Goal: Task Accomplishment & Management: Manage account settings

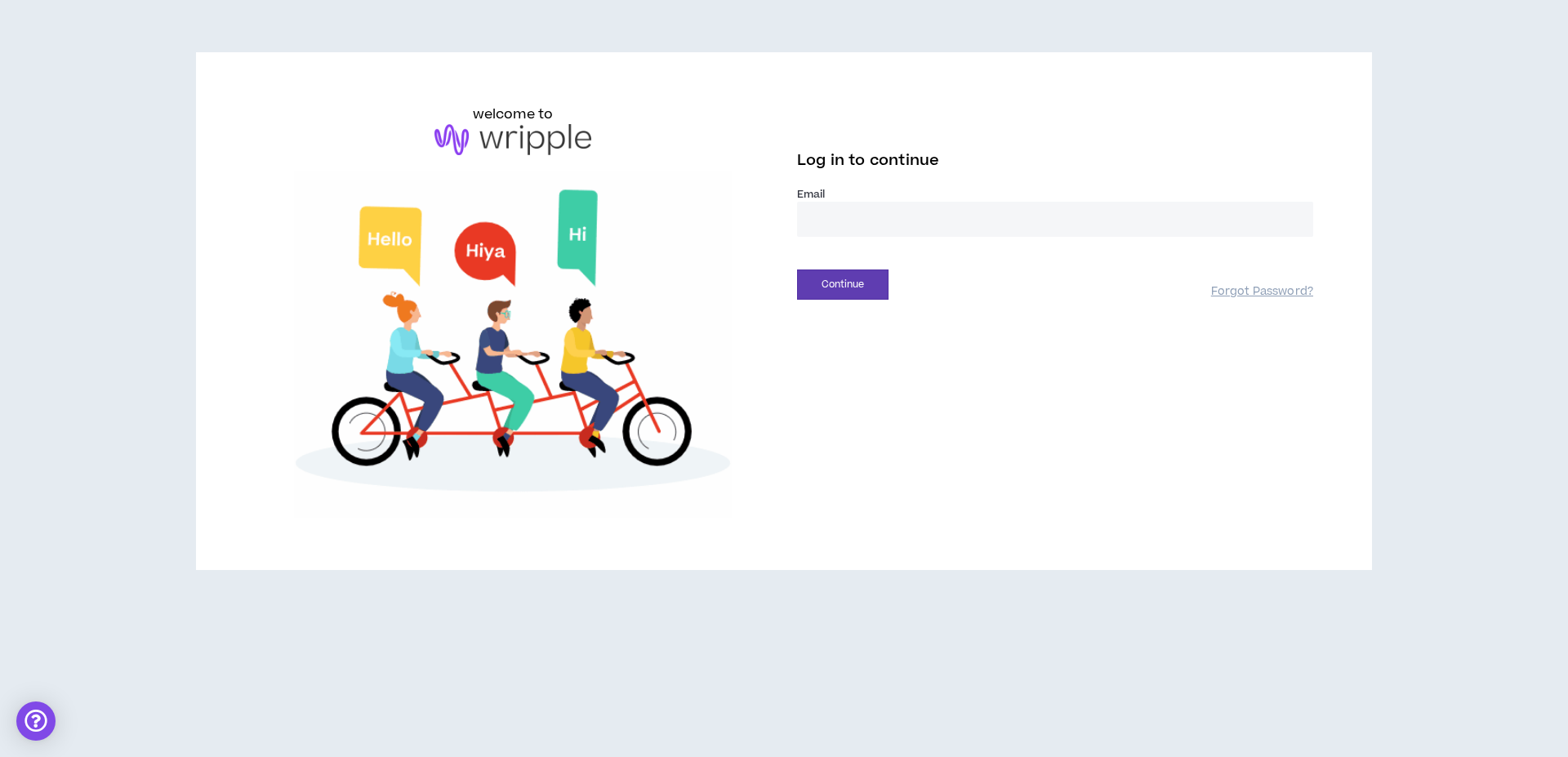
click at [1065, 216] on input "email" at bounding box center [1055, 219] width 516 height 35
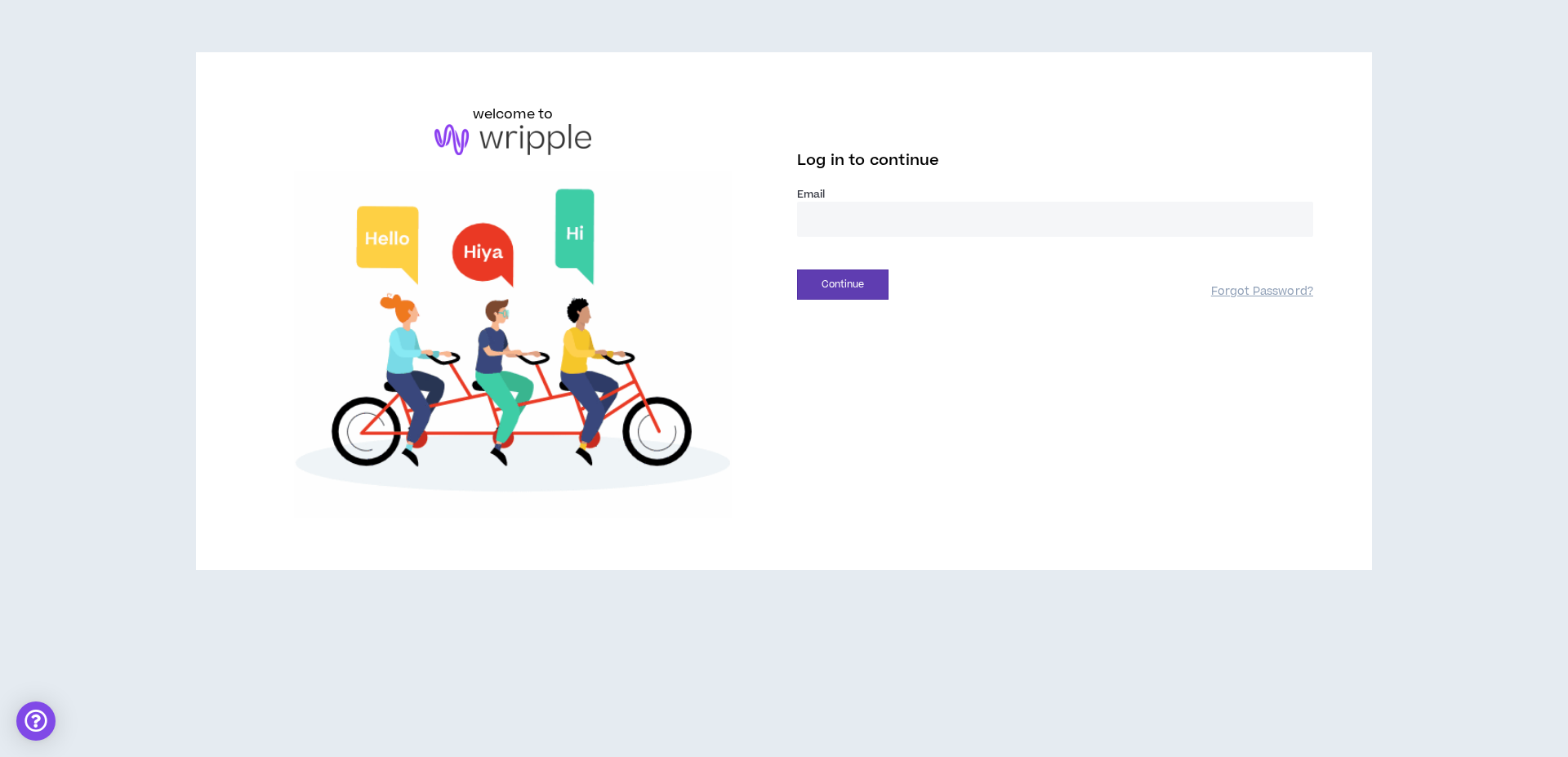
type input "**********"
click at [839, 282] on button "Continue" at bounding box center [843, 284] width 91 height 30
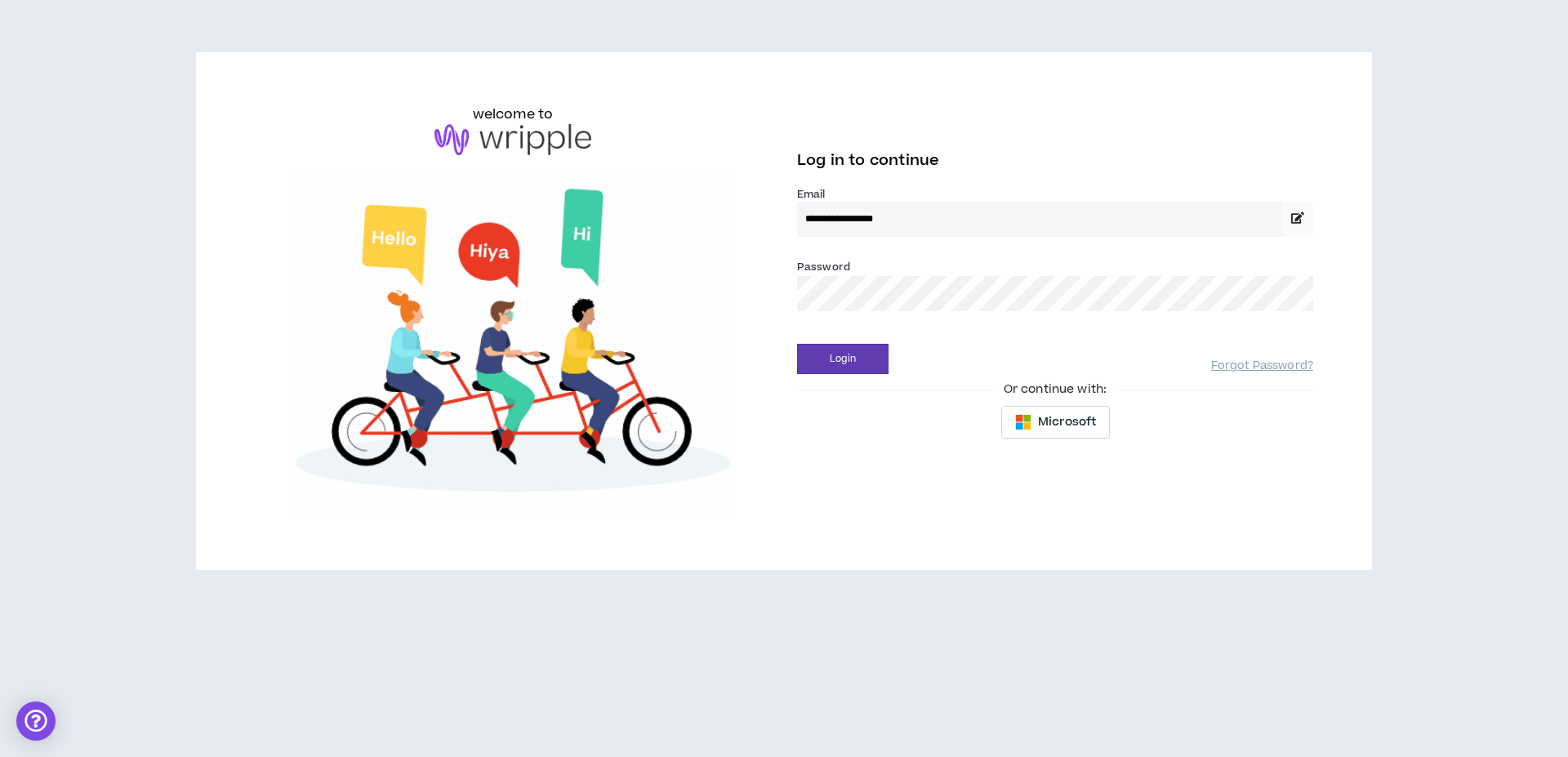
click at [797, 344] on button "Login" at bounding box center [843, 359] width 91 height 30
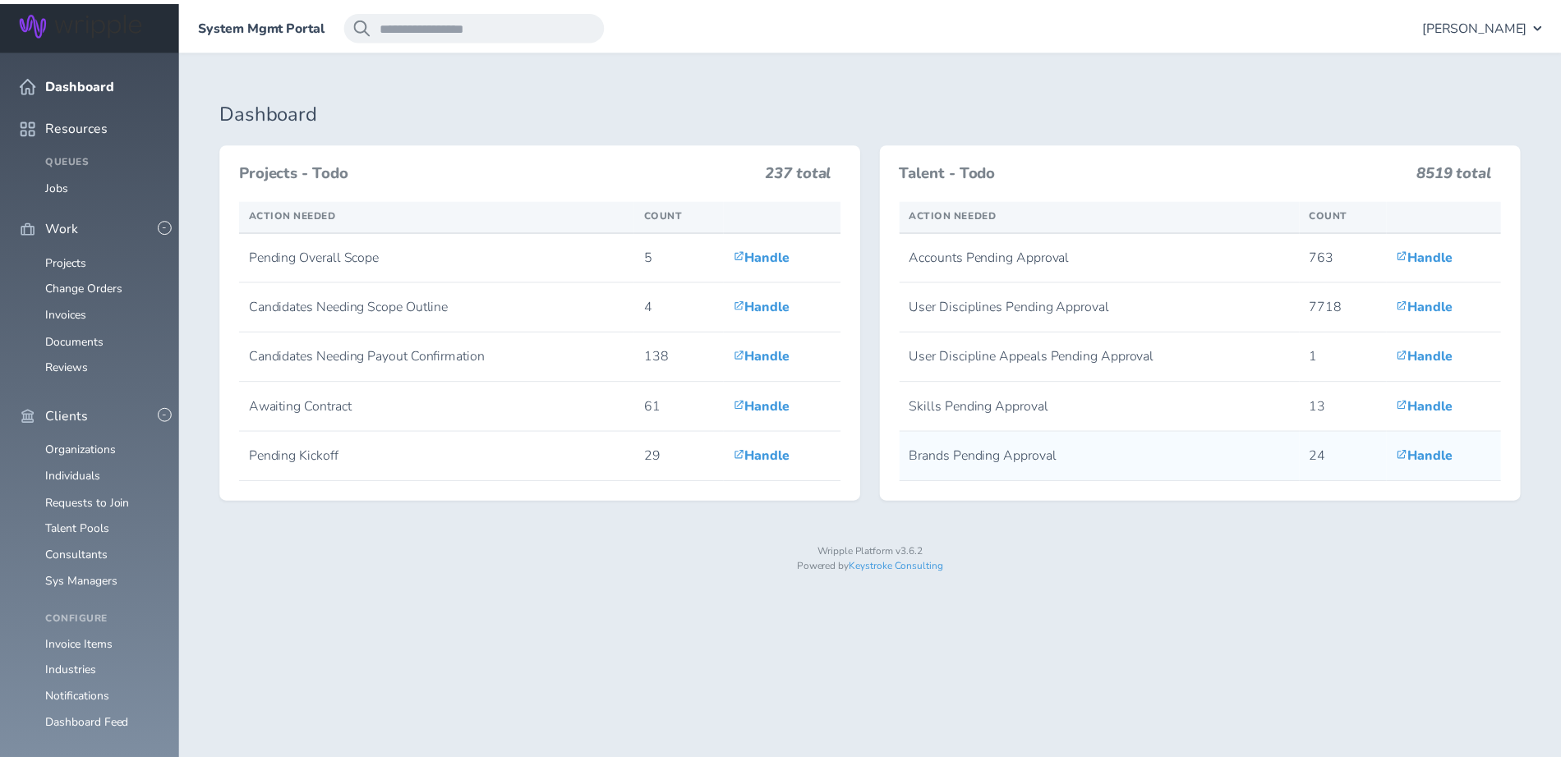
scroll to position [172, 0]
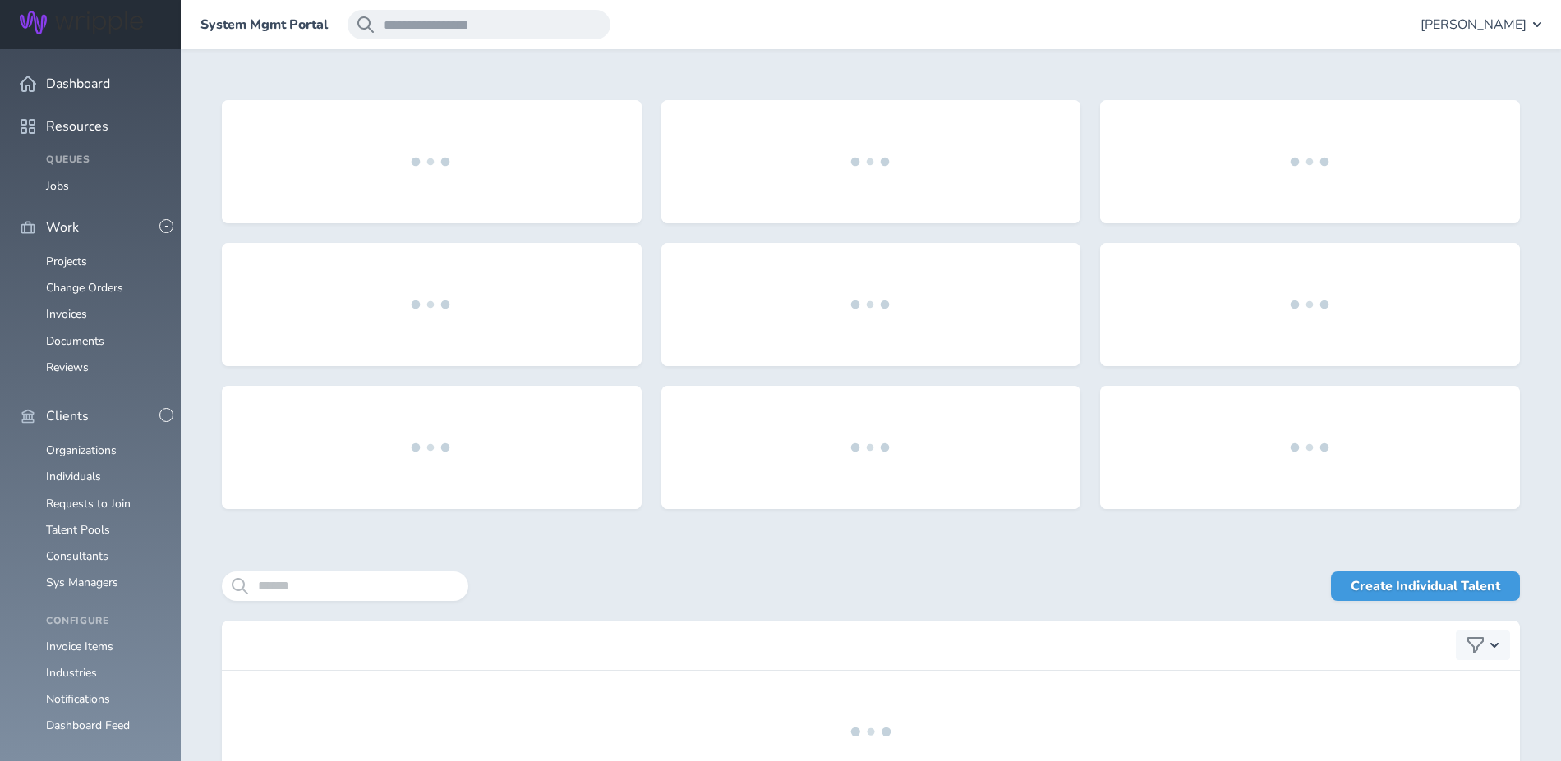
scroll to position [2, 0]
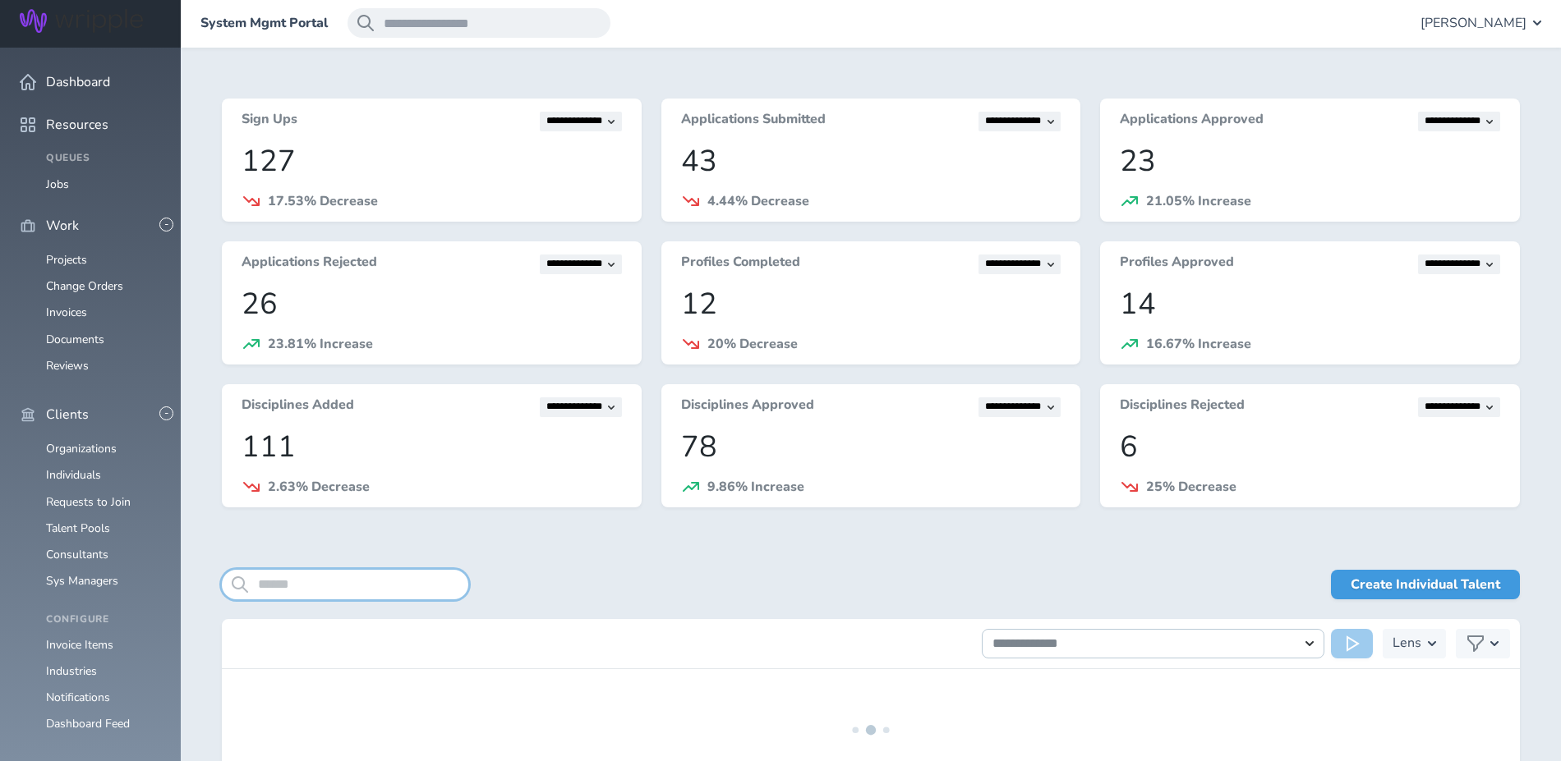
click at [349, 581] on input "search" at bounding box center [345, 585] width 246 height 30
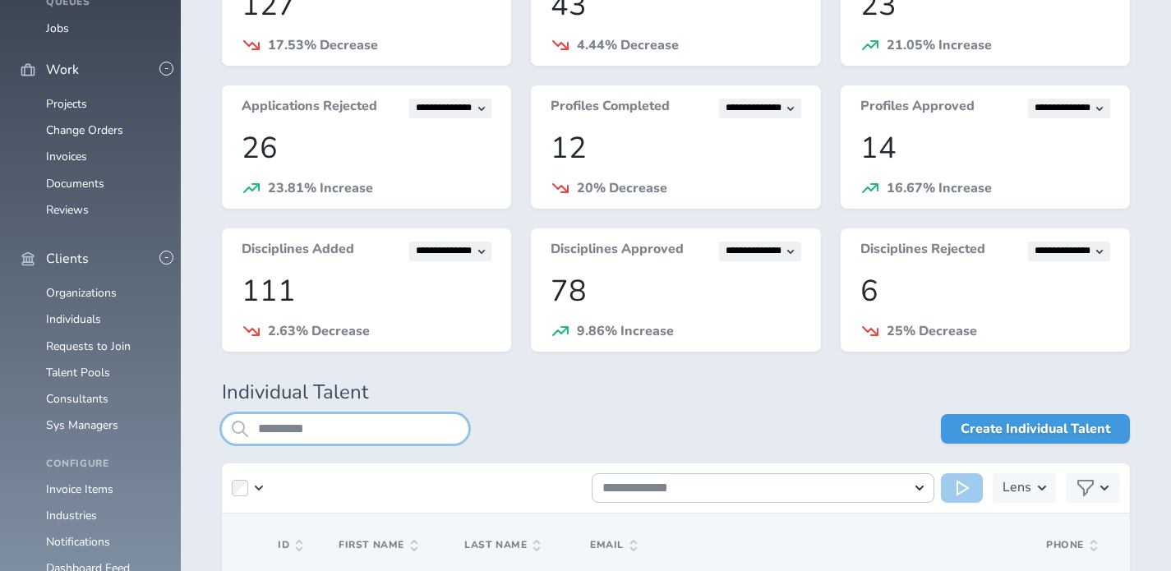
scroll to position [345, 0]
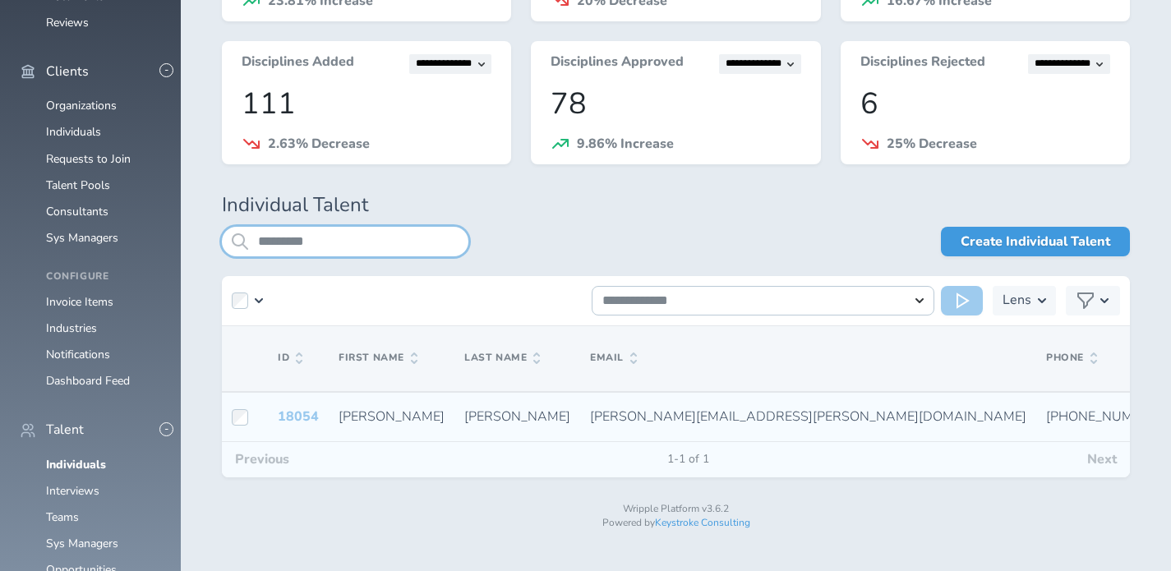
type input "*********"
click at [311, 412] on link "18054" at bounding box center [298, 416] width 41 height 18
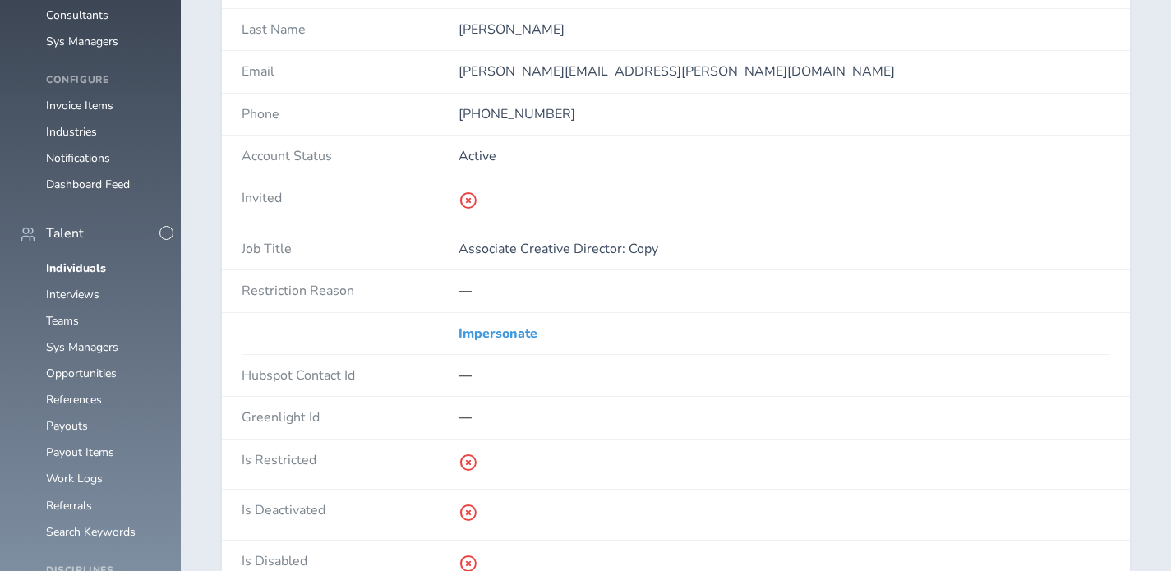
scroll to position [546, 0]
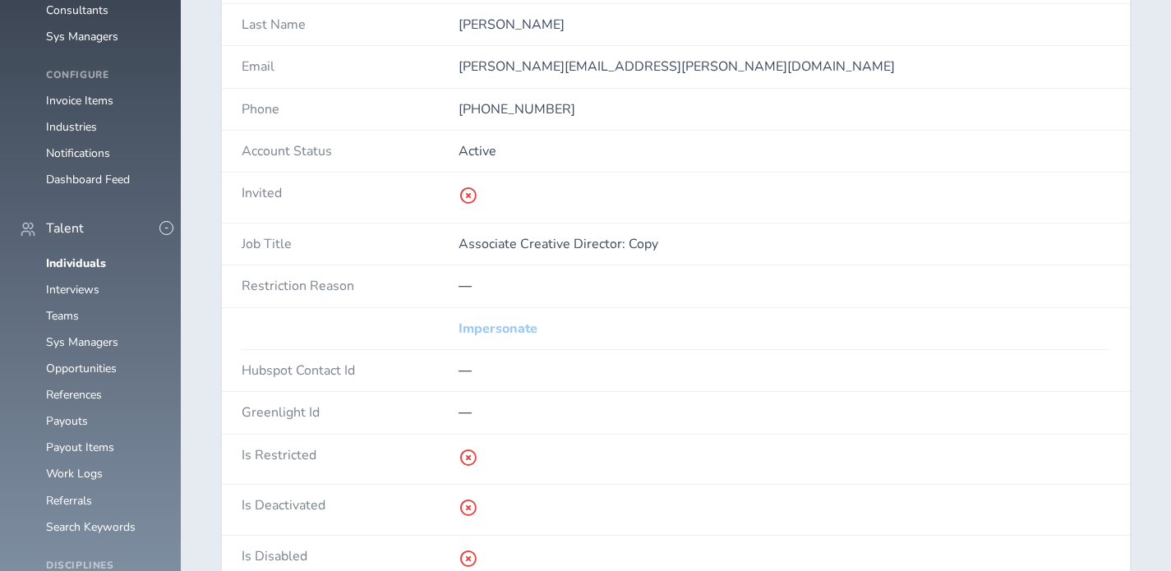
click at [476, 333] on link "Impersonate" at bounding box center [497, 328] width 79 height 15
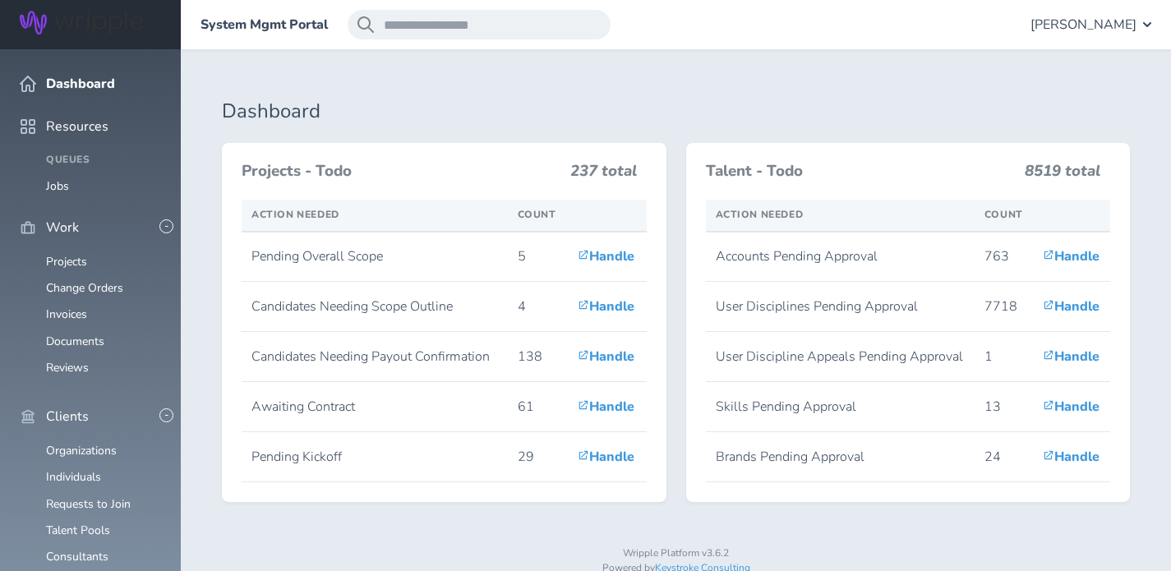
scroll to position [43, 0]
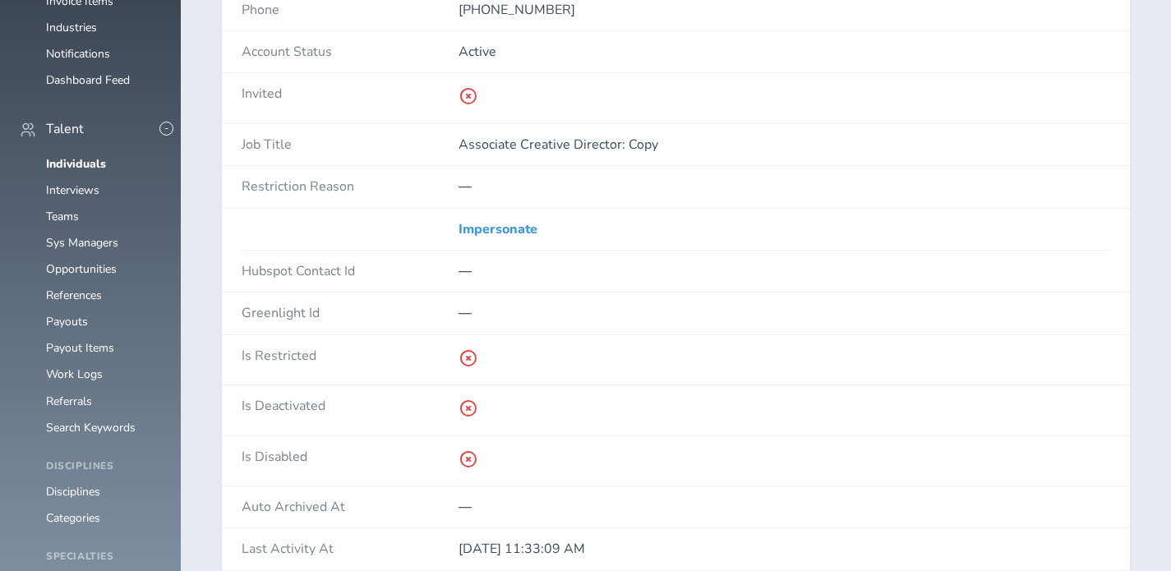
scroll to position [647, 0]
click at [514, 223] on link "Impersonate" at bounding box center [497, 227] width 79 height 15
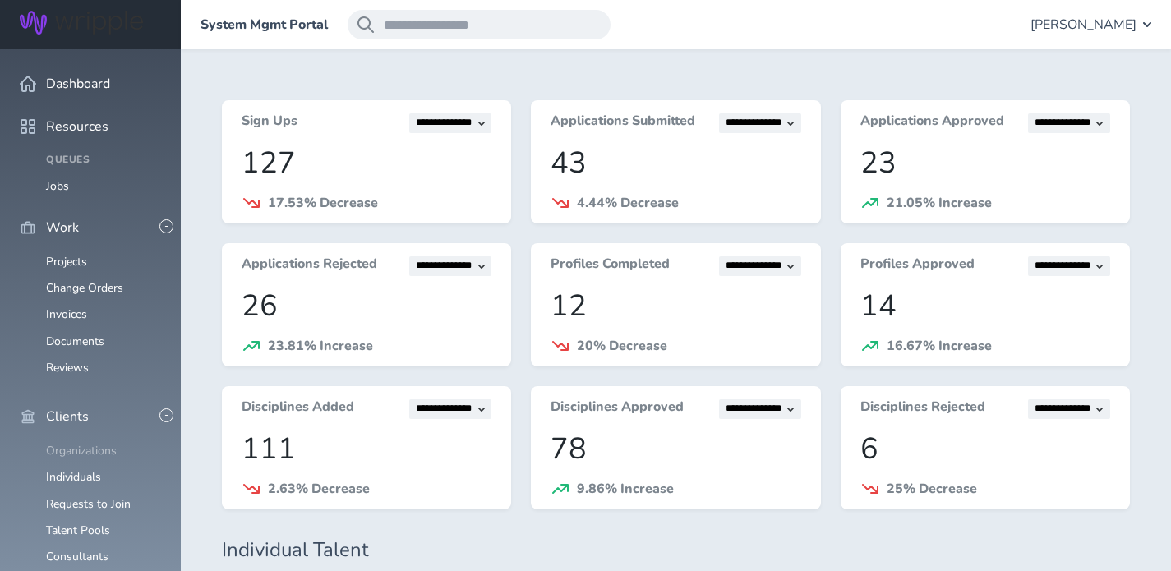
click at [66, 443] on link "Organizations" at bounding box center [81, 451] width 71 height 16
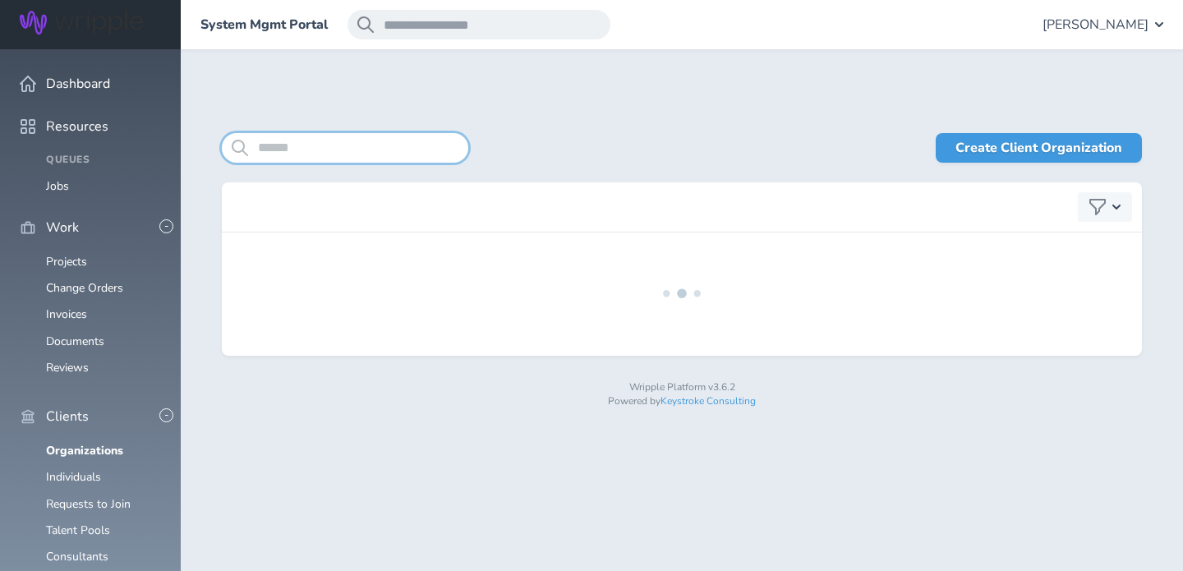
click at [420, 133] on input "search" at bounding box center [345, 148] width 246 height 30
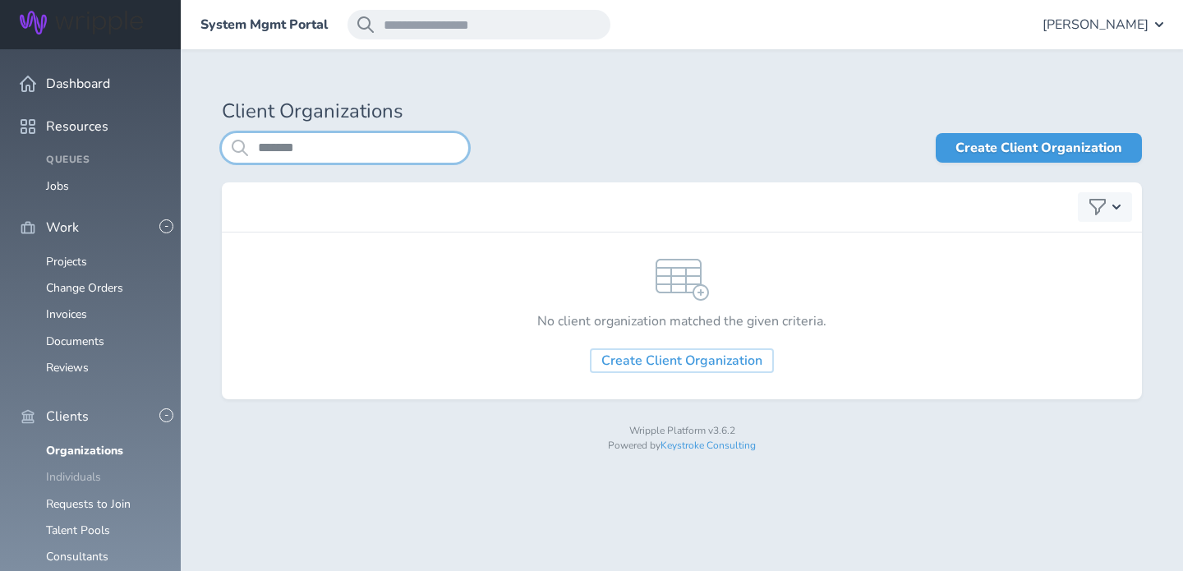
type input "*******"
click at [58, 469] on link "Individuals" at bounding box center [73, 477] width 55 height 16
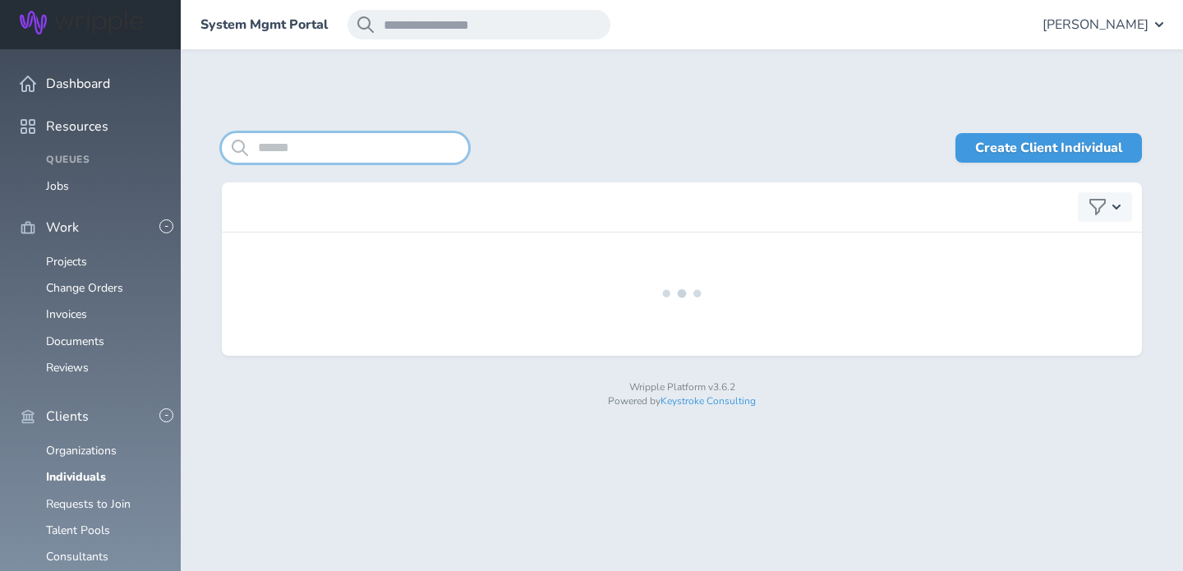
click at [334, 147] on input "search" at bounding box center [345, 148] width 246 height 30
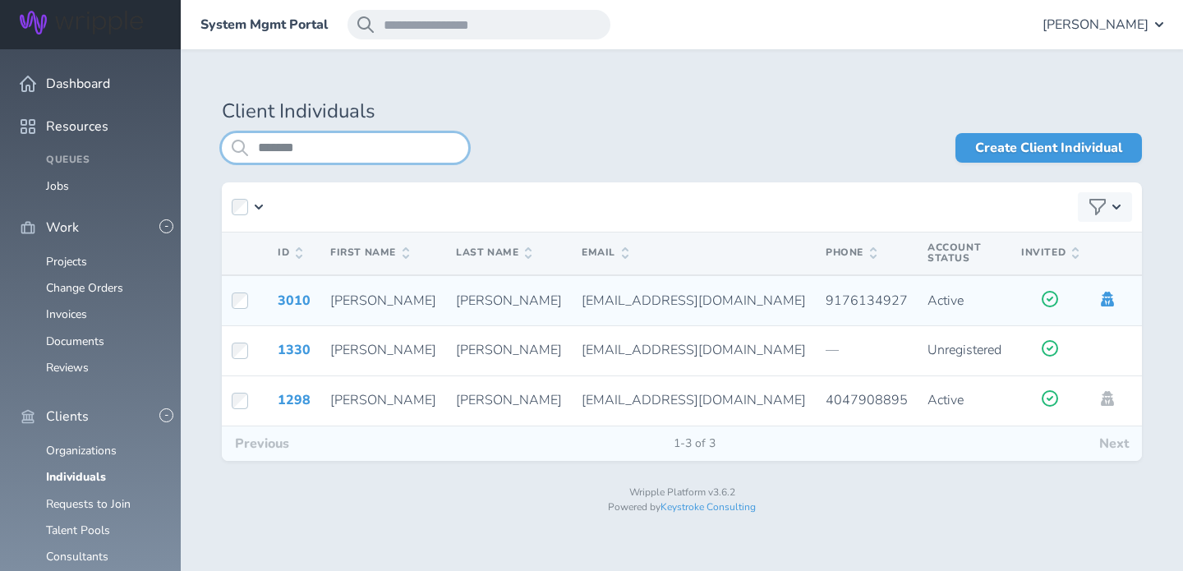
type input "*******"
click at [1101, 294] on icon at bounding box center [1107, 299] width 13 height 15
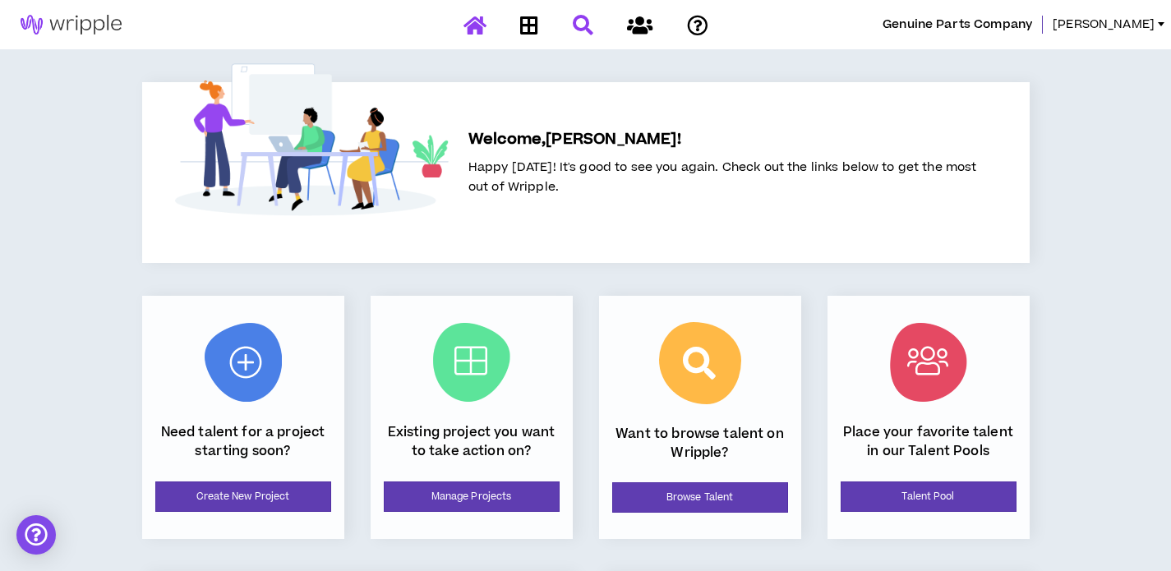
click at [583, 30] on icon at bounding box center [583, 25] width 21 height 21
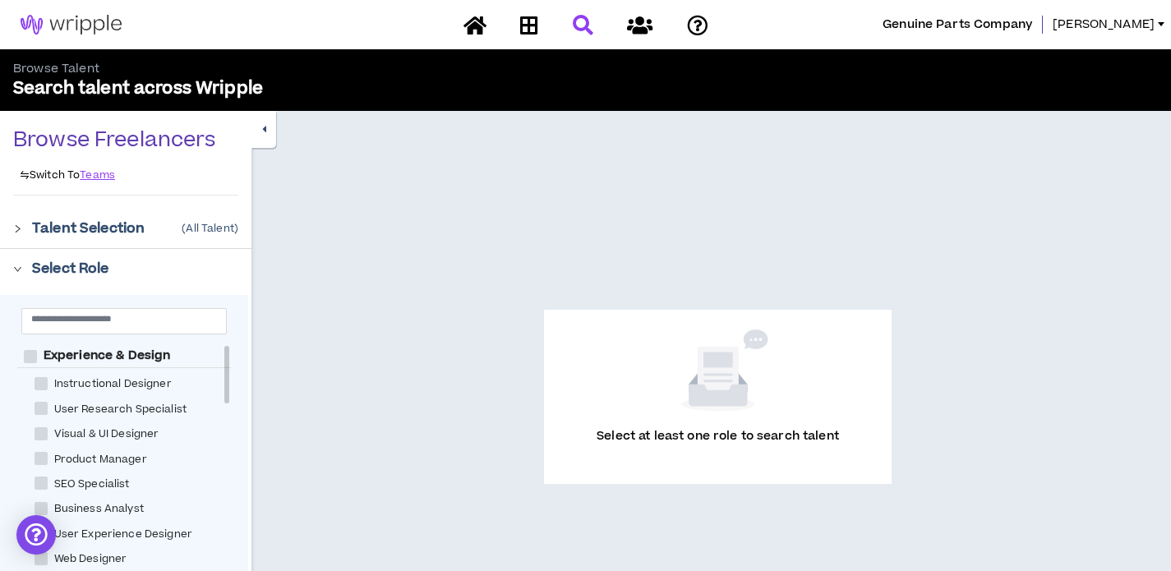
click at [106, 30] on img at bounding box center [71, 25] width 142 height 20
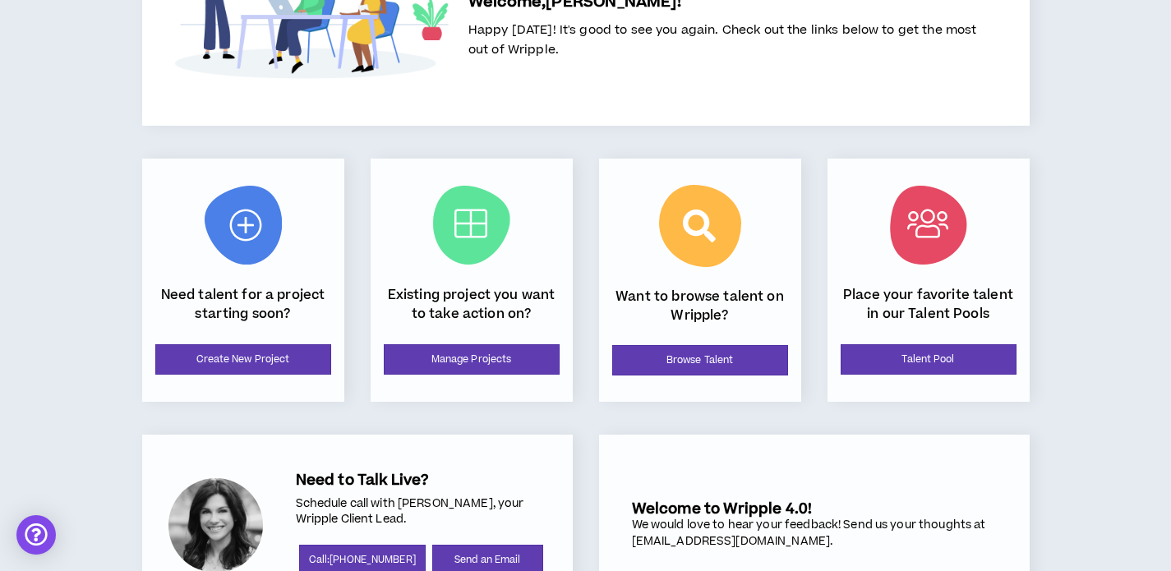
scroll to position [163, 0]
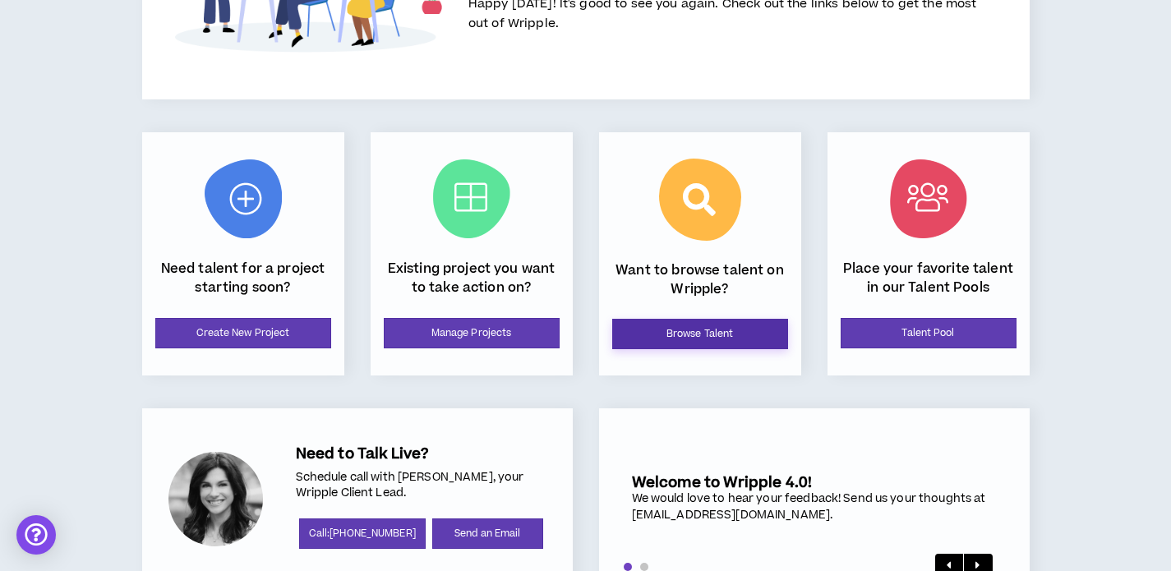
click at [734, 328] on link "Browse Talent" at bounding box center [700, 334] width 176 height 30
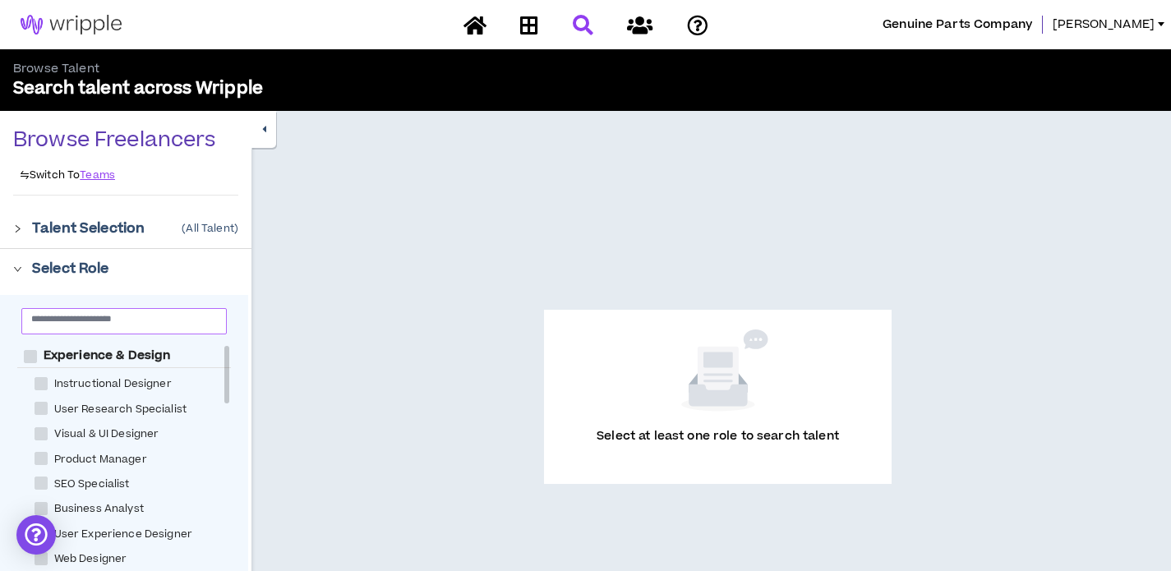
click at [123, 329] on span at bounding box center [124, 321] width 206 height 26
click at [131, 322] on input "text" at bounding box center [117, 318] width 172 height 12
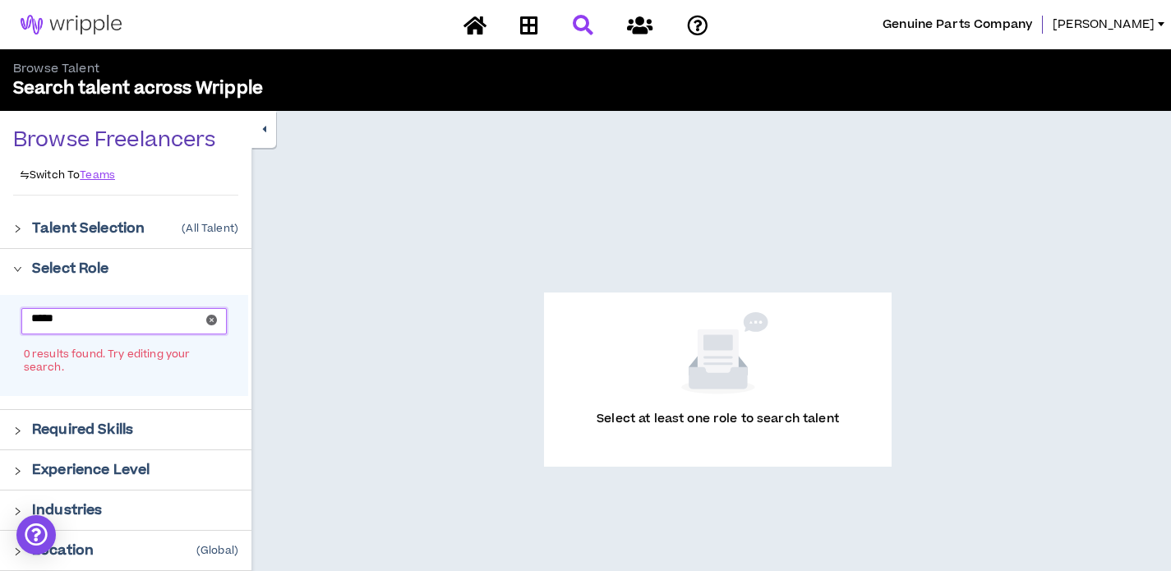
type input "*****"
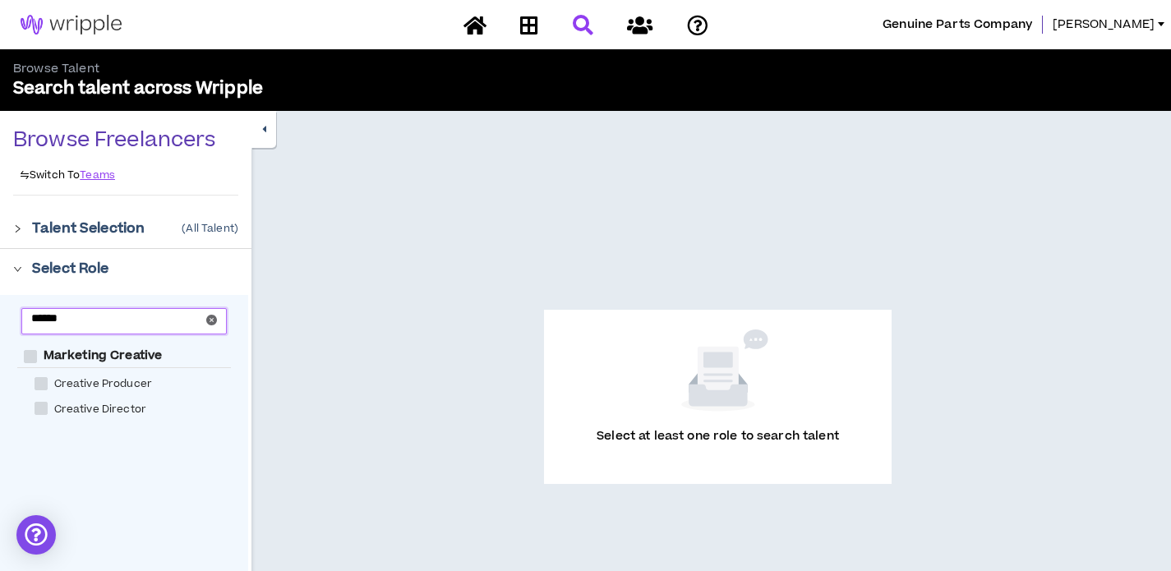
type input "******"
click at [101, 408] on span "Creative Director" at bounding box center [100, 410] width 105 height 16
checkbox Director "****"
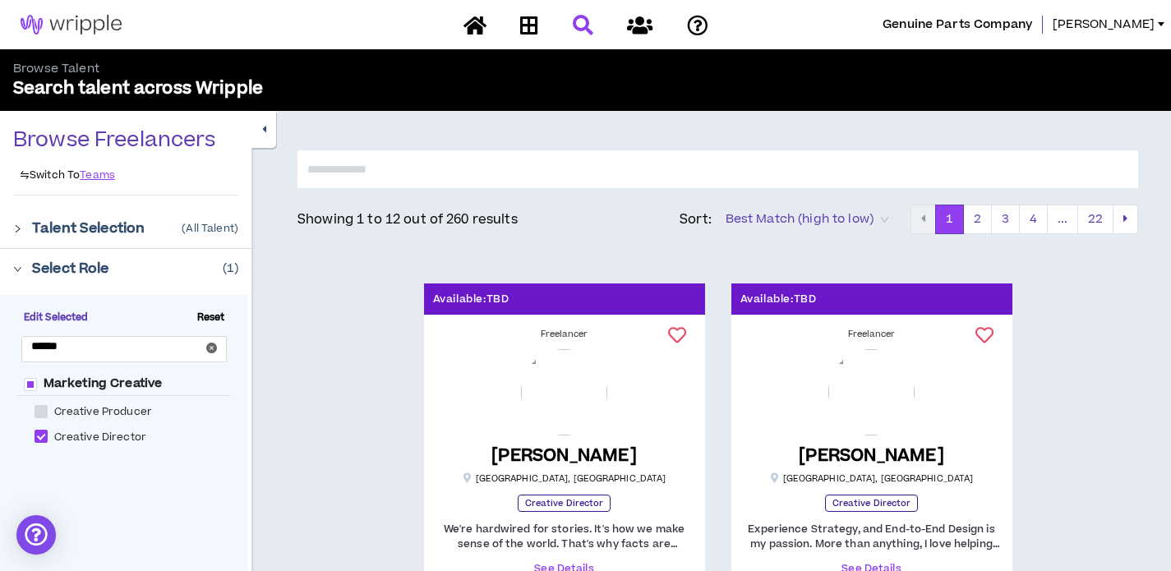
click at [447, 161] on input "text" at bounding box center [717, 169] width 840 height 38
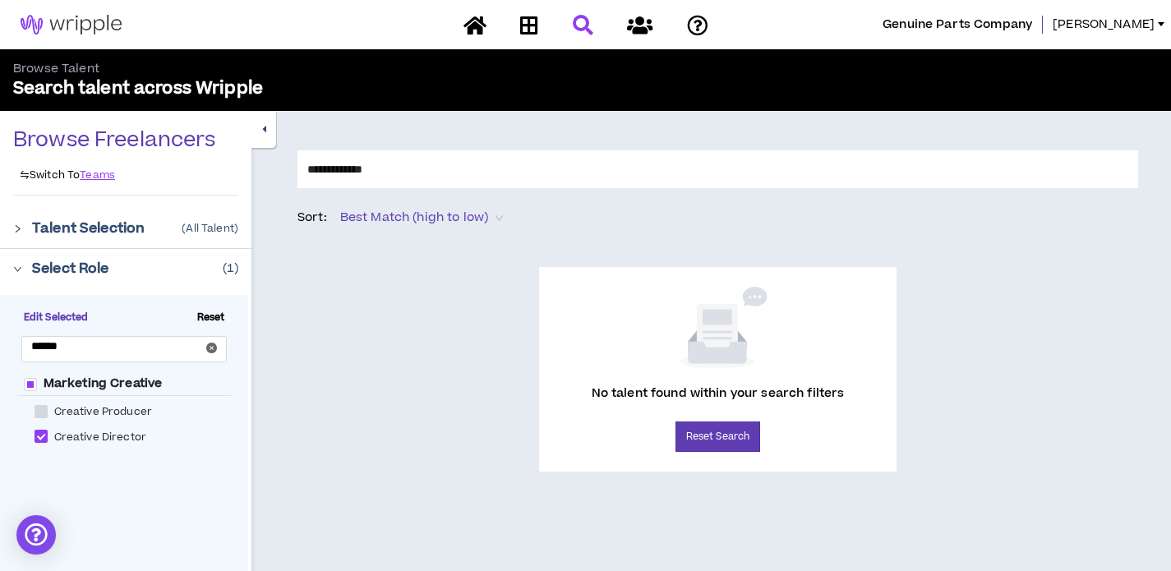
type input "**********"
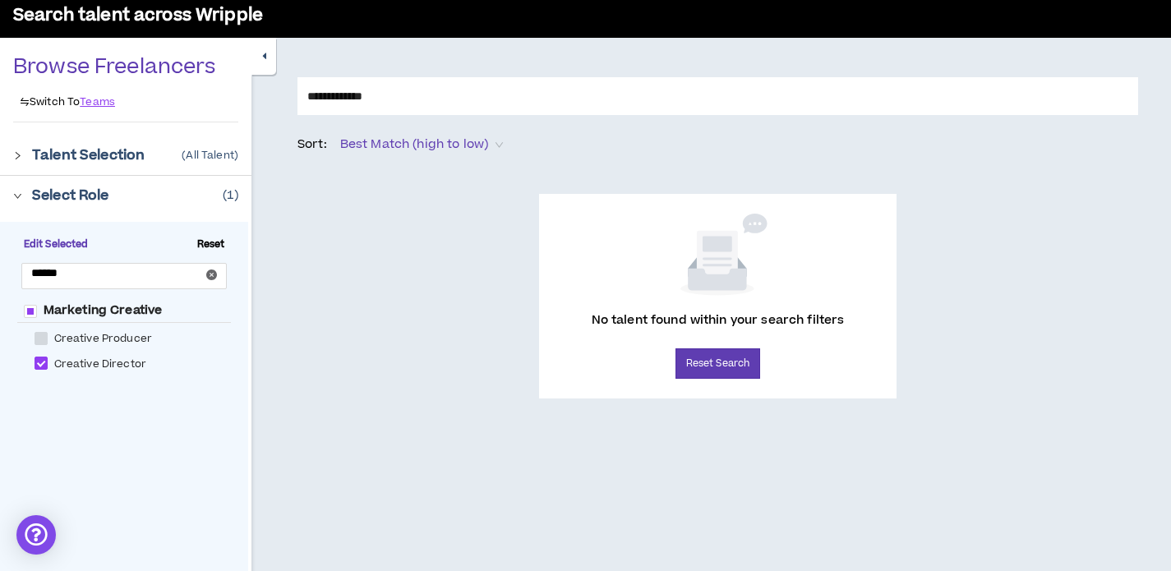
scroll to position [93, 0]
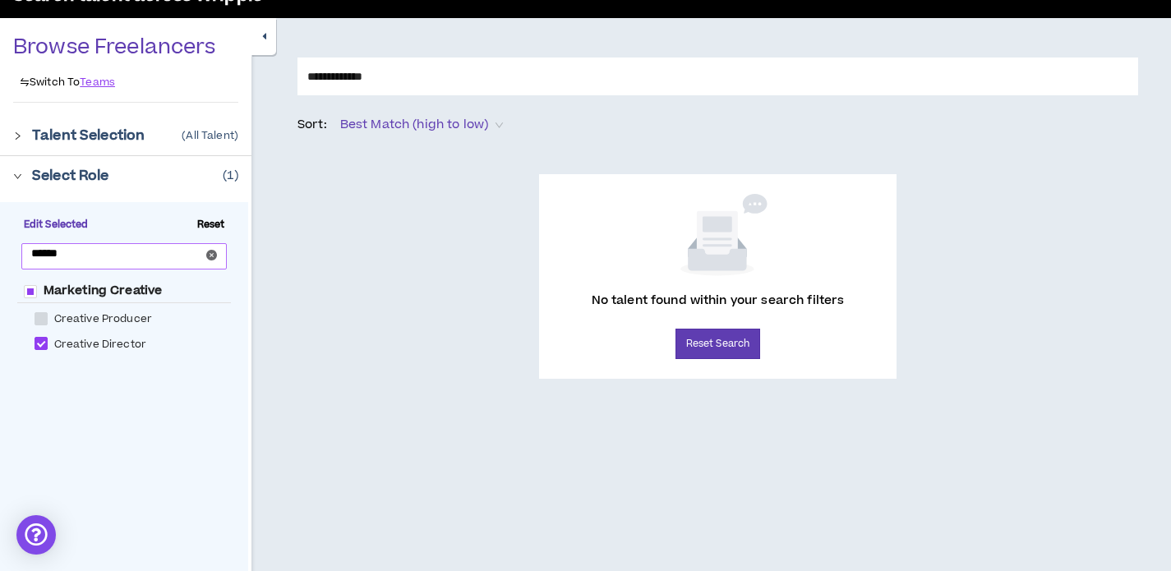
click at [211, 251] on icon "close-circle" at bounding box center [211, 255] width 11 height 11
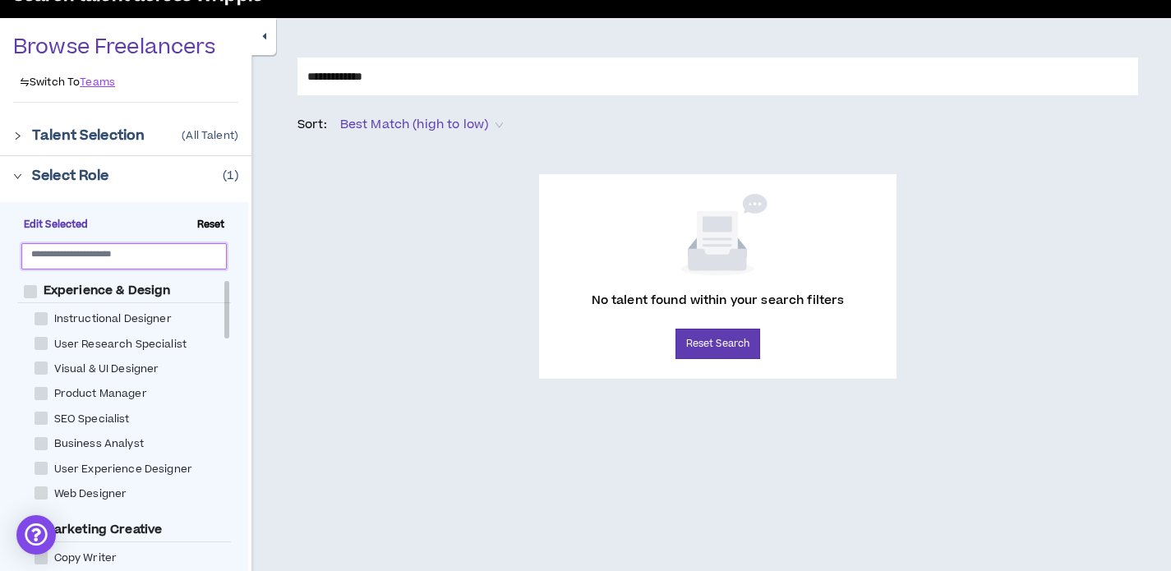
click at [448, 78] on input "**********" at bounding box center [717, 76] width 840 height 38
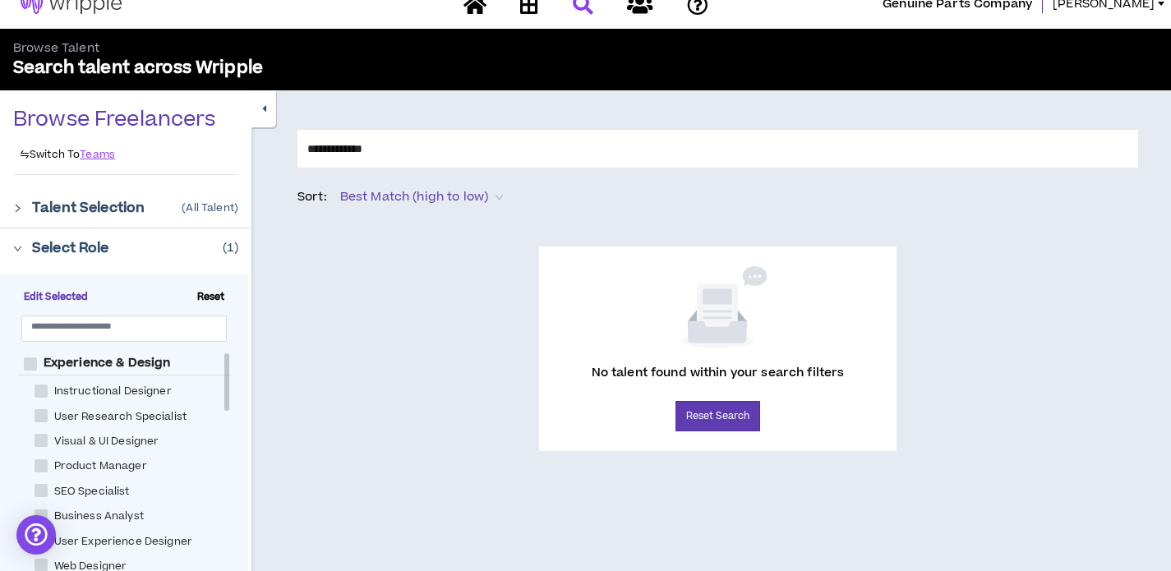
scroll to position [22, 0]
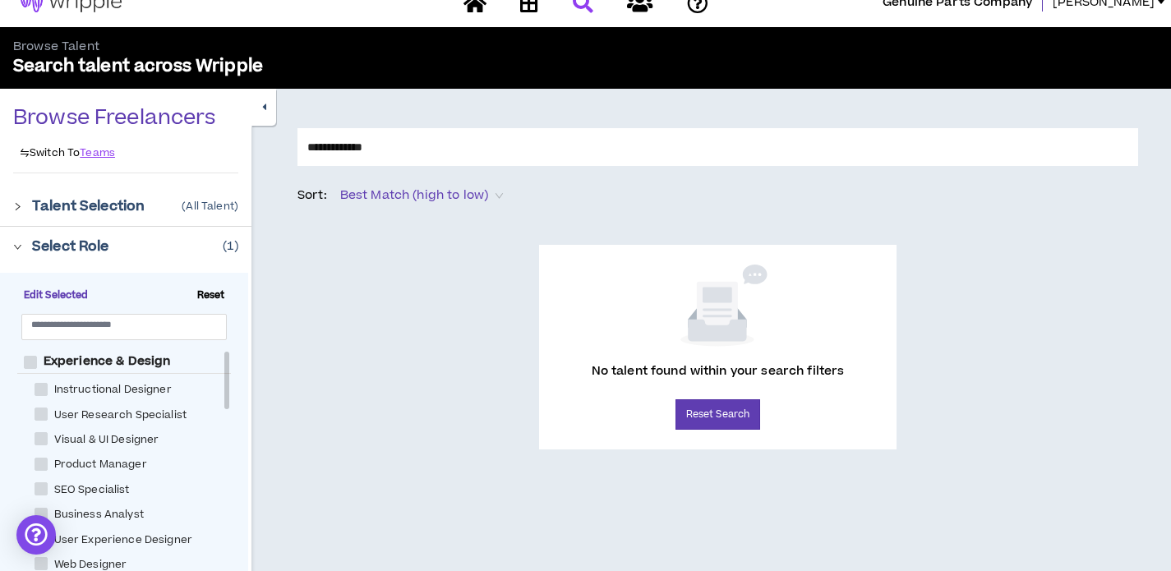
click at [482, 147] on input "**********" at bounding box center [717, 147] width 840 height 38
type input "********"
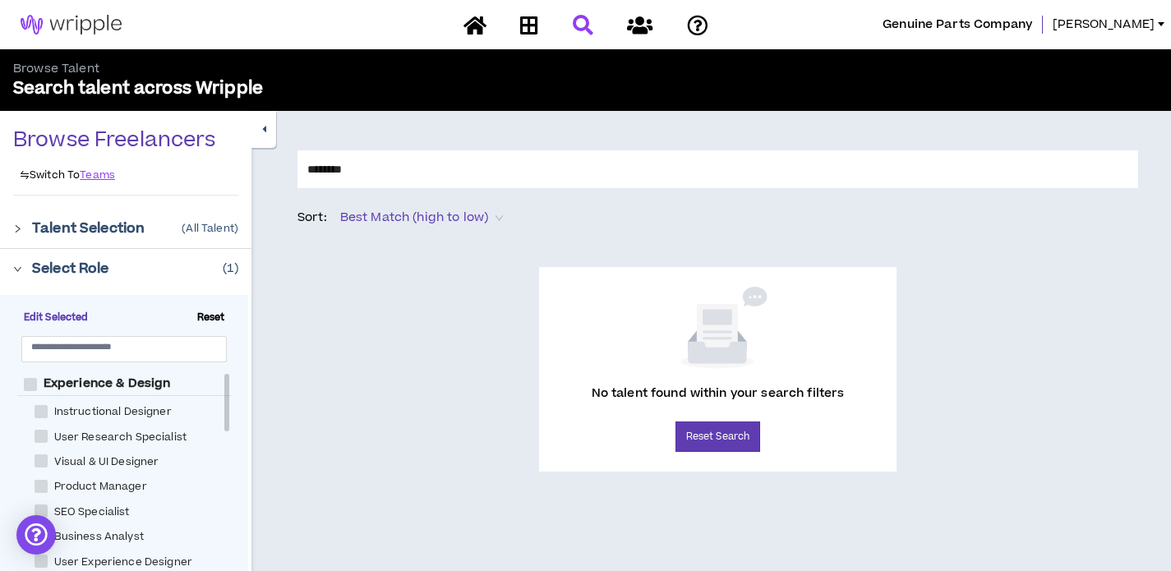
scroll to position [5, 0]
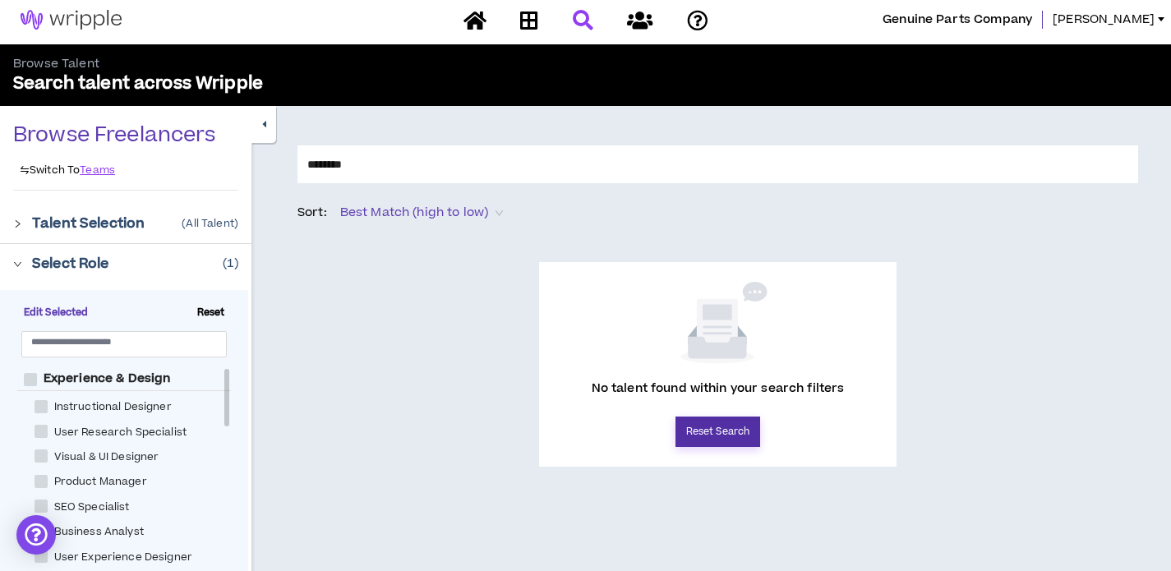
click at [733, 427] on button "Reset Search" at bounding box center [717, 431] width 85 height 30
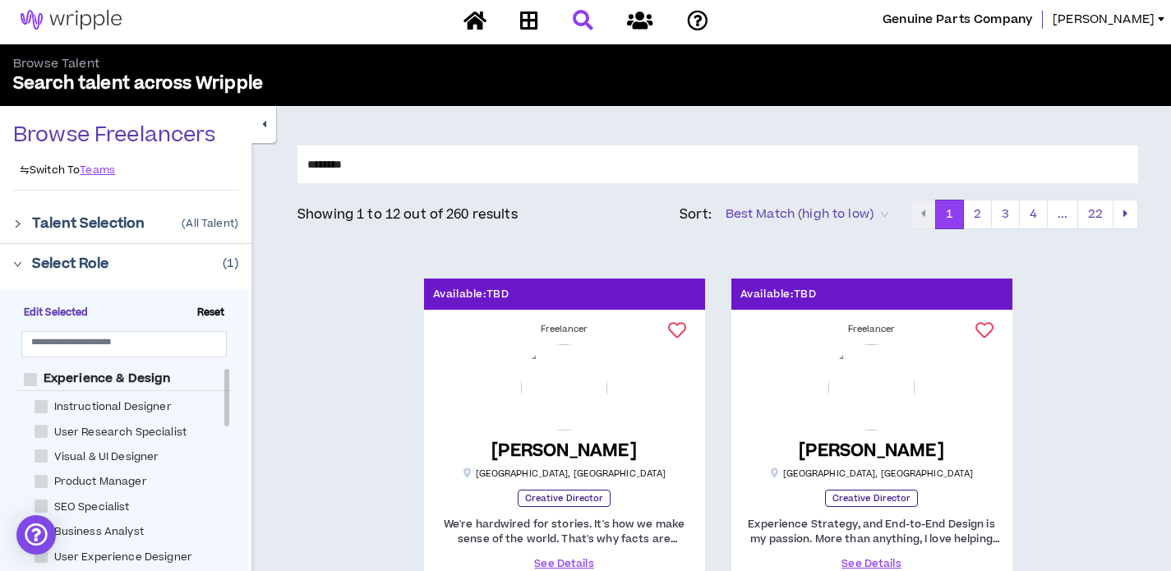
click at [566, 175] on input "********" at bounding box center [717, 164] width 840 height 38
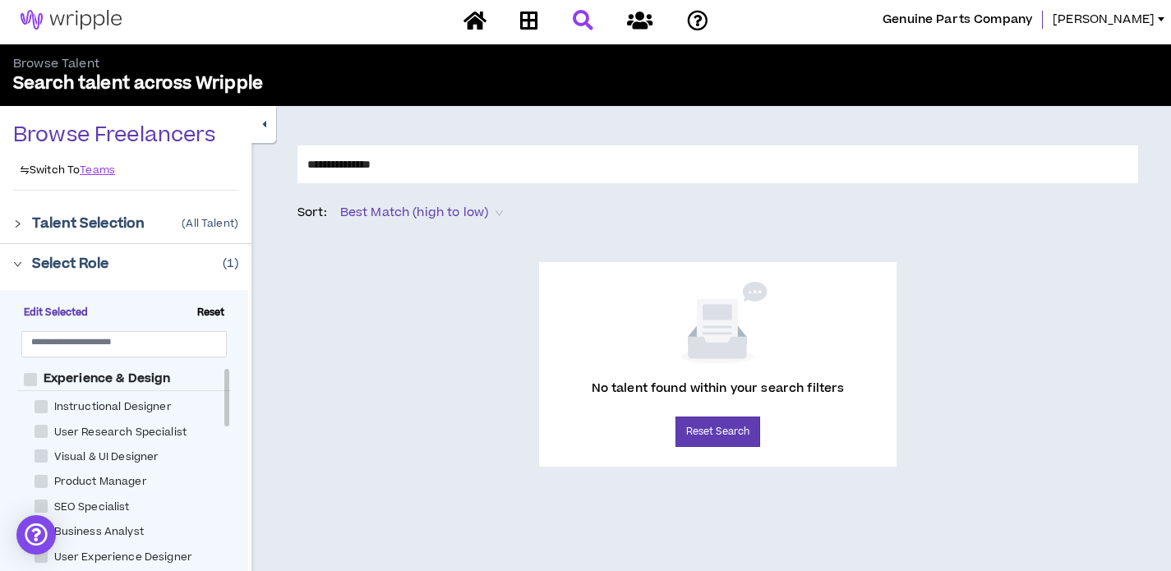
click at [584, 151] on input "**********" at bounding box center [717, 164] width 840 height 38
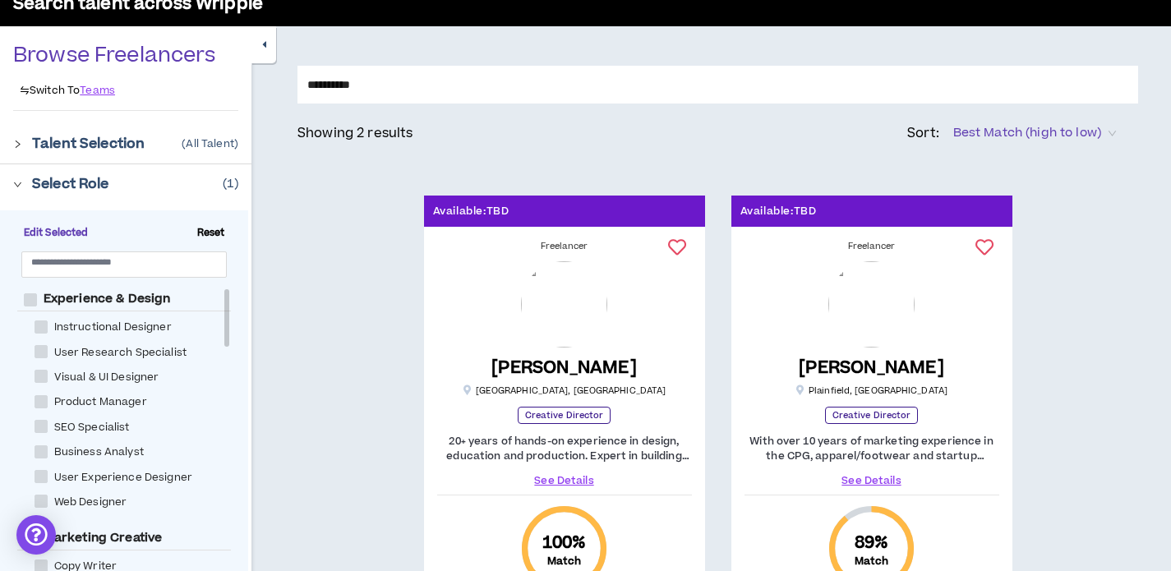
scroll to position [55, 0]
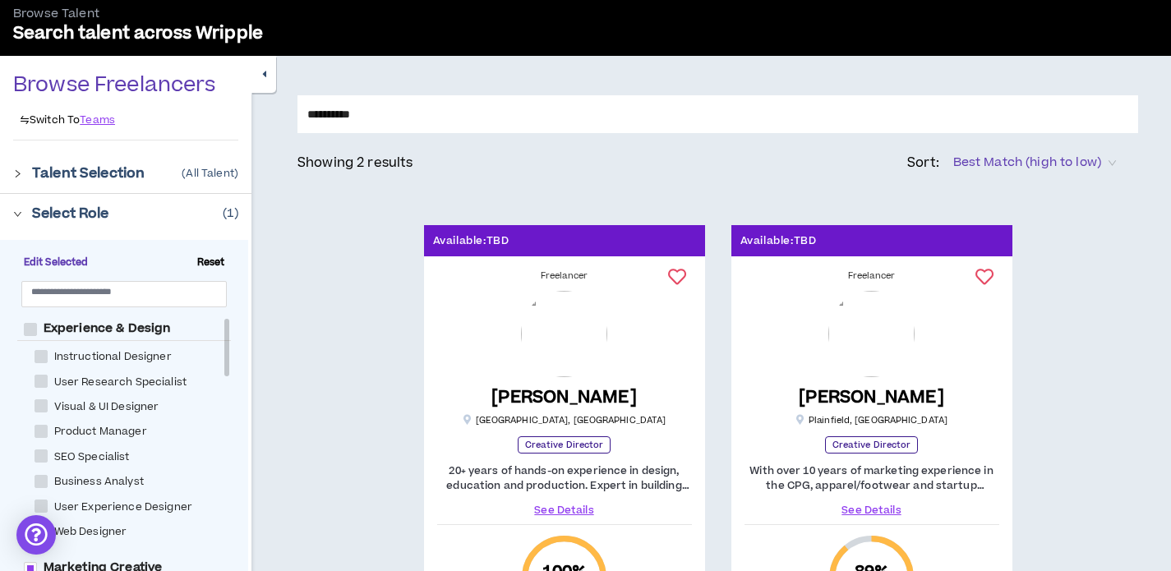
click at [531, 116] on input "*********" at bounding box center [717, 114] width 840 height 38
type input "******"
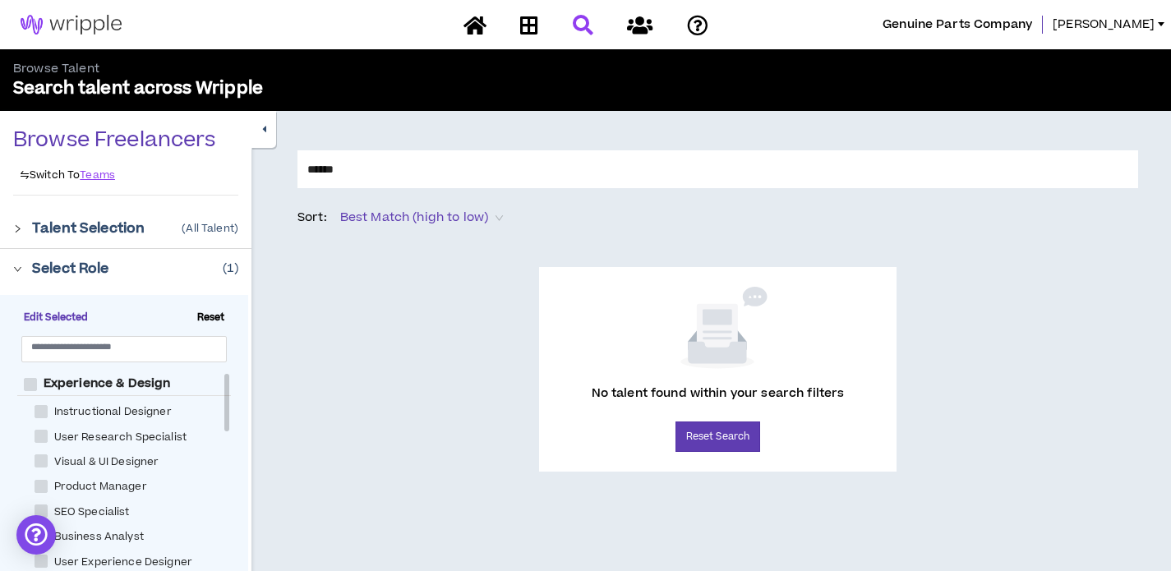
click at [584, 21] on div at bounding box center [585, 25] width 287 height 29
click at [580, 22] on div at bounding box center [585, 25] width 287 height 29
click at [264, 125] on icon "button" at bounding box center [264, 129] width 4 height 11
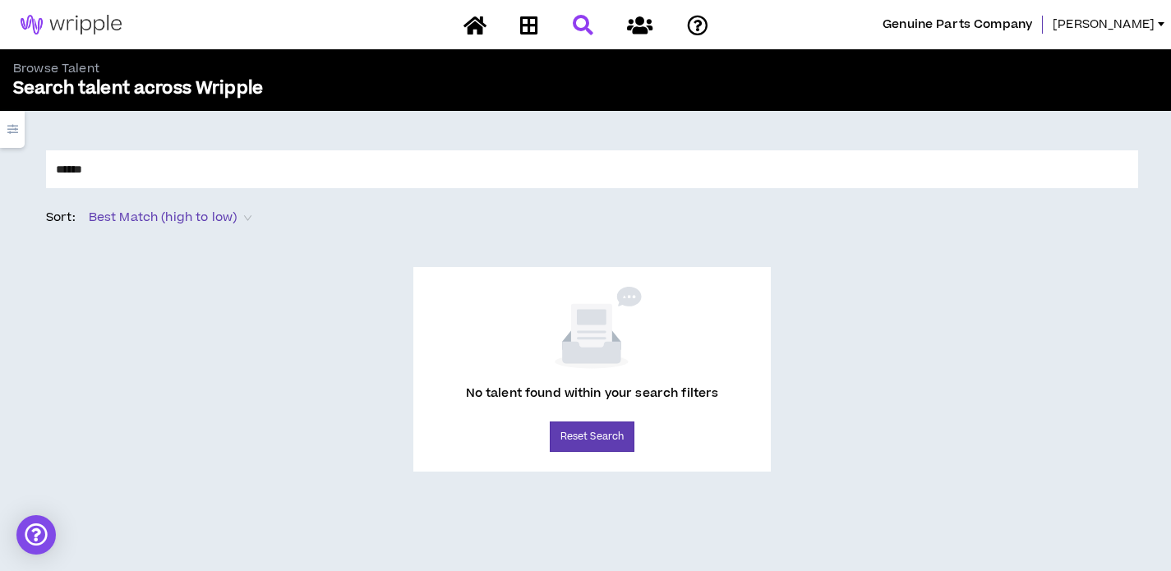
click at [1154, 21] on link "Ray" at bounding box center [1111, 25] width 118 height 18
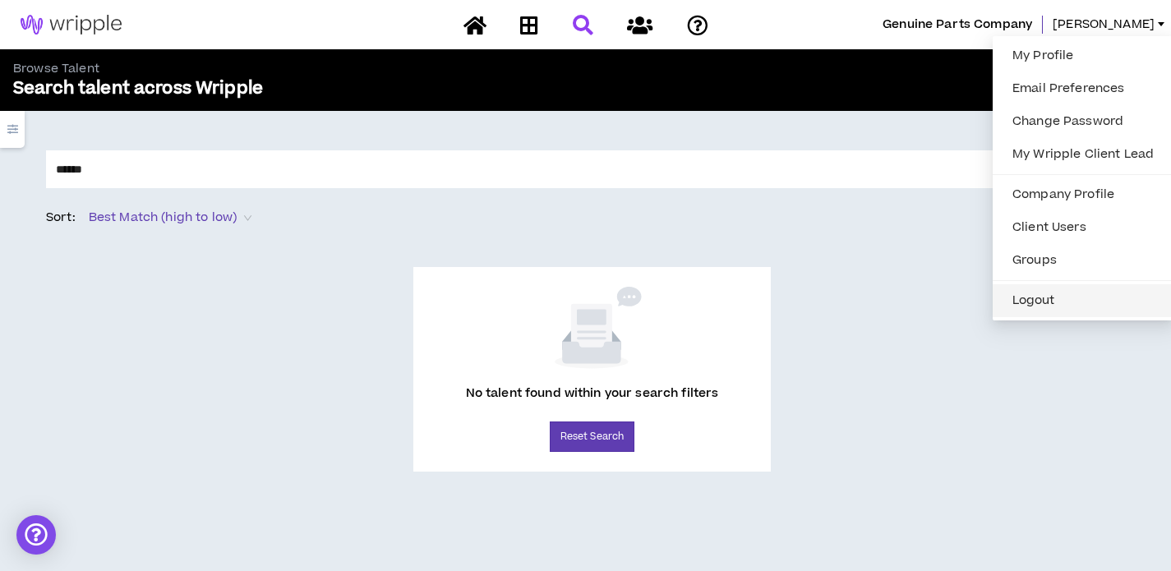
click at [1066, 307] on button "Logout" at bounding box center [1082, 300] width 161 height 25
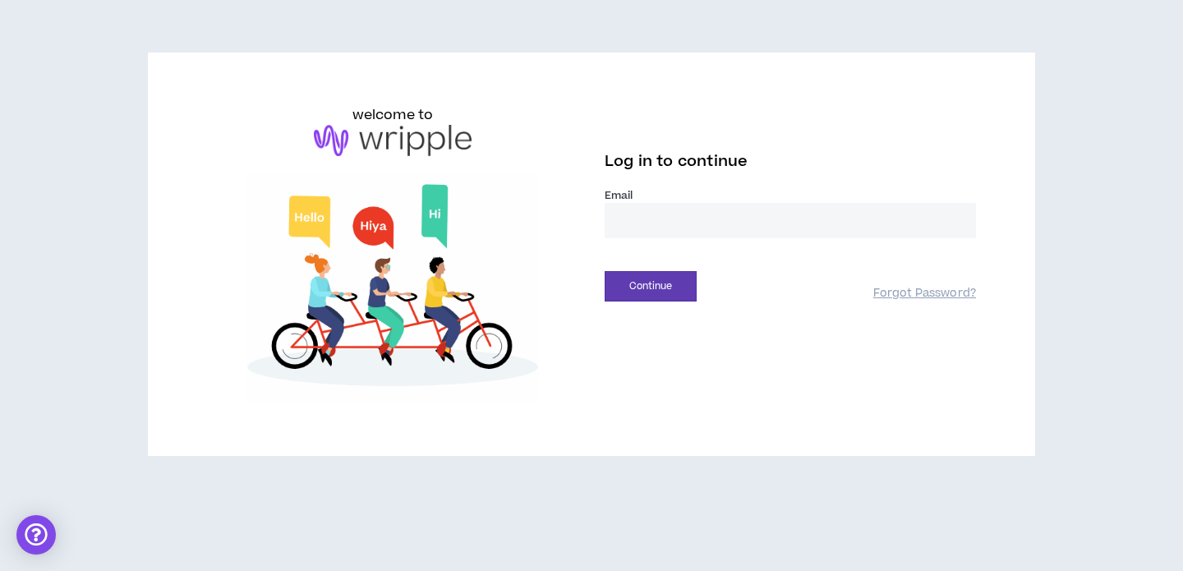
click at [795, 218] on input "email" at bounding box center [790, 220] width 371 height 35
type input "**********"
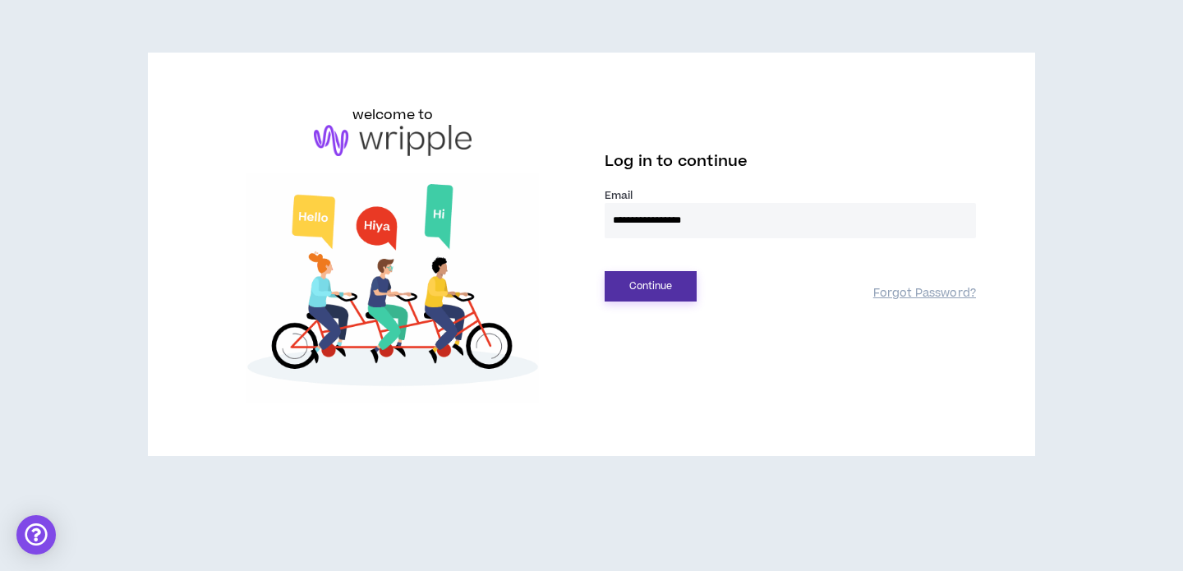
click at [647, 282] on button "Continue" at bounding box center [651, 286] width 92 height 30
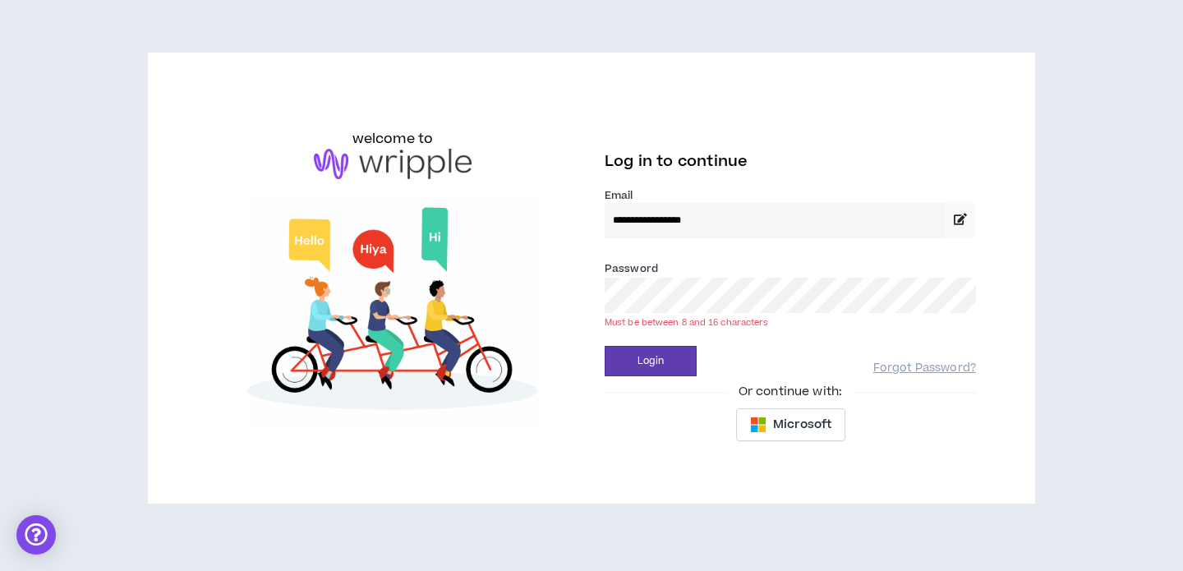
click at [605, 346] on button "Login" at bounding box center [651, 361] width 92 height 30
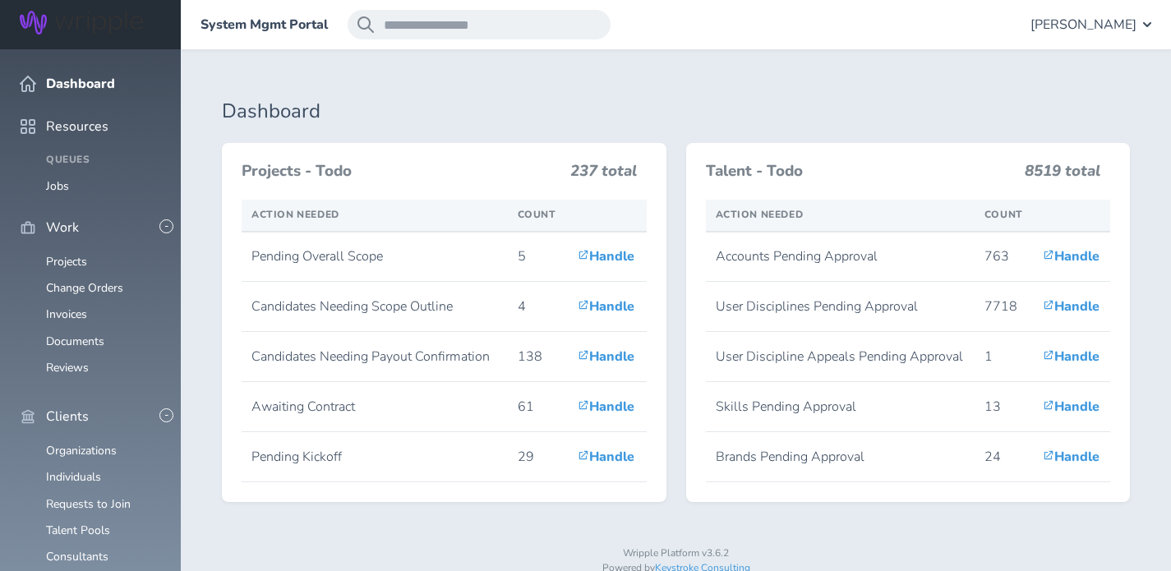
scroll to position [263, 0]
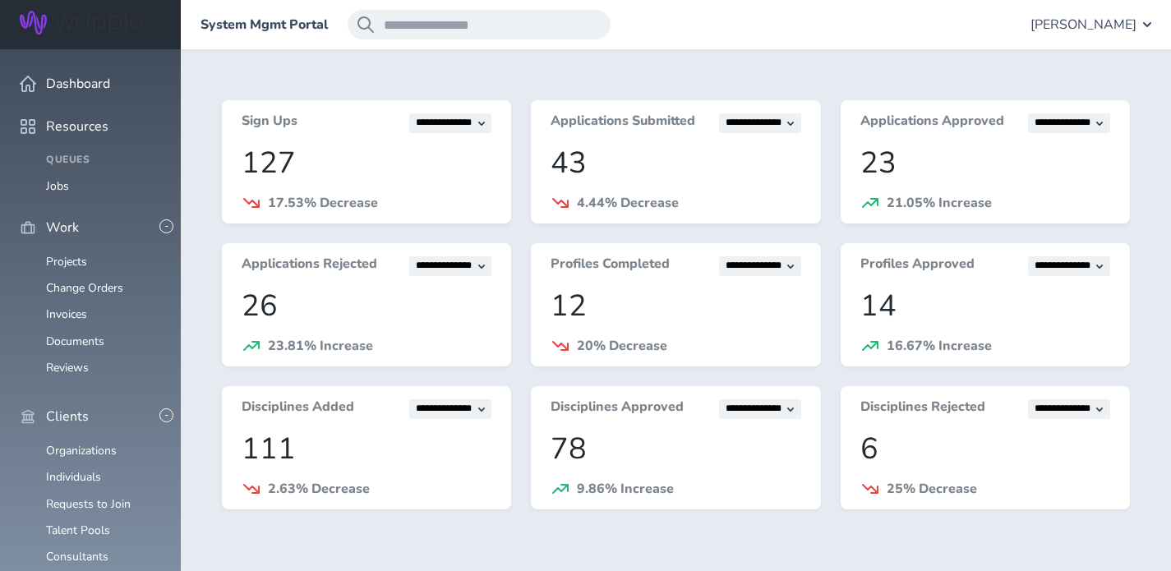
scroll to position [319, 0]
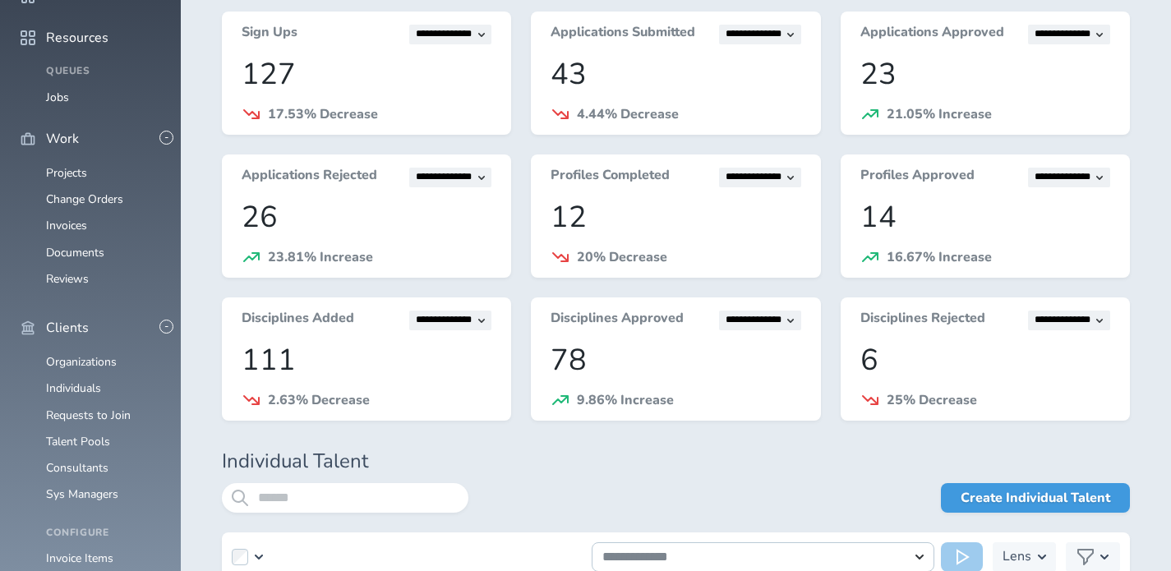
scroll to position [265, 0]
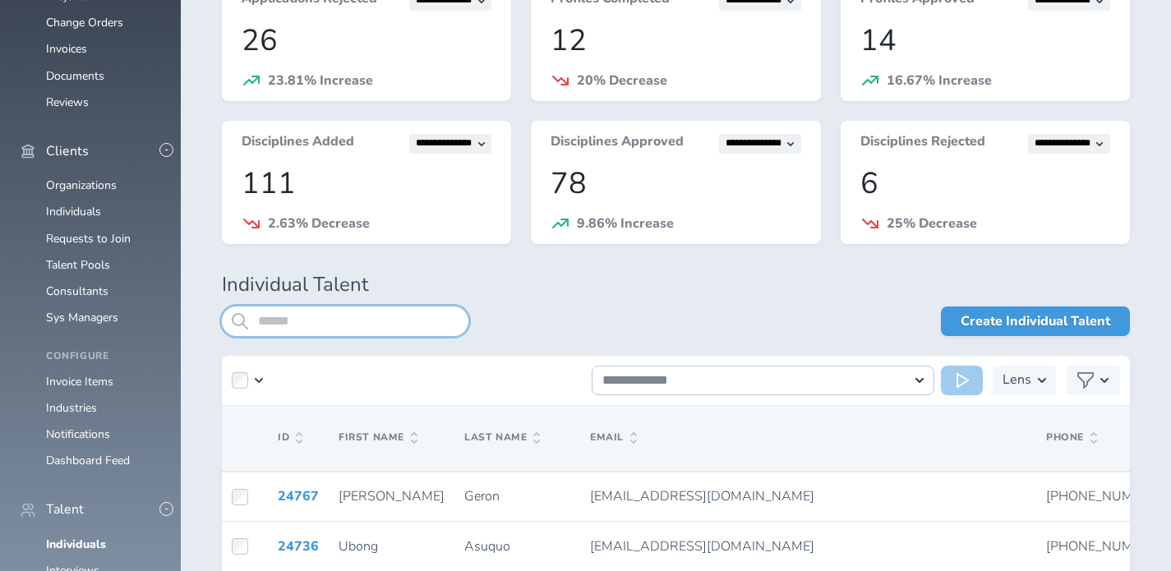
click at [369, 306] on input "search" at bounding box center [345, 321] width 246 height 30
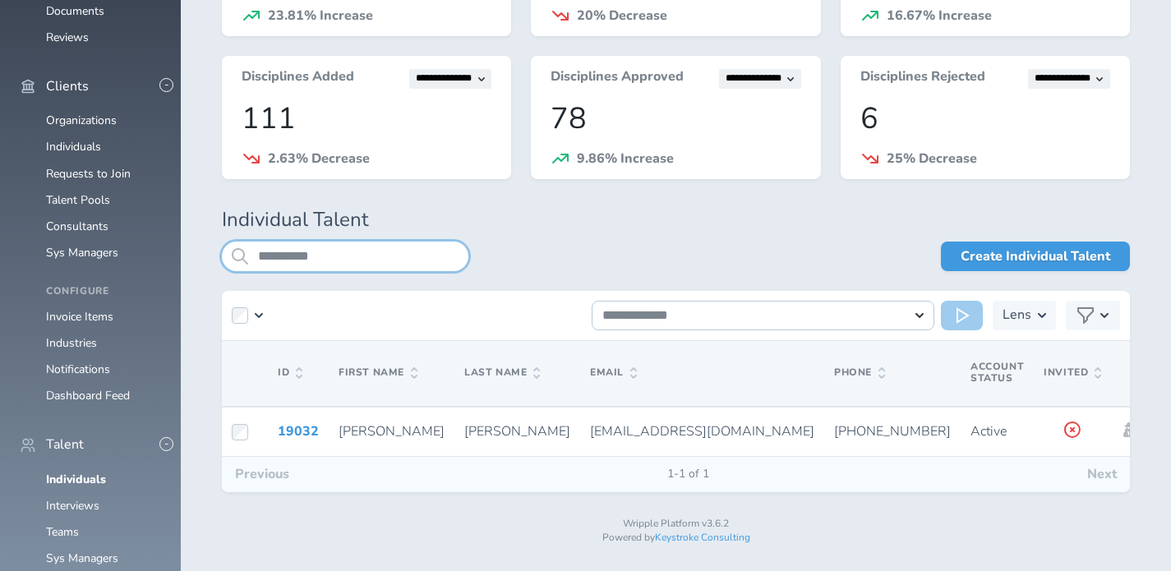
scroll to position [343, 0]
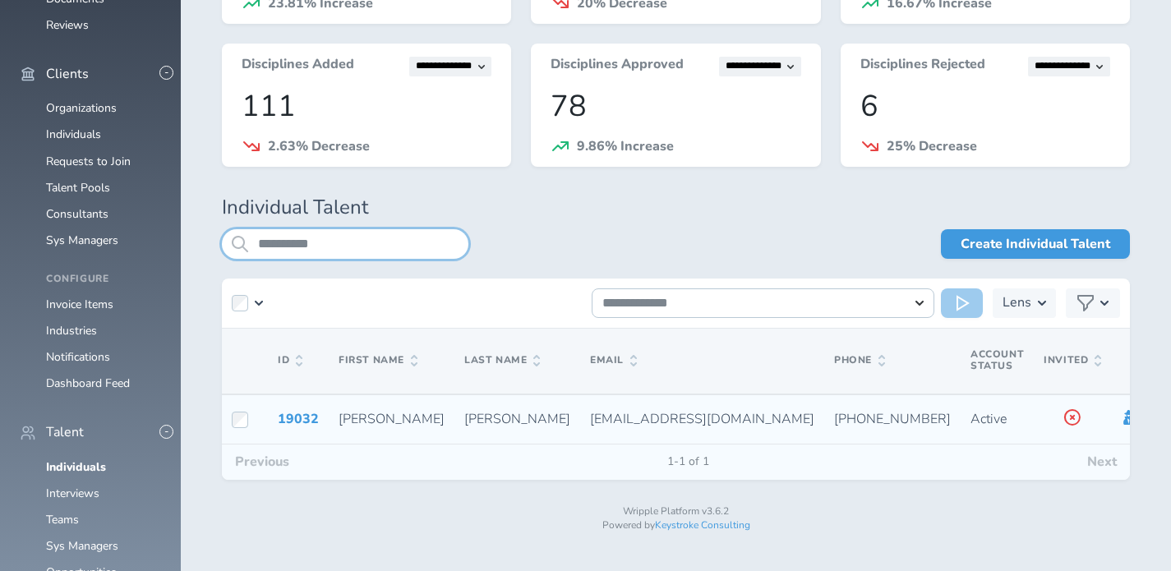
type input "**********"
click at [1124, 416] on icon at bounding box center [1130, 417] width 13 height 15
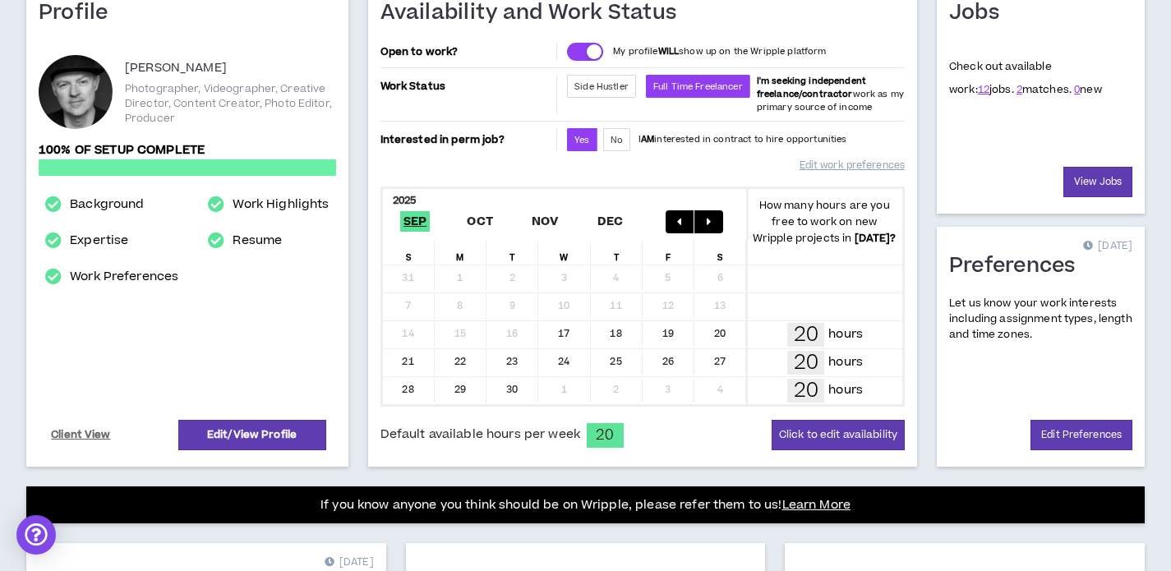
scroll to position [217, 0]
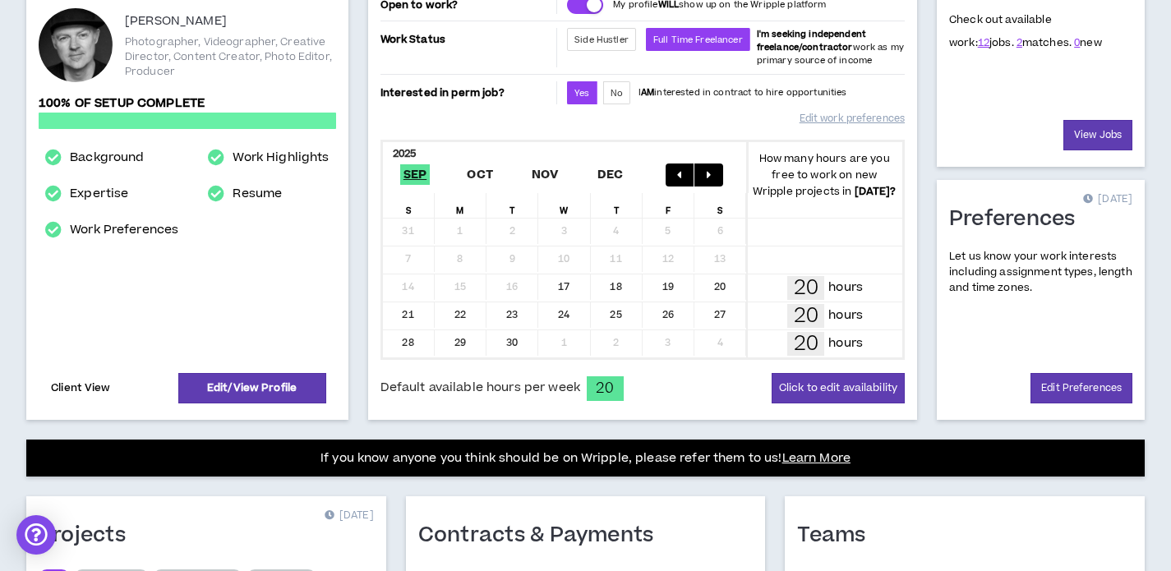
click at [57, 386] on link "Client View" at bounding box center [80, 388] width 65 height 29
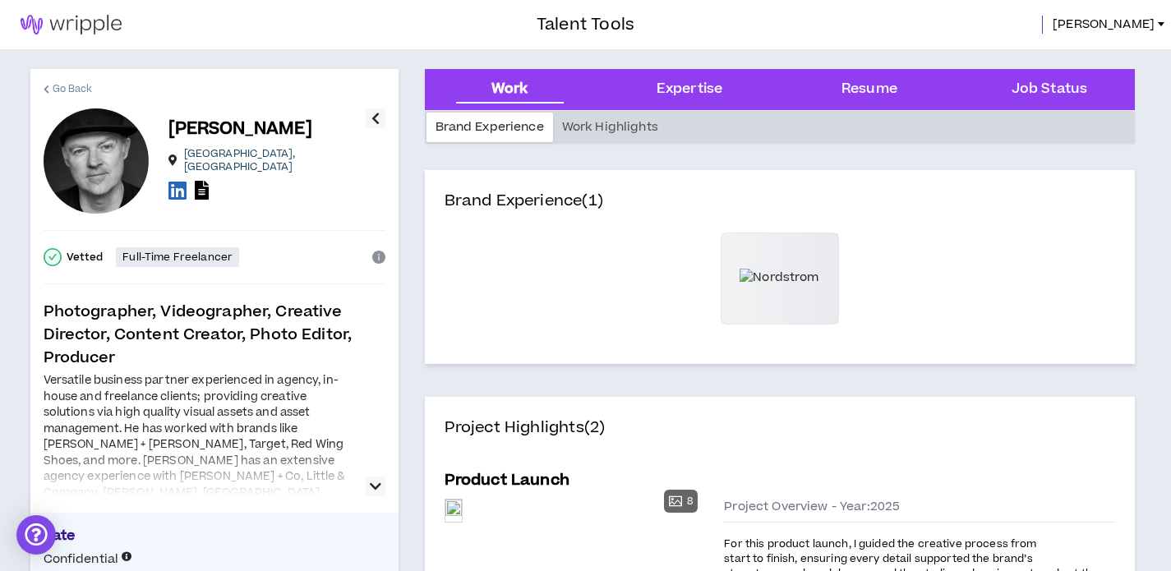
click at [62, 85] on span "Go Back" at bounding box center [73, 89] width 40 height 16
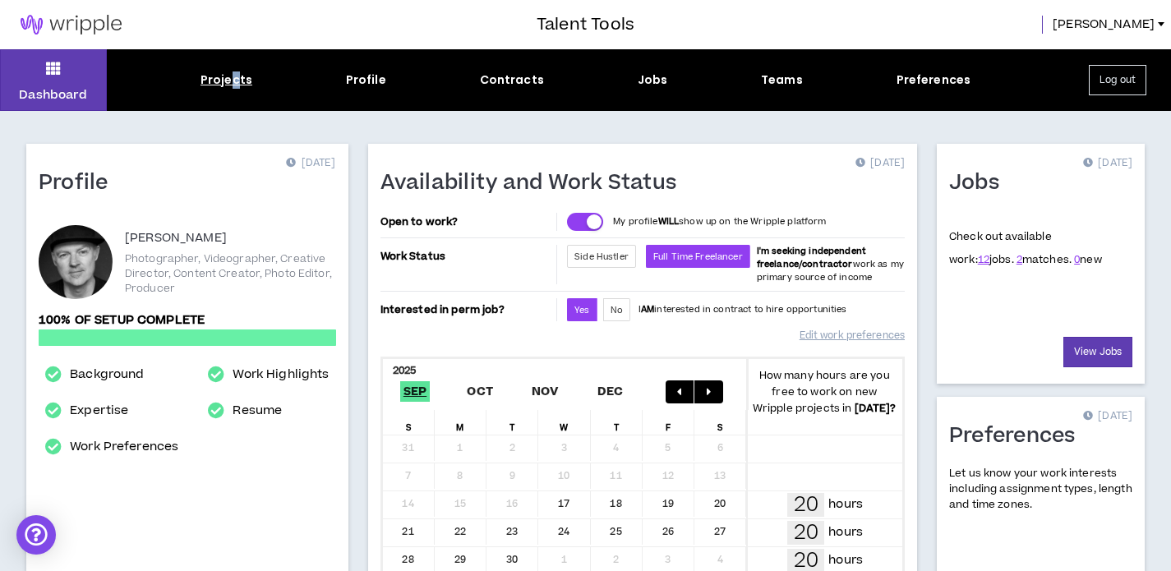
drag, startPoint x: 230, startPoint y: 79, endPoint x: 240, endPoint y: 81, distance: 10.2
click at [240, 81] on div "Projects" at bounding box center [226, 79] width 52 height 17
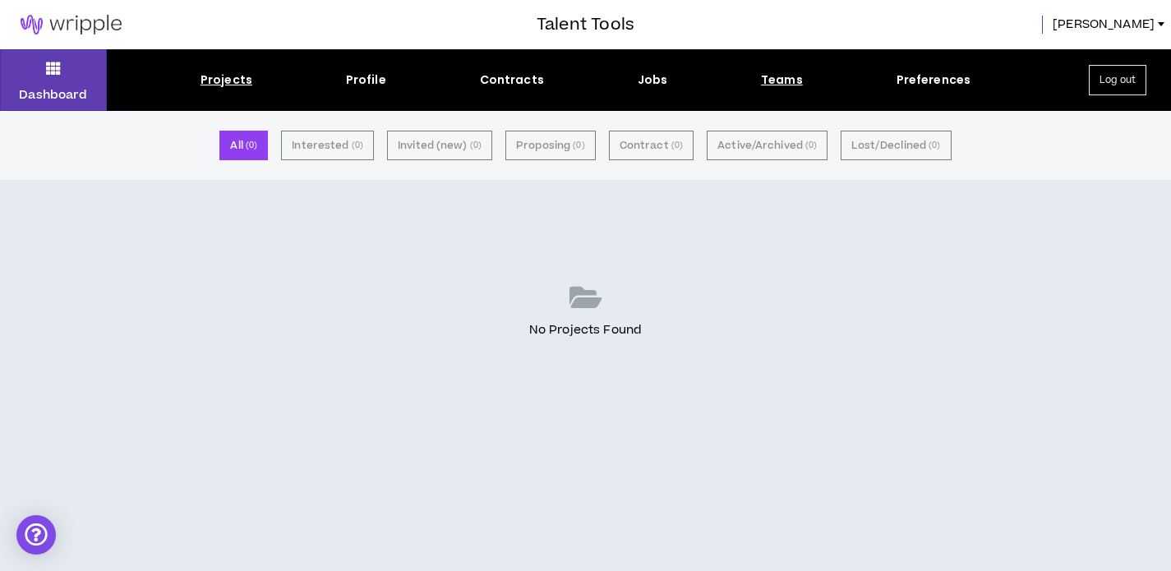
click at [784, 85] on div "Teams" at bounding box center [782, 79] width 42 height 17
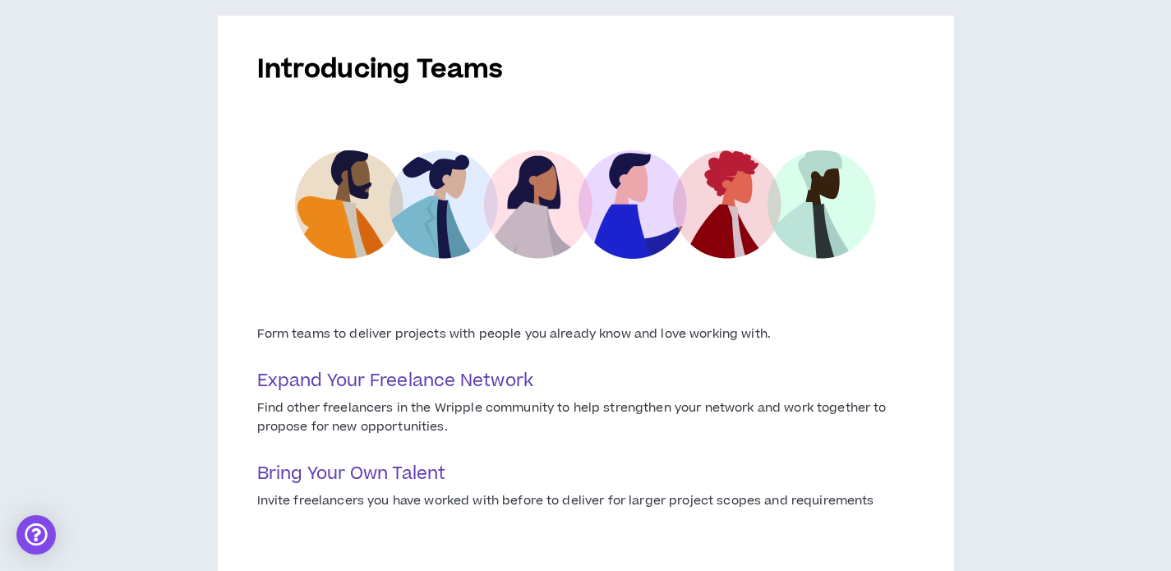
scroll to position [237, 0]
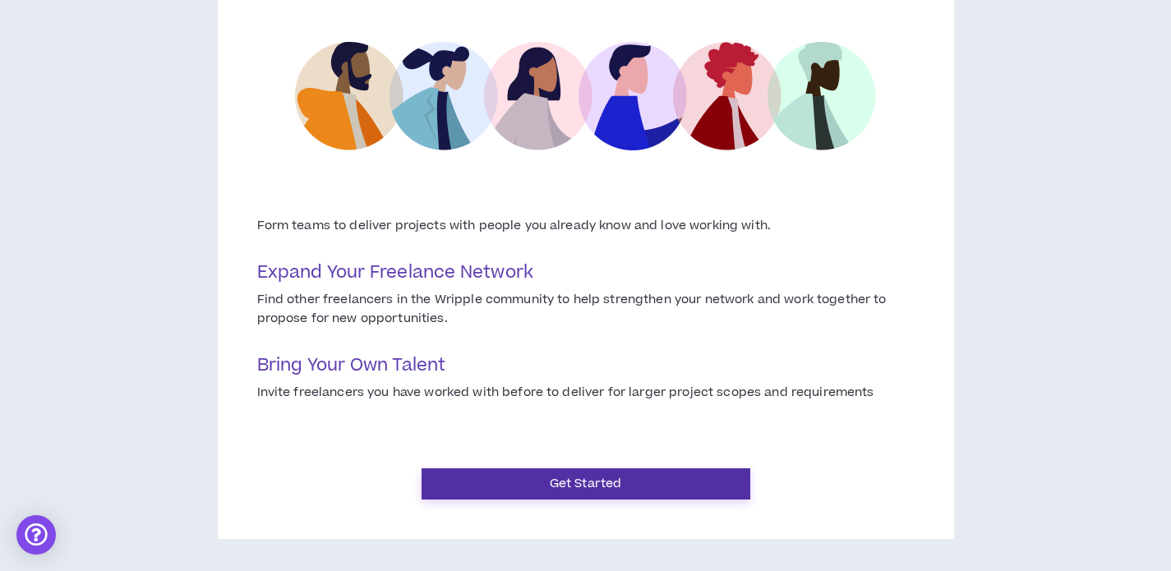
click at [488, 496] on button "Get Started" at bounding box center [585, 483] width 329 height 31
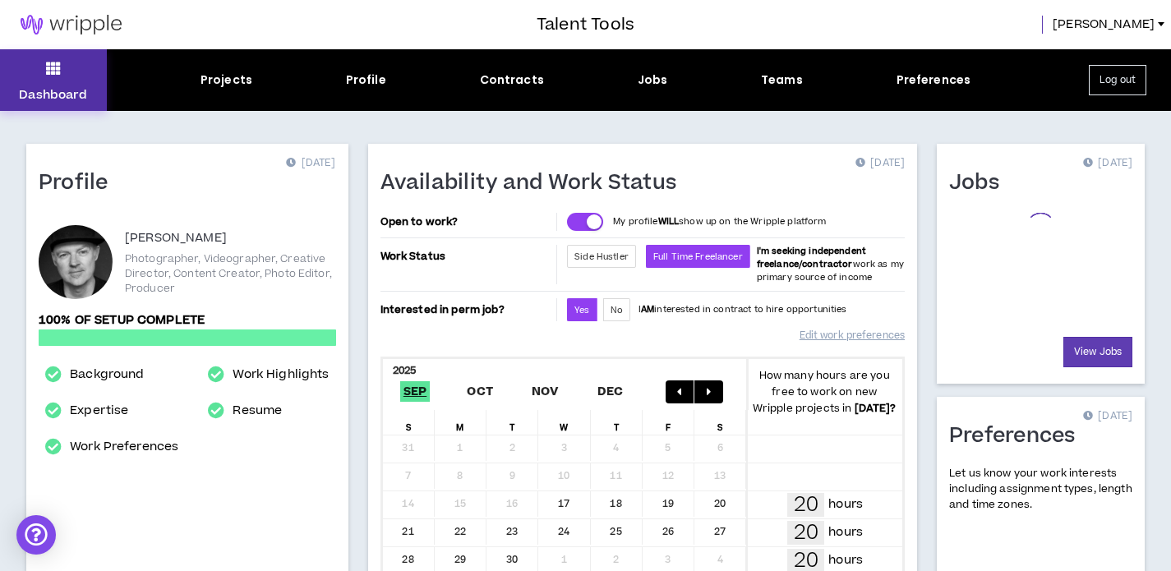
click at [77, 74] on button "Dashboard" at bounding box center [53, 80] width 107 height 62
click at [64, 78] on button "Dashboard" at bounding box center [53, 80] width 107 height 62
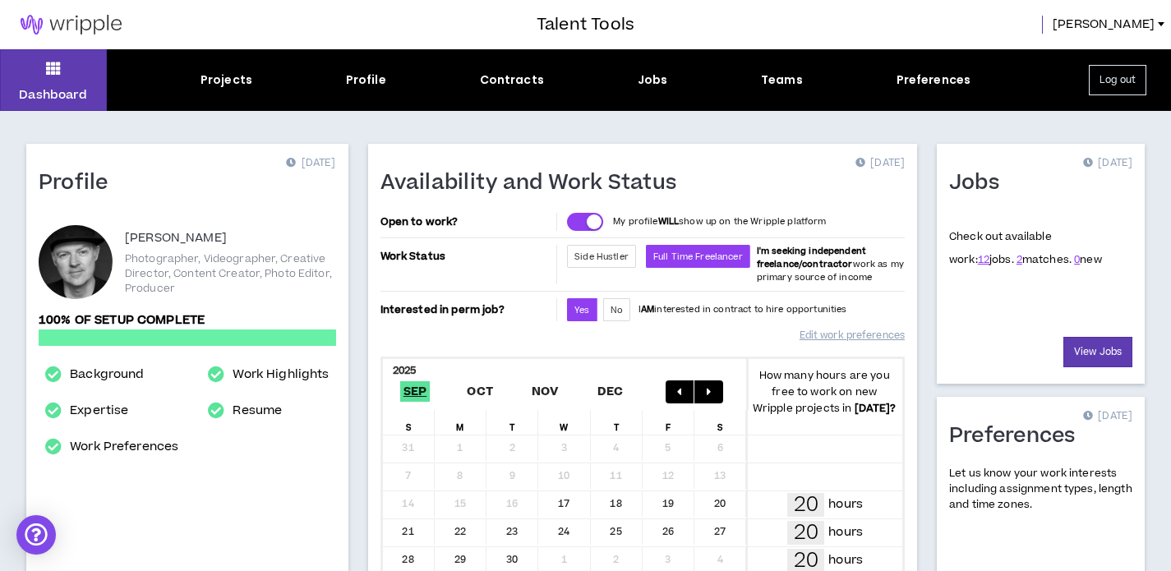
click at [1111, 85] on button "Log out" at bounding box center [1116, 80] width 57 height 30
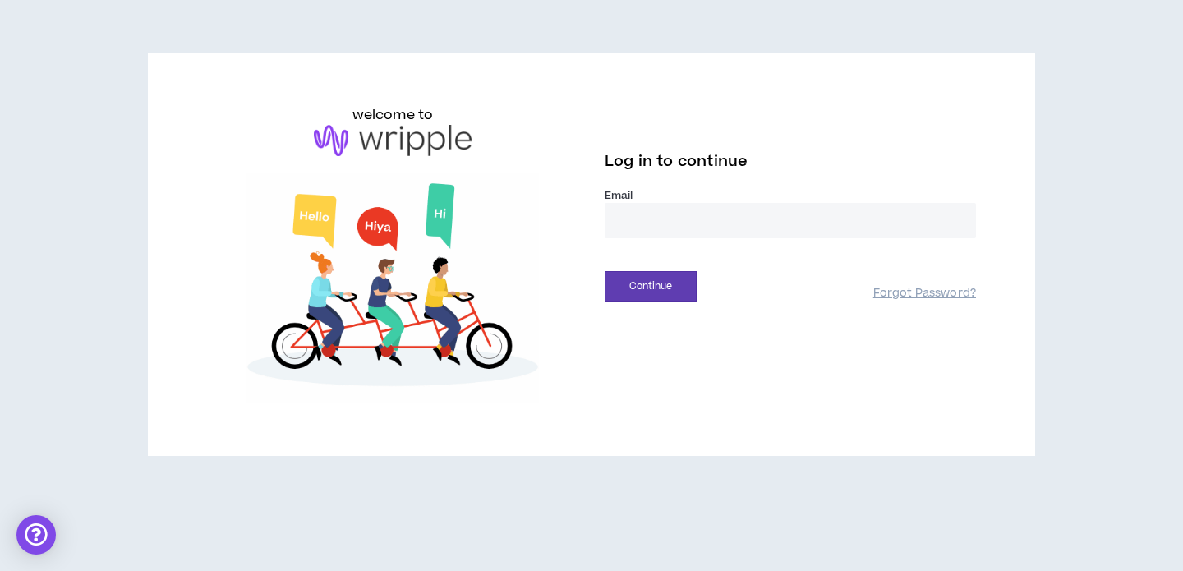
click at [618, 232] on input "email" at bounding box center [790, 220] width 371 height 35
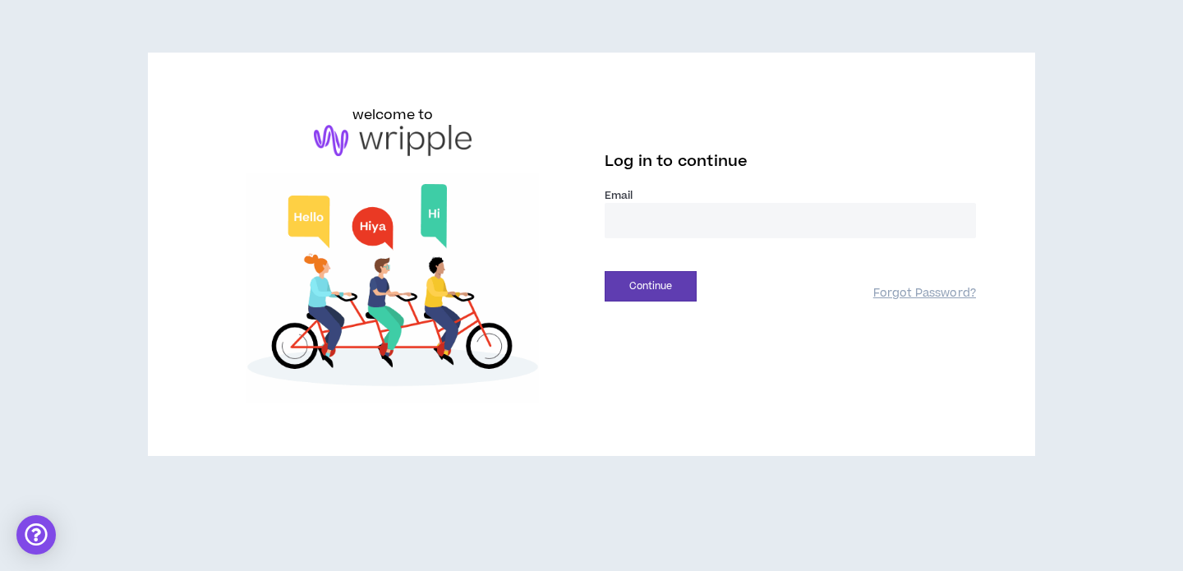
type input "**********"
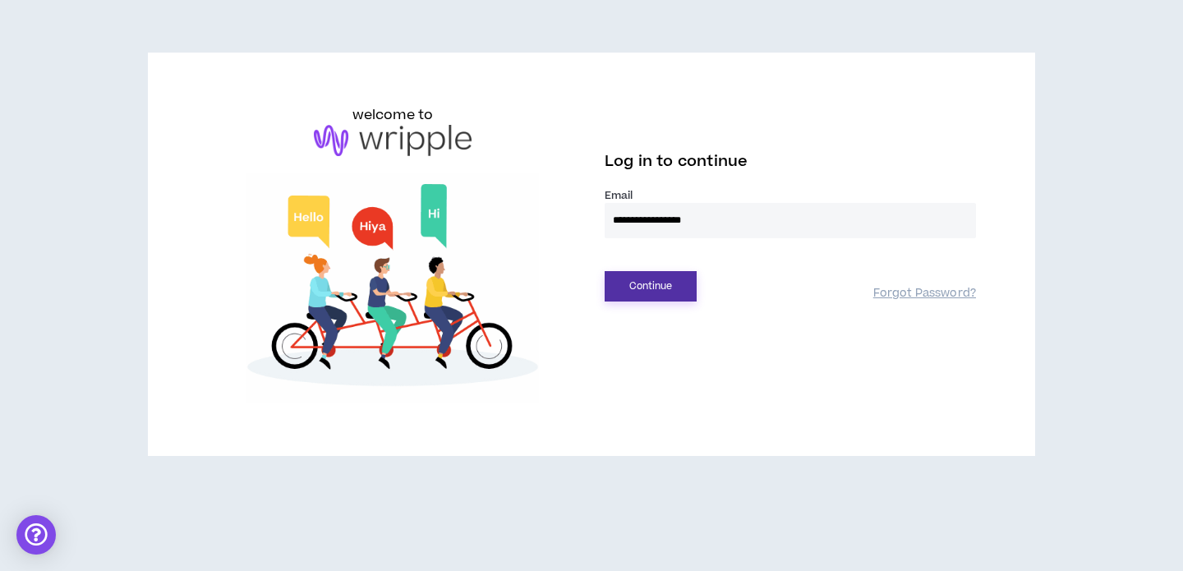
click at [669, 300] on button "Continue" at bounding box center [651, 286] width 92 height 30
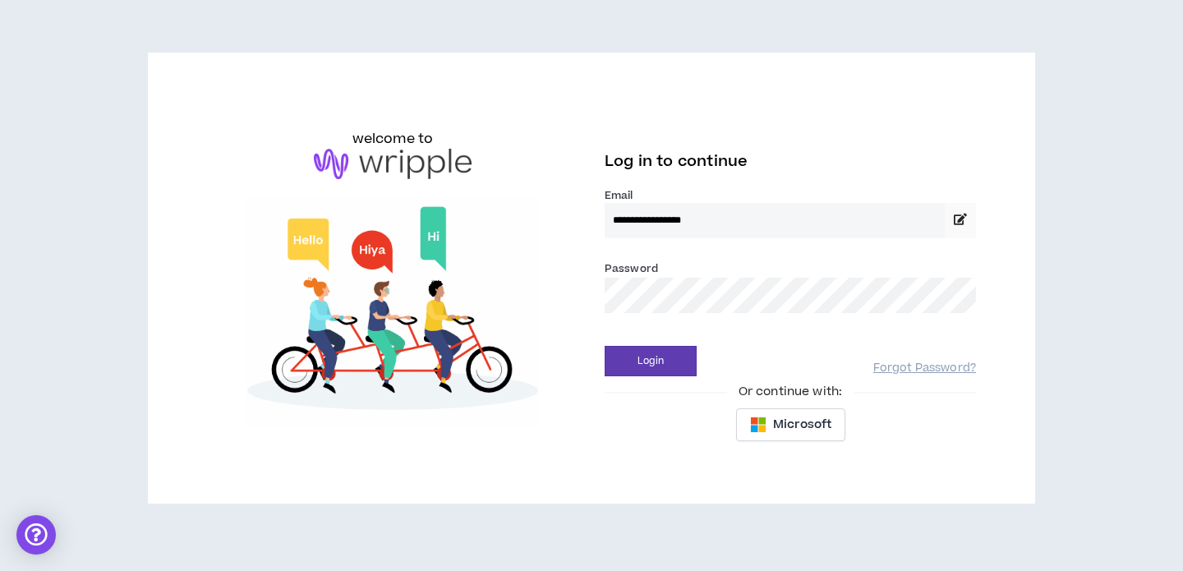
click at [605, 346] on button "Login" at bounding box center [651, 361] width 92 height 30
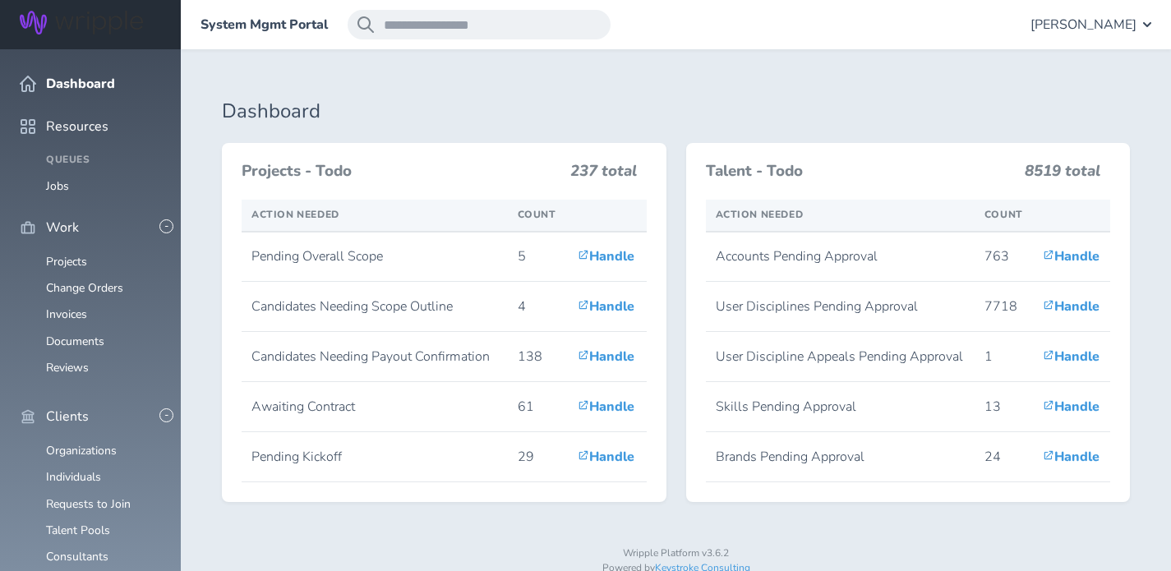
scroll to position [274, 0]
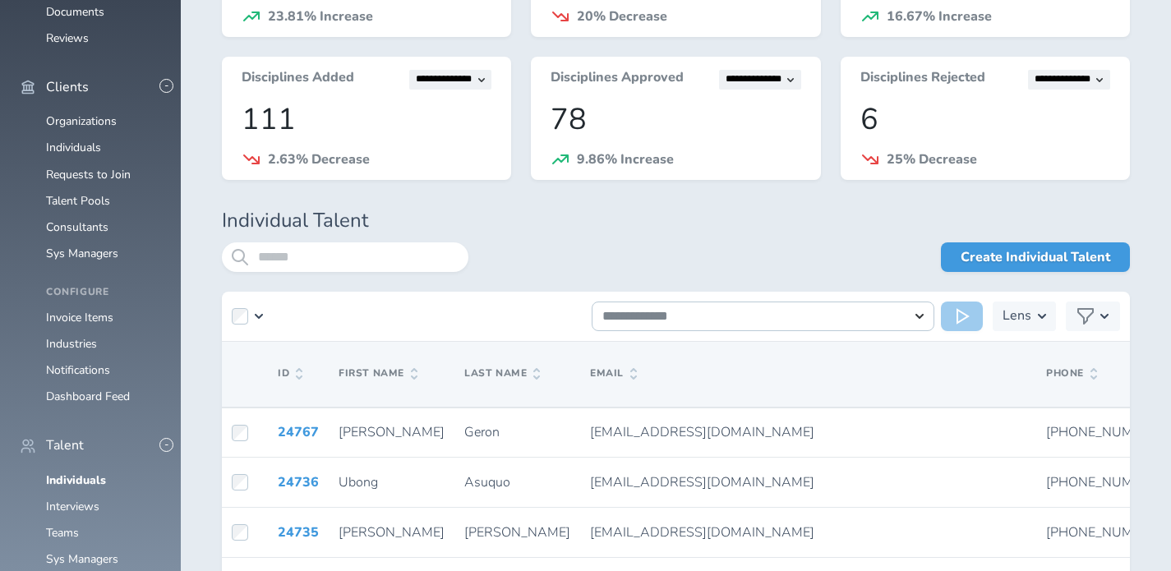
scroll to position [331, 0]
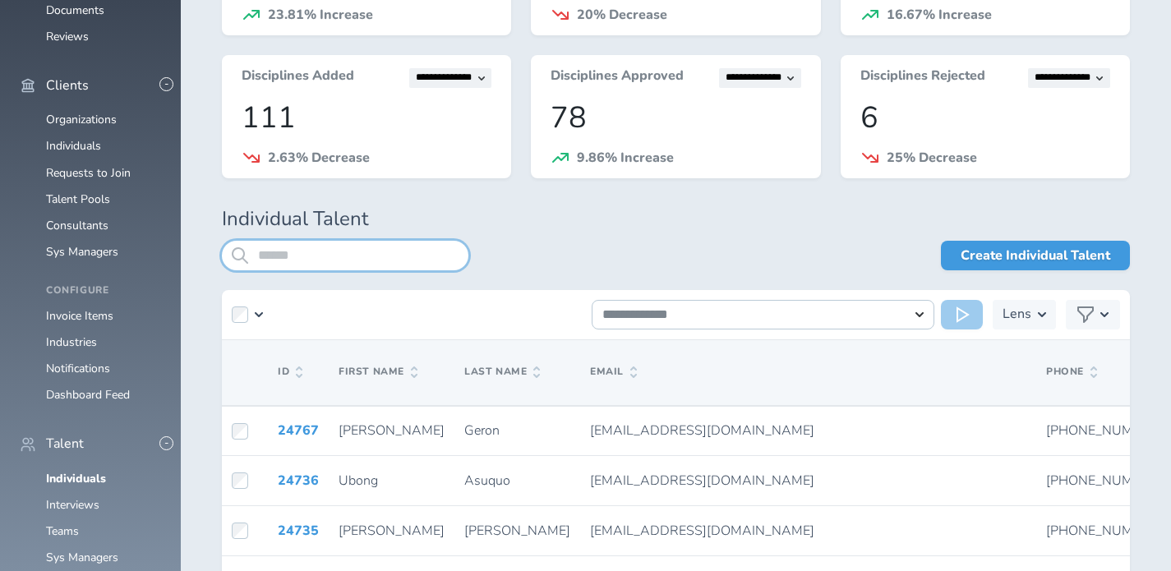
click at [347, 251] on input "search" at bounding box center [345, 256] width 246 height 30
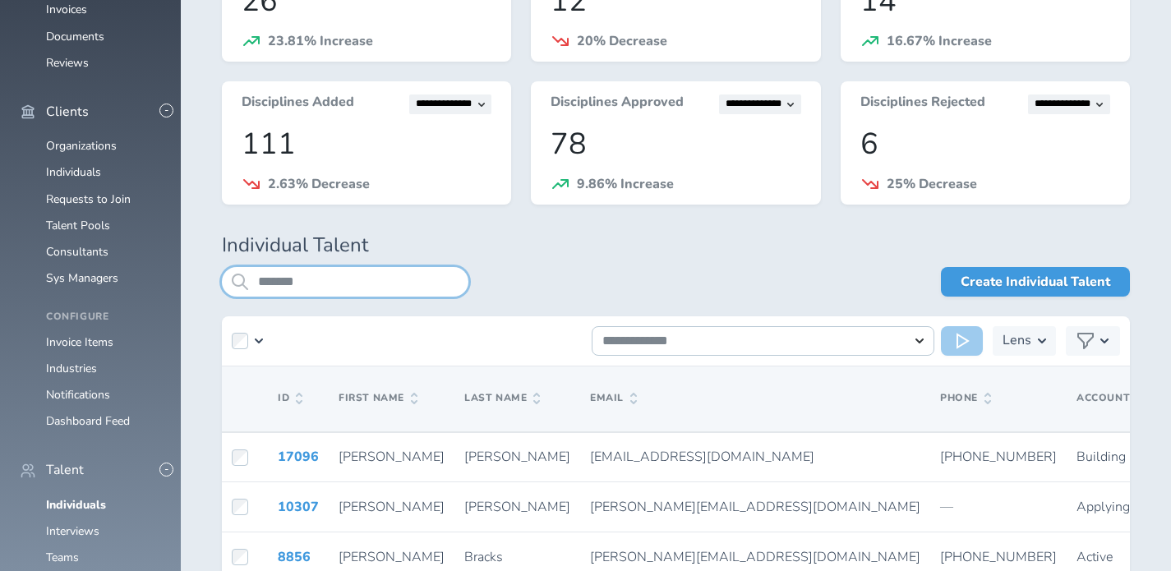
scroll to position [331, 0]
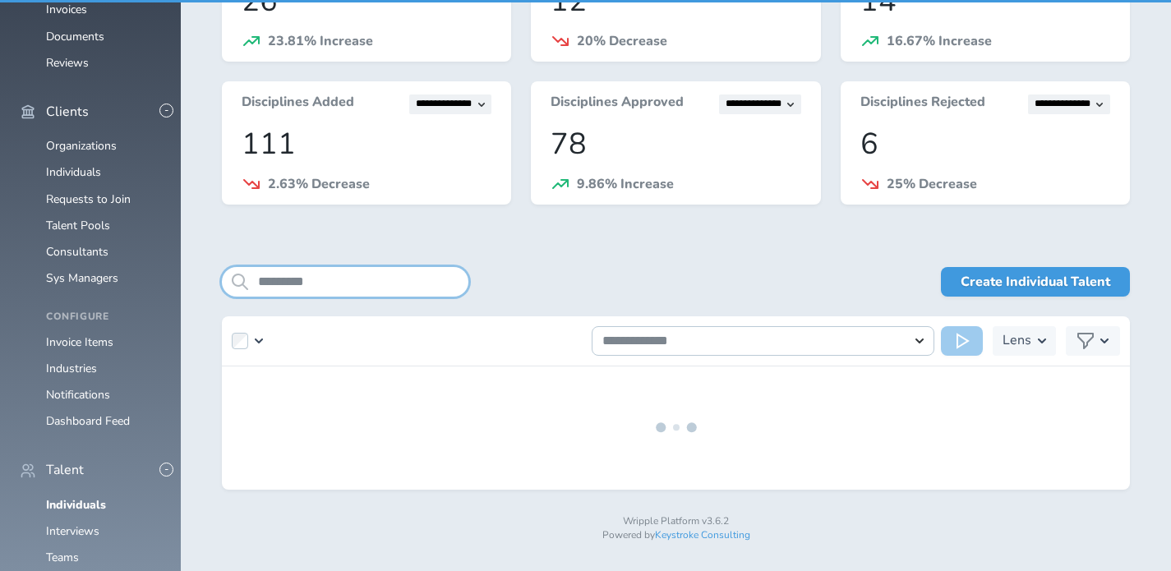
scroll to position [331, 0]
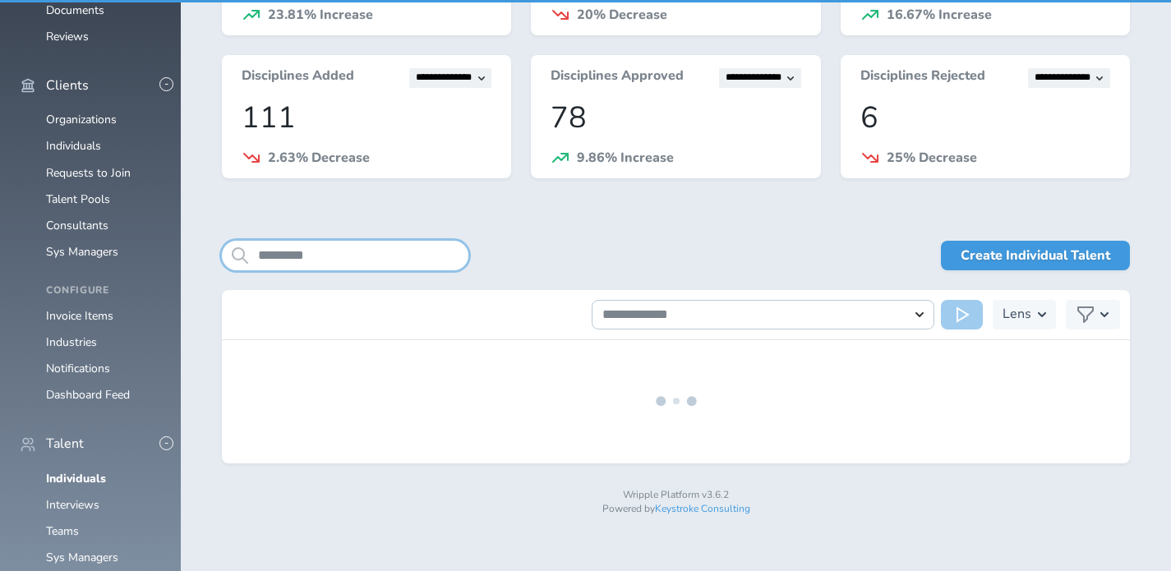
scroll to position [305, 0]
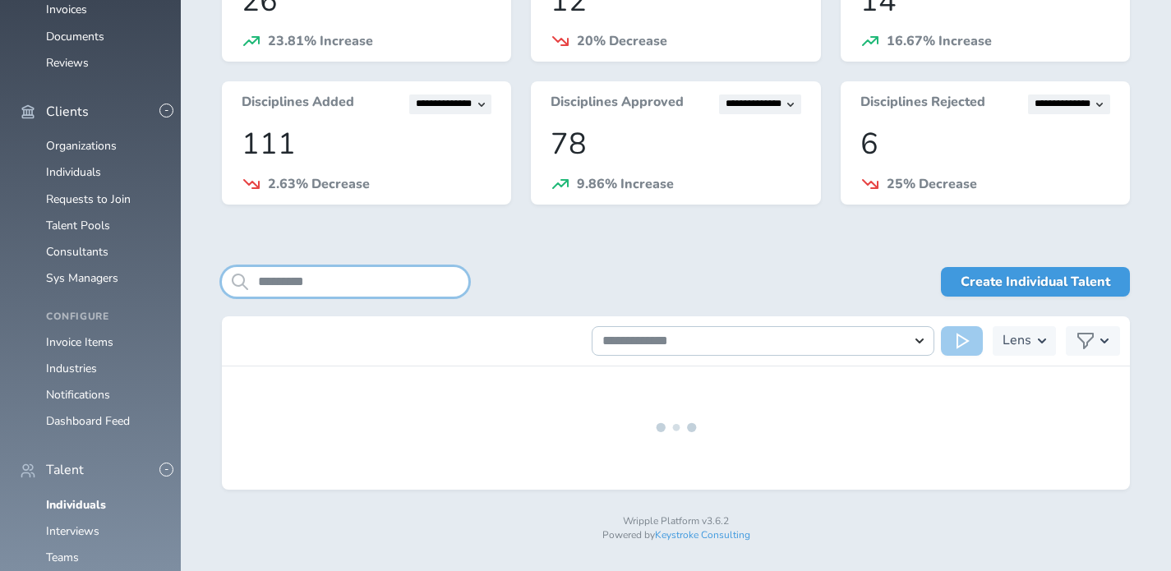
scroll to position [331, 0]
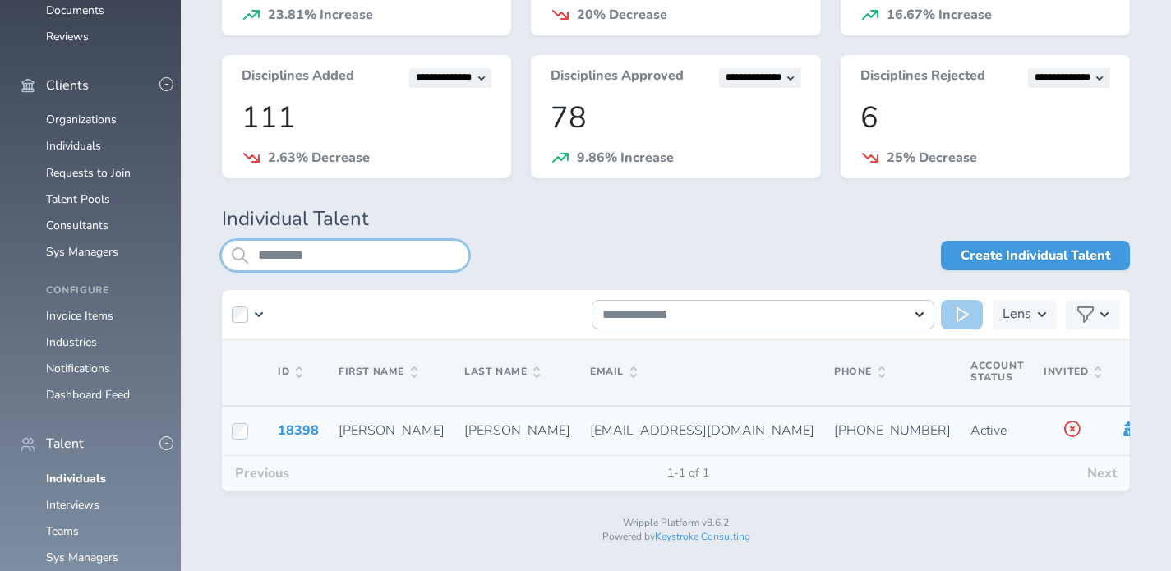
type input "*********"
click at [1124, 430] on icon at bounding box center [1130, 428] width 13 height 15
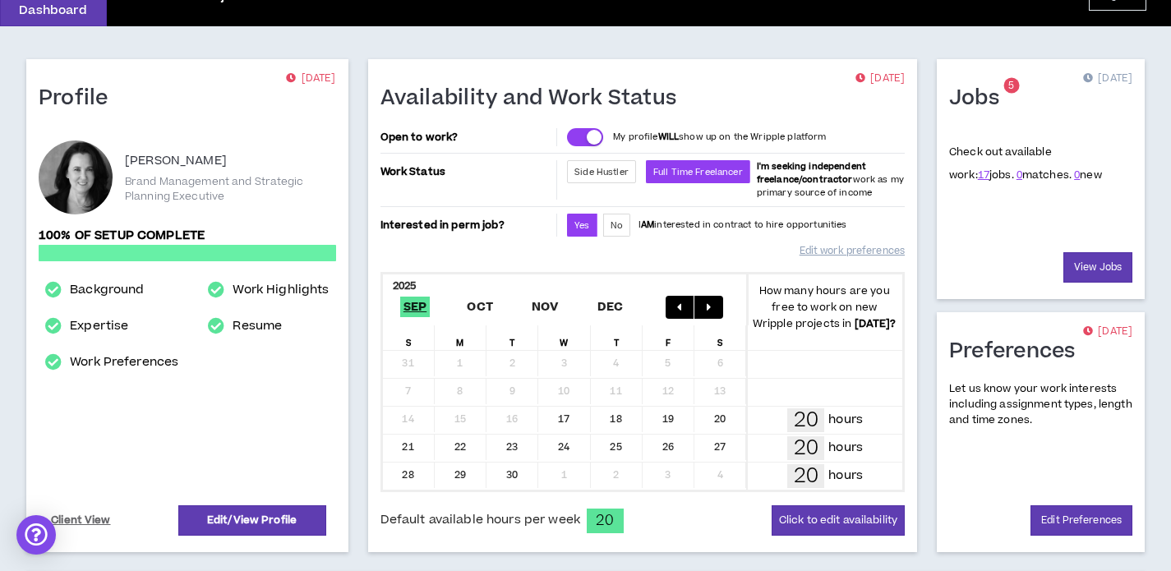
scroll to position [168, 0]
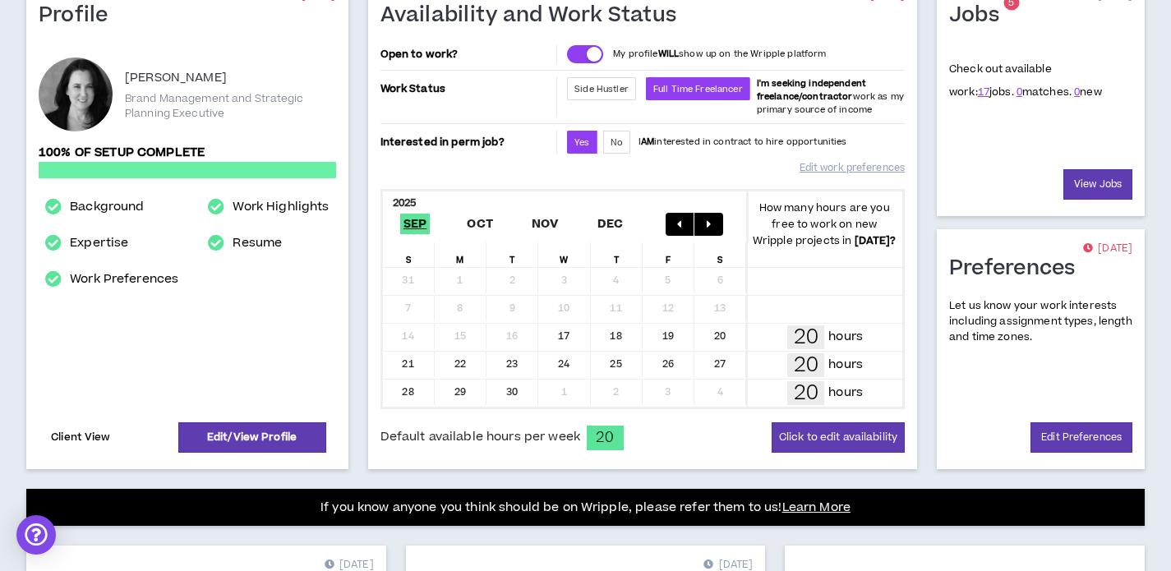
click at [85, 434] on link "Client View" at bounding box center [80, 437] width 65 height 29
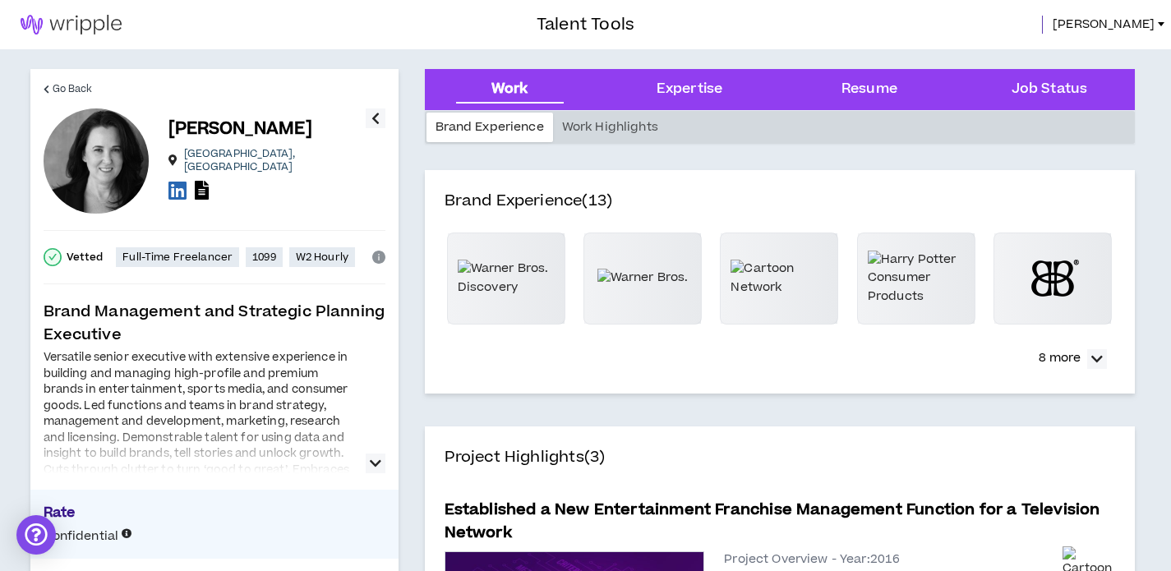
click at [1143, 22] on span "Tracy" at bounding box center [1103, 25] width 102 height 18
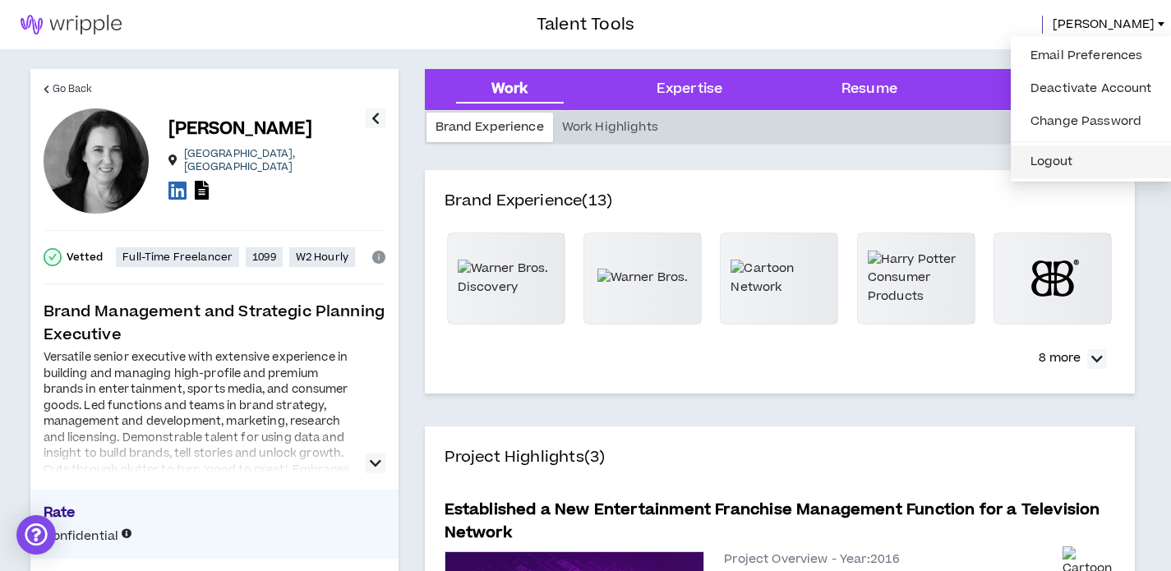
click at [1097, 160] on button "Logout" at bounding box center [1090, 161] width 141 height 25
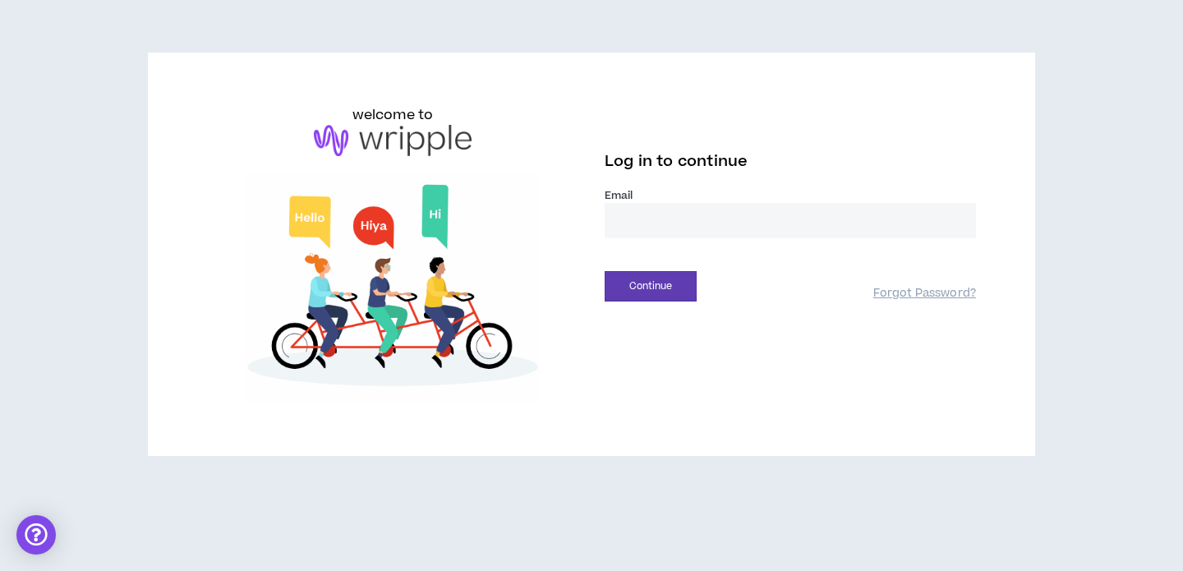
click at [791, 213] on input "email" at bounding box center [790, 220] width 371 height 35
type input "**********"
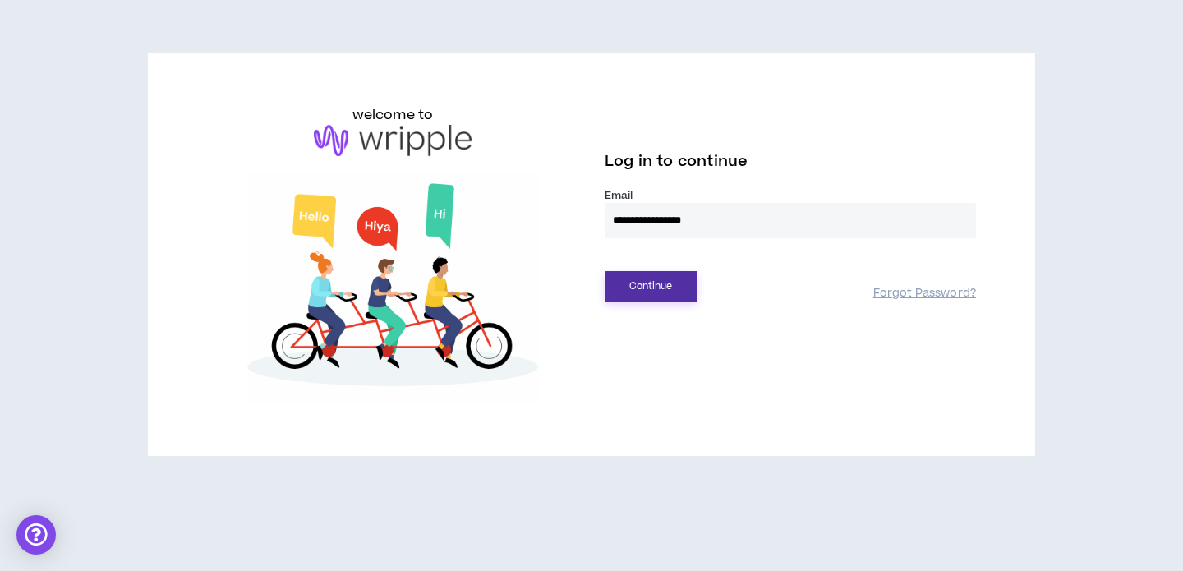
click at [683, 277] on button "Continue" at bounding box center [651, 286] width 92 height 30
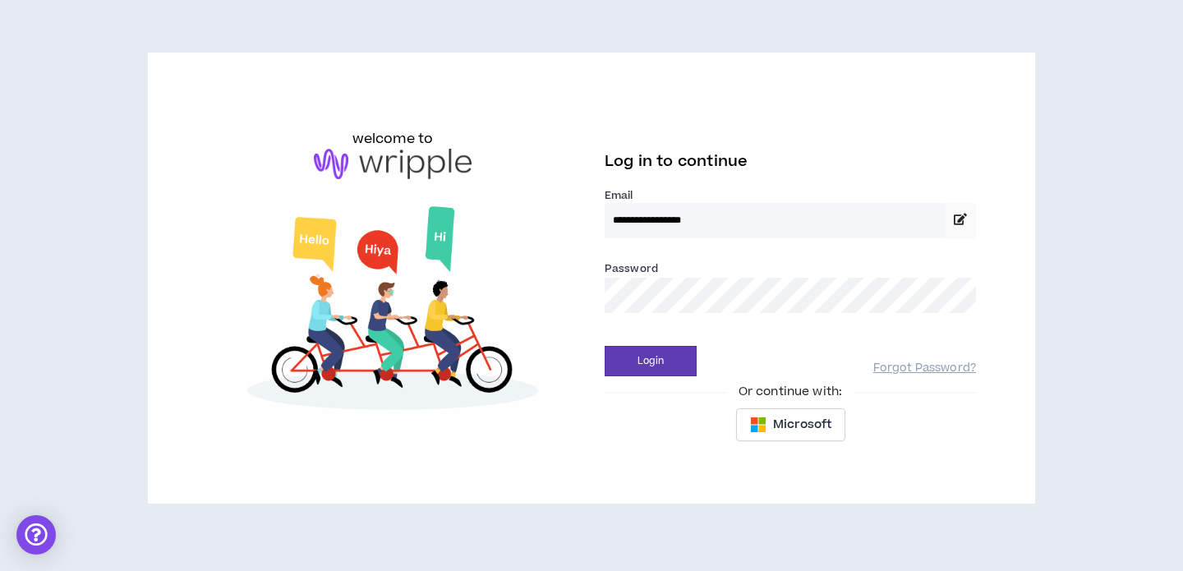
click at [605, 346] on button "Login" at bounding box center [651, 361] width 92 height 30
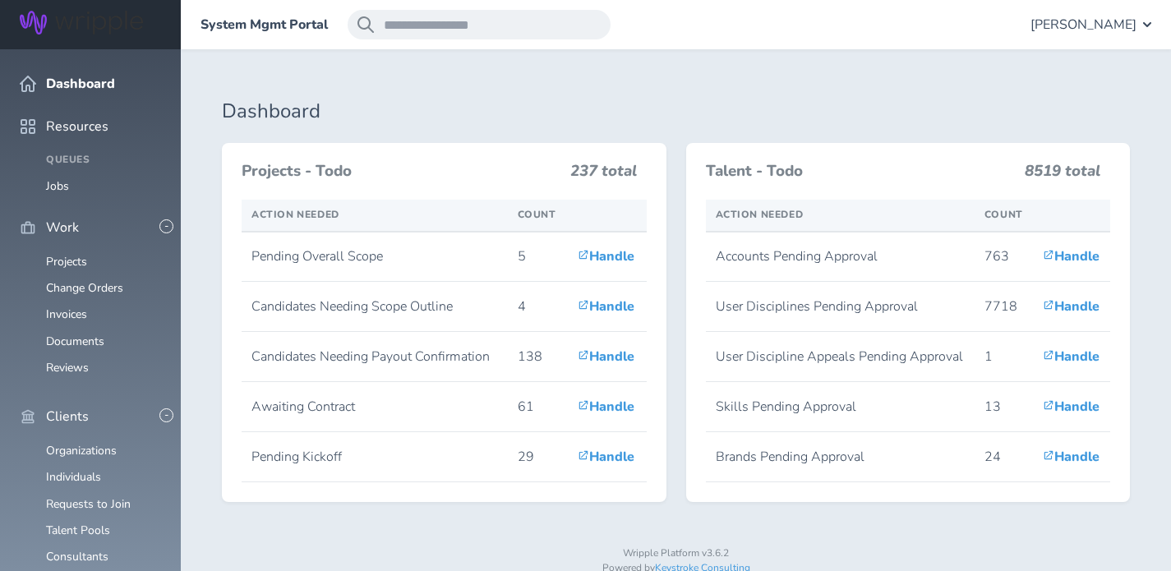
scroll to position [521, 0]
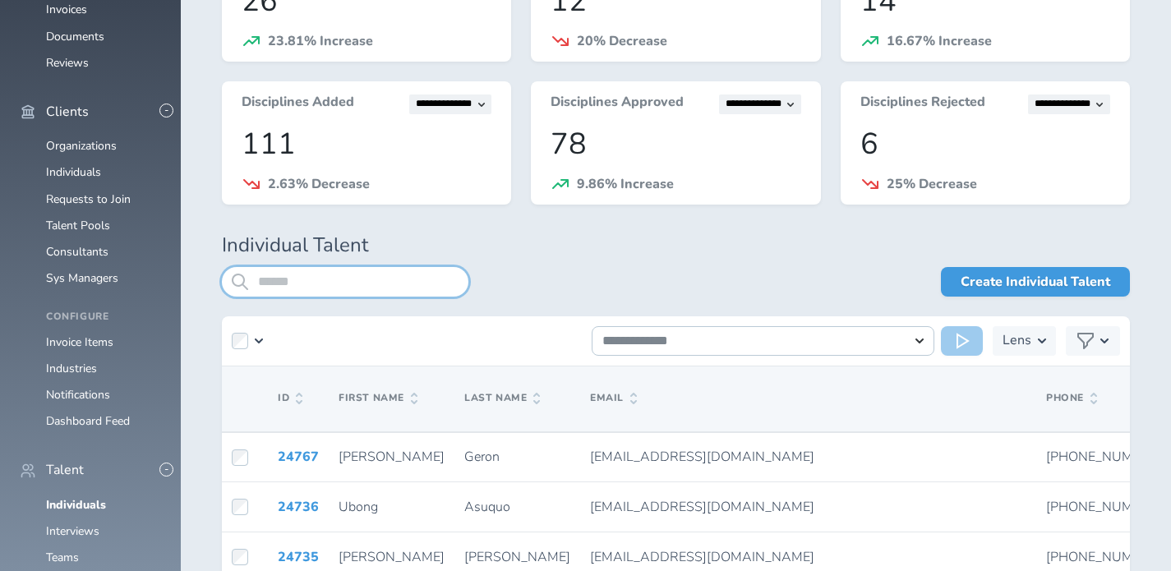
scroll to position [306, 0]
click at [379, 274] on input "search" at bounding box center [345, 281] width 246 height 30
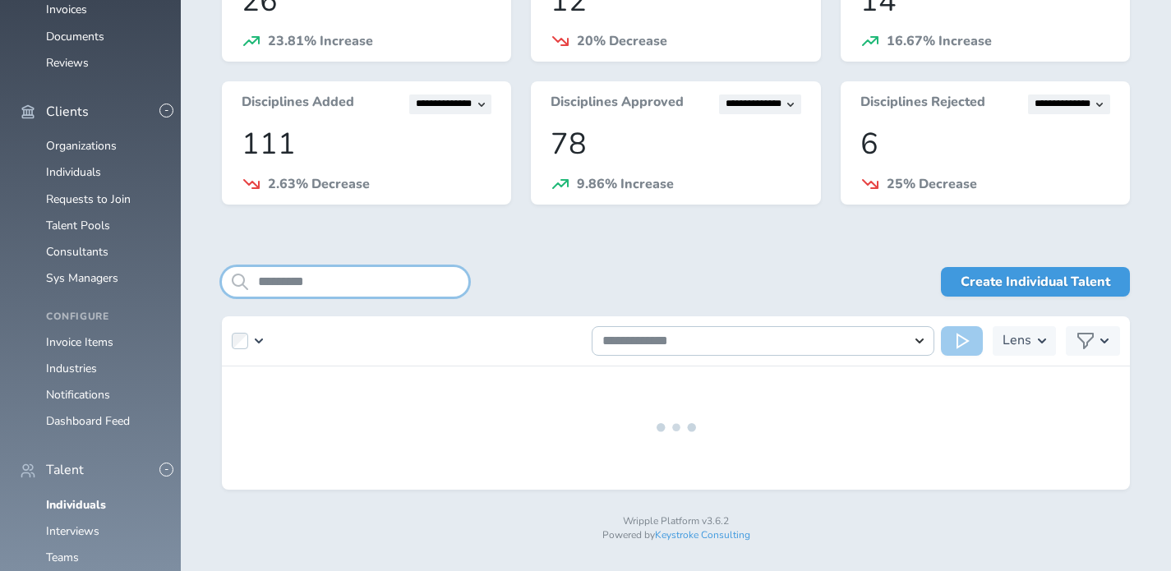
scroll to position [306, 0]
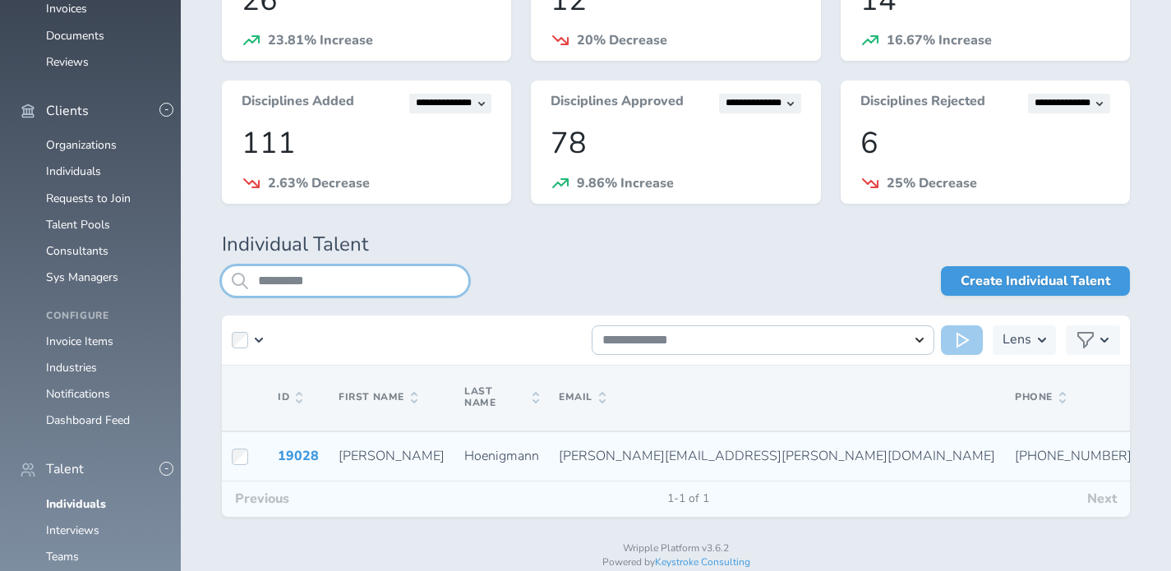
type input "*********"
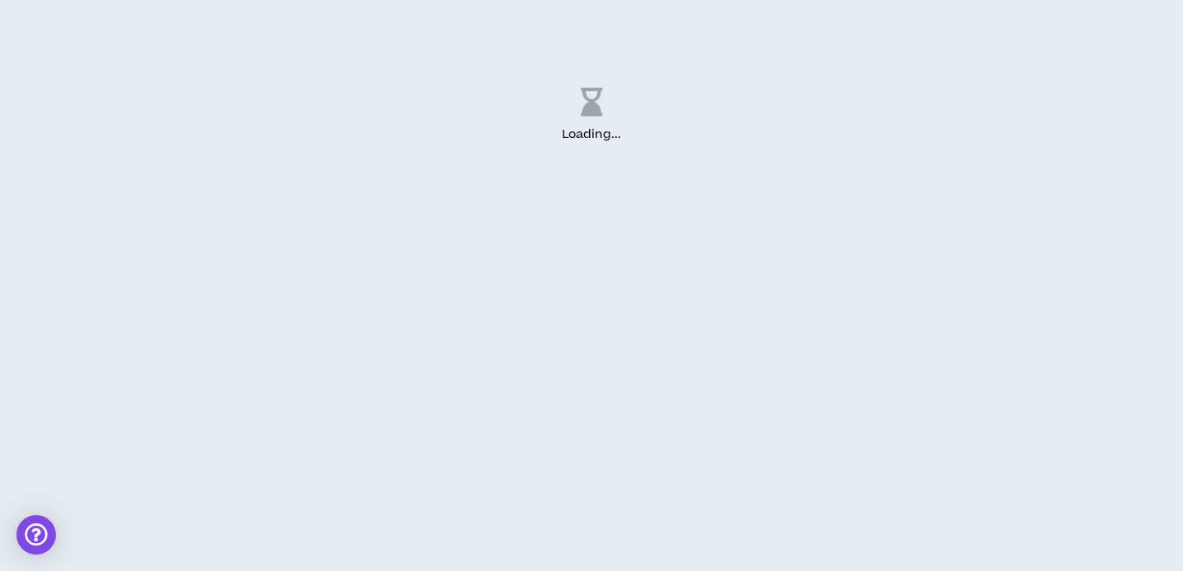
click at [354, 222] on div "Loading ..." at bounding box center [591, 136] width 1051 height 246
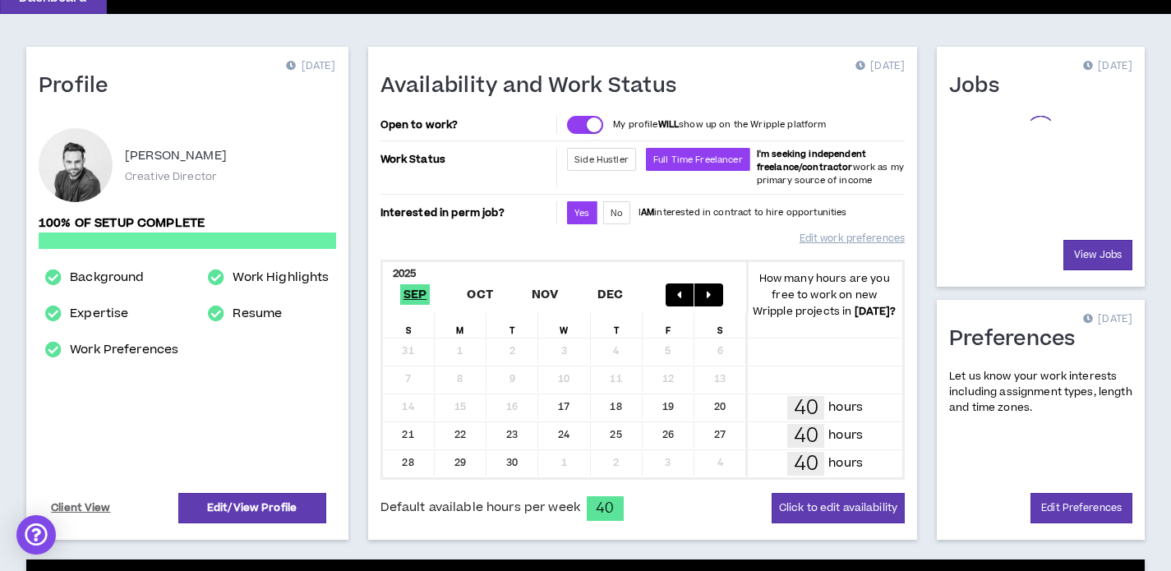
scroll to position [151, 0]
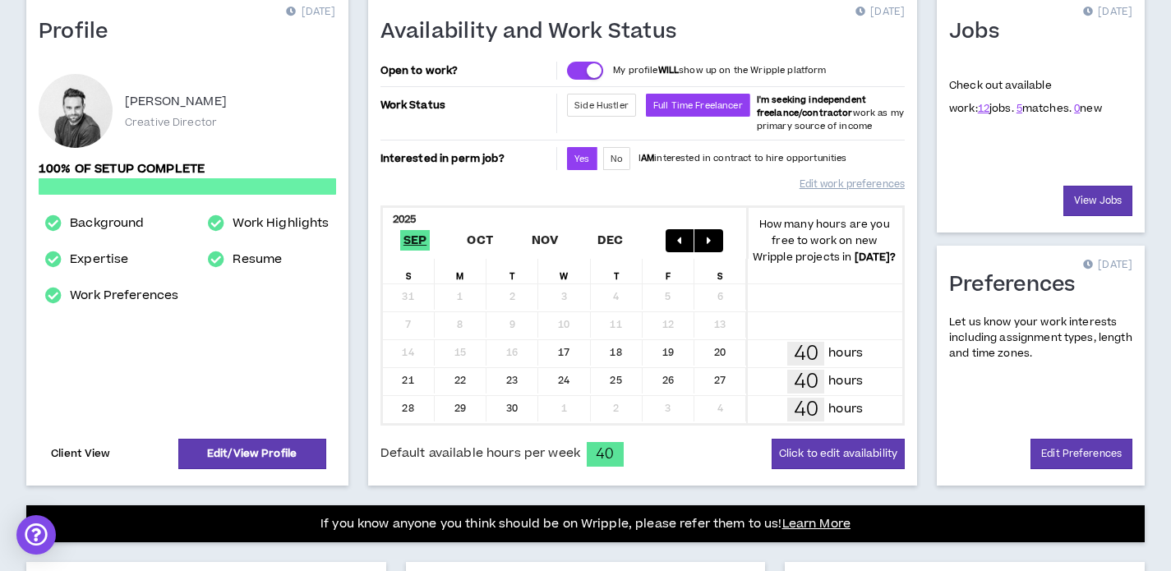
click at [85, 453] on link "Client View" at bounding box center [80, 453] width 65 height 29
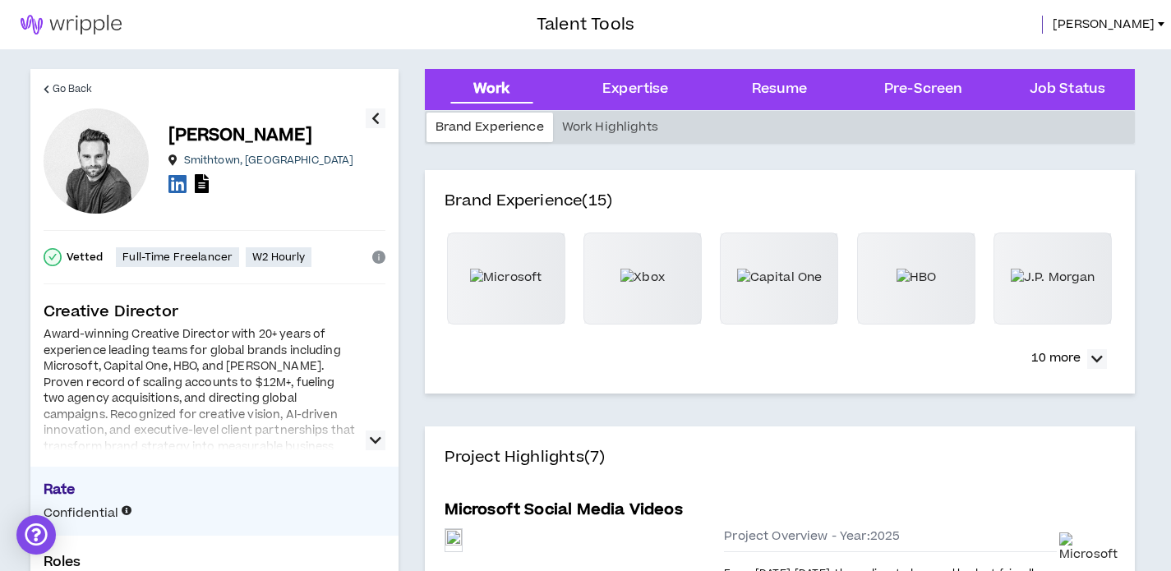
click at [1155, 23] on link "[PERSON_NAME]" at bounding box center [1111, 25] width 118 height 18
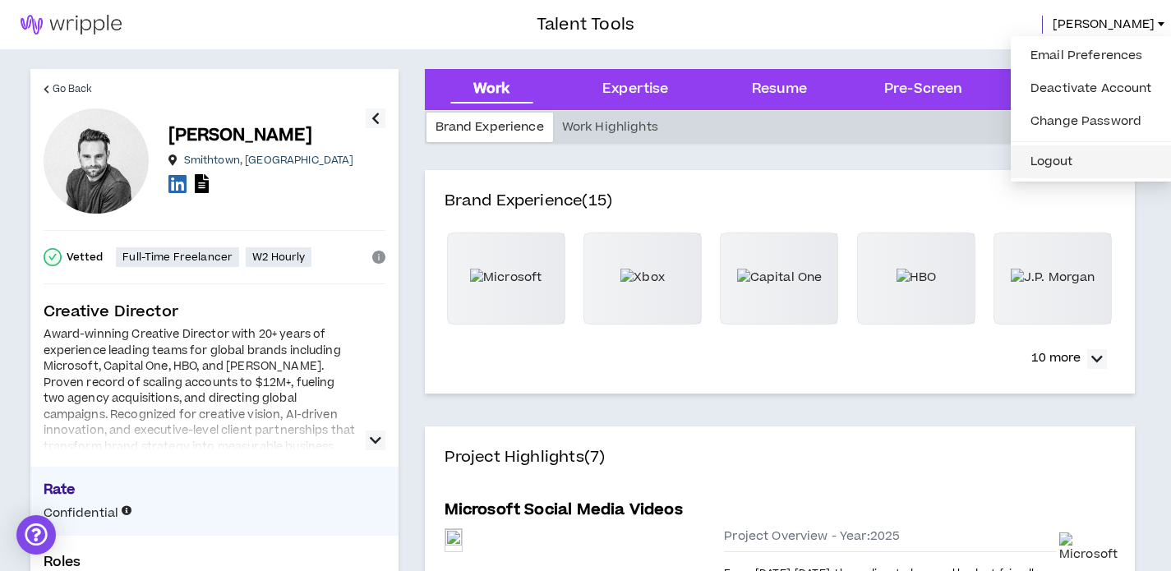
click at [1056, 165] on button "Logout" at bounding box center [1090, 161] width 141 height 25
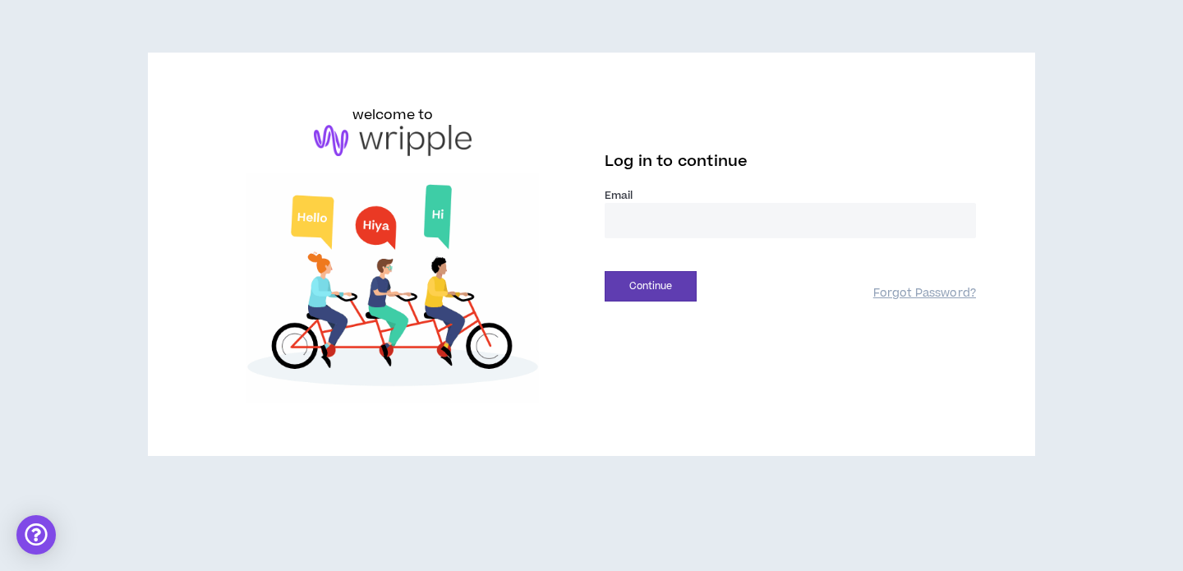
click at [654, 224] on input "email" at bounding box center [790, 220] width 371 height 35
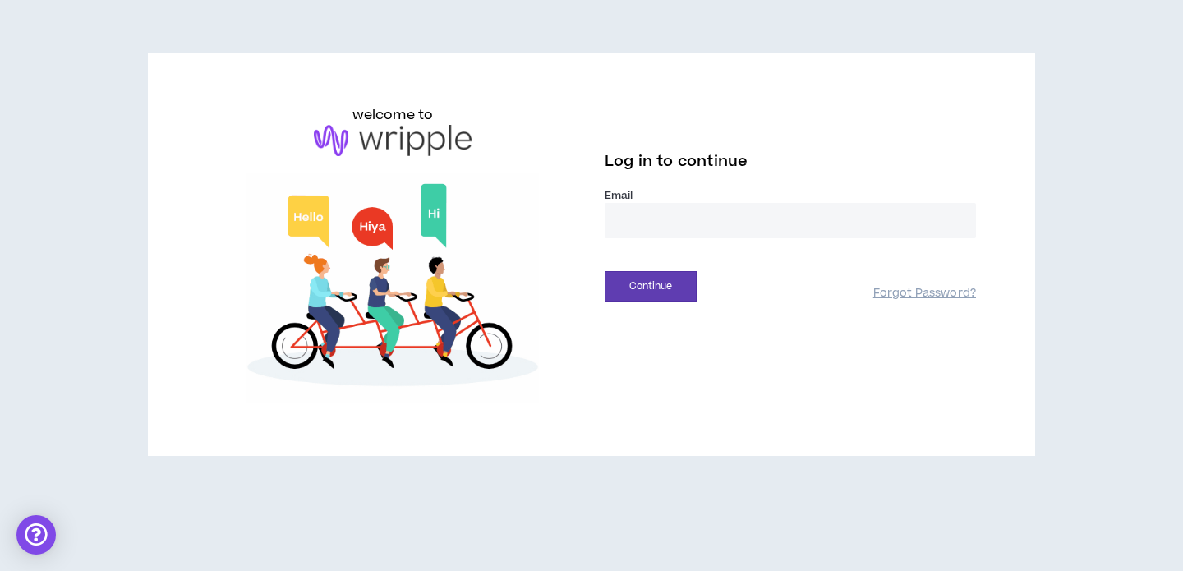
type input "**********"
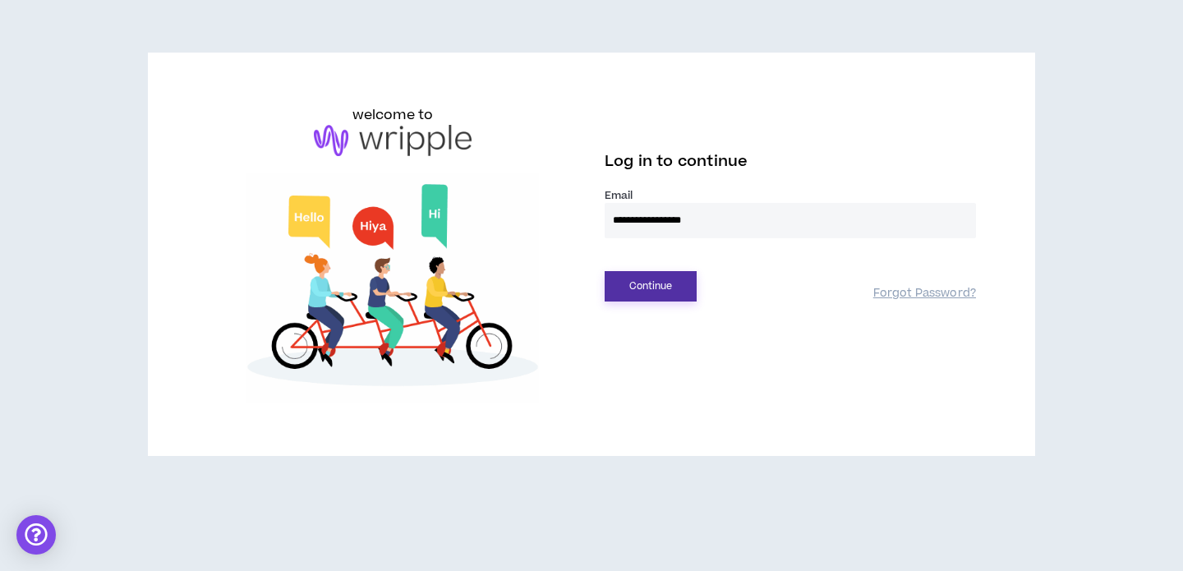
click at [637, 288] on button "Continue" at bounding box center [651, 286] width 92 height 30
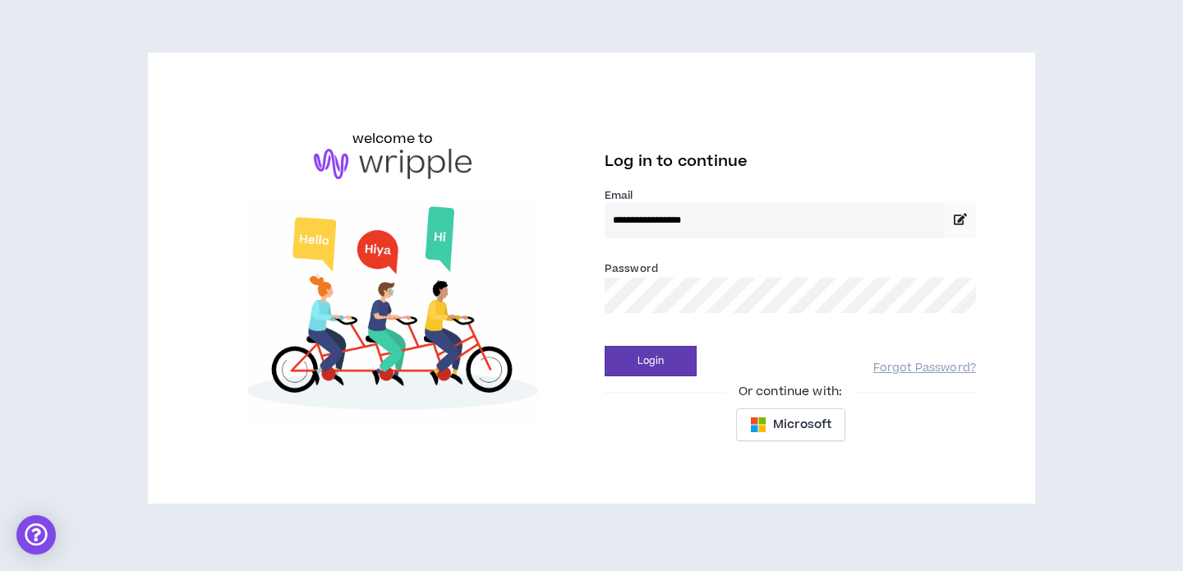
click at [605, 346] on button "Login" at bounding box center [651, 361] width 92 height 30
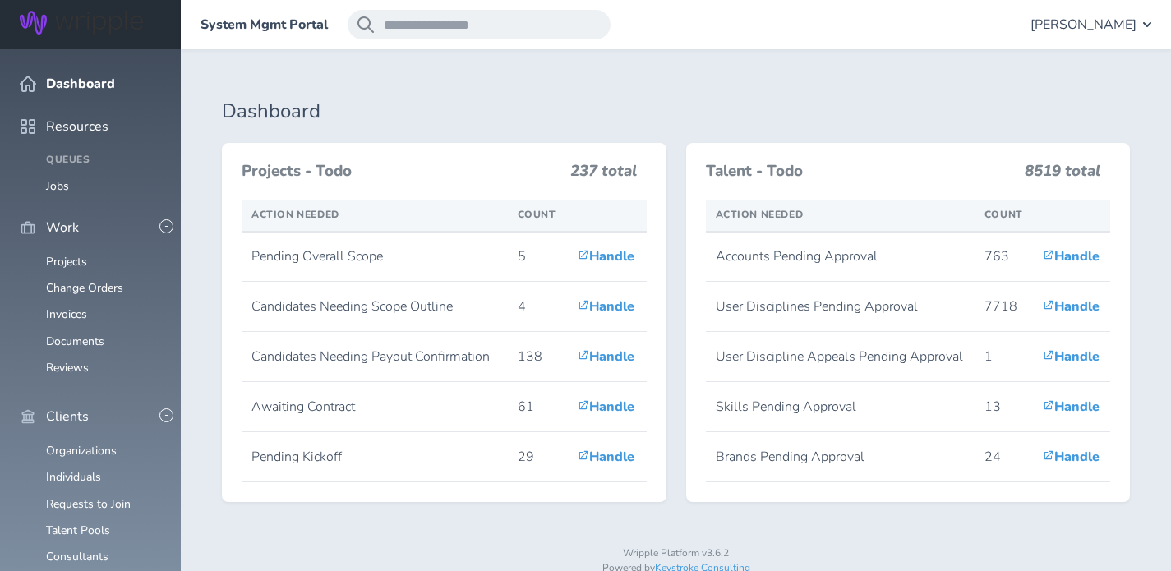
click at [643, 82] on div "Dashboard Projects - Todo 237 total Action Needed Count Pending Overall Scope 5…" at bounding box center [676, 332] width 990 height 566
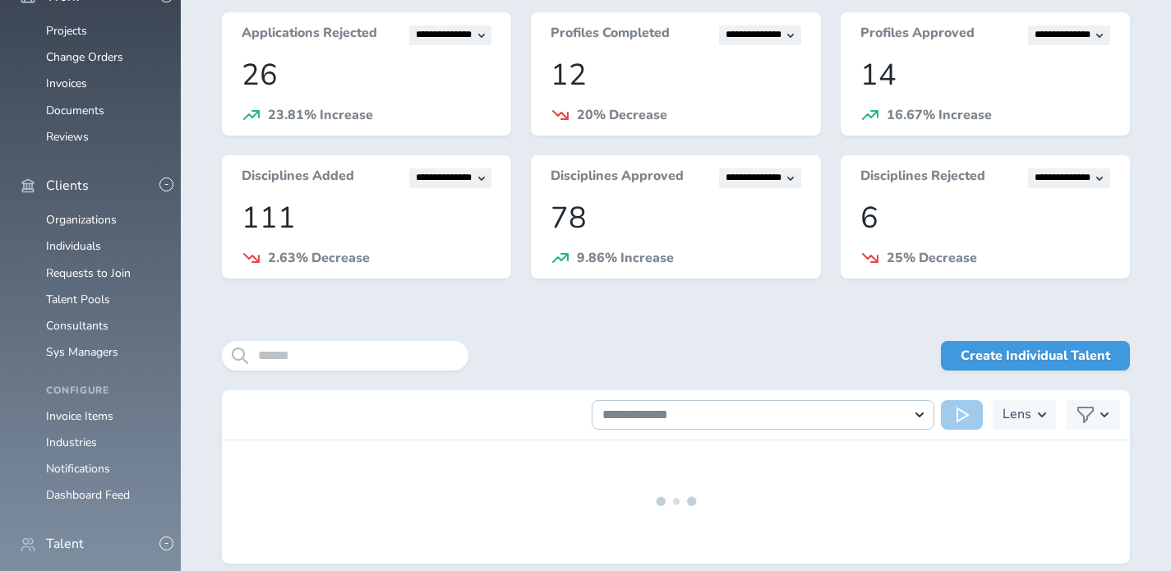
scroll to position [305, 0]
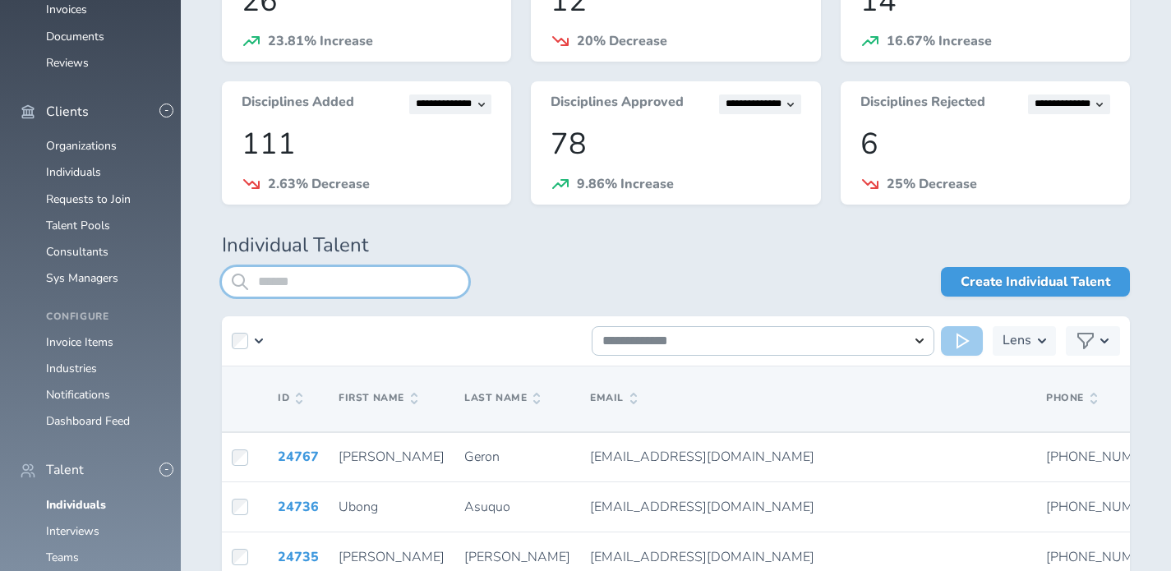
click at [356, 269] on input "search" at bounding box center [345, 282] width 246 height 30
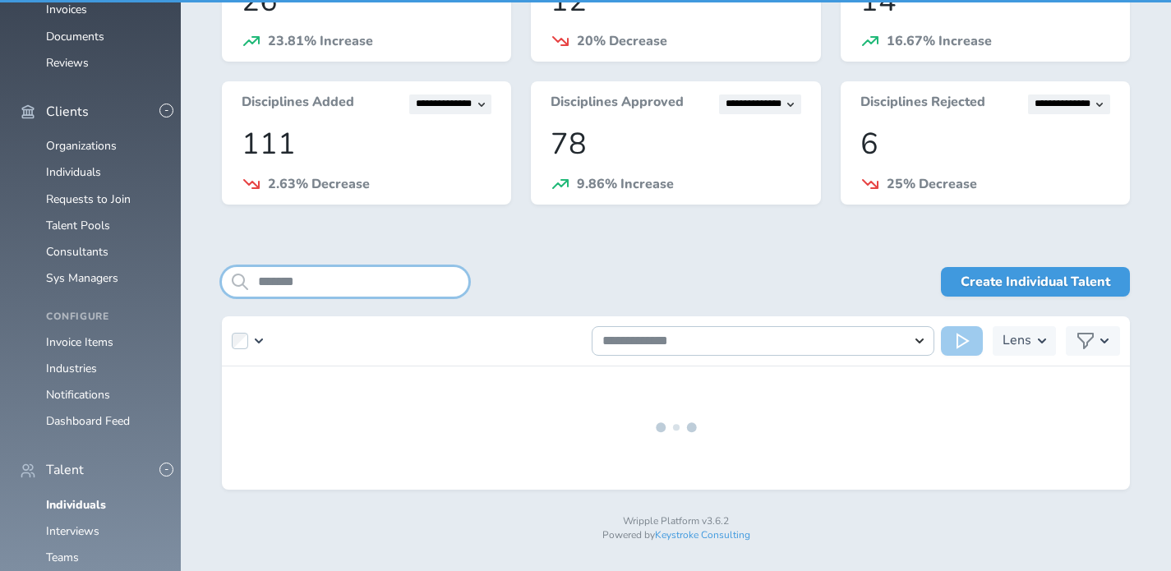
scroll to position [307, 0]
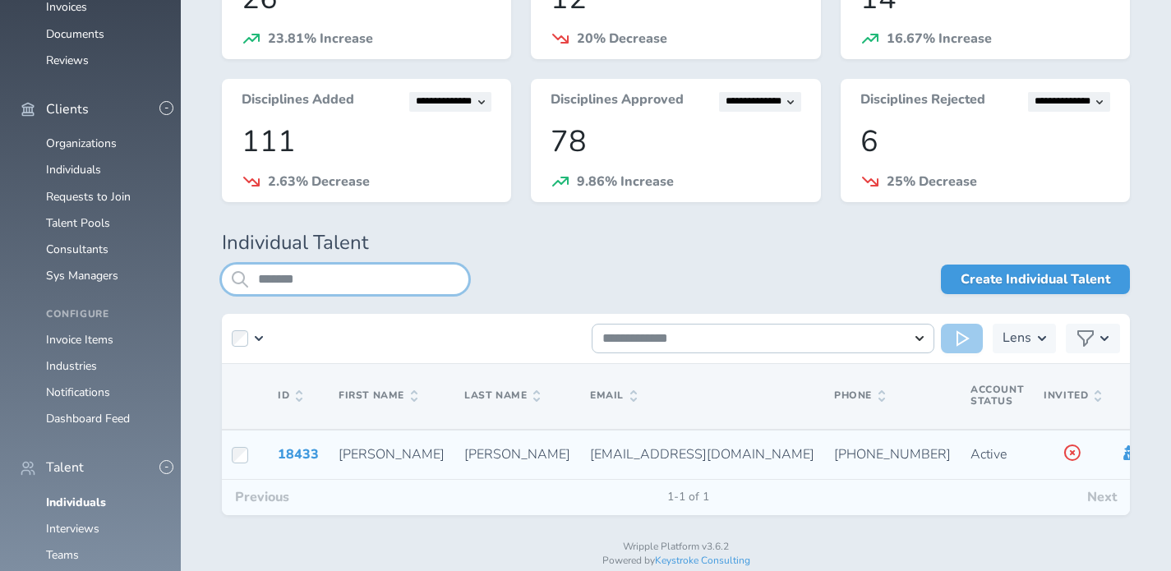
type input "*******"
click at [1124, 448] on icon at bounding box center [1130, 452] width 13 height 15
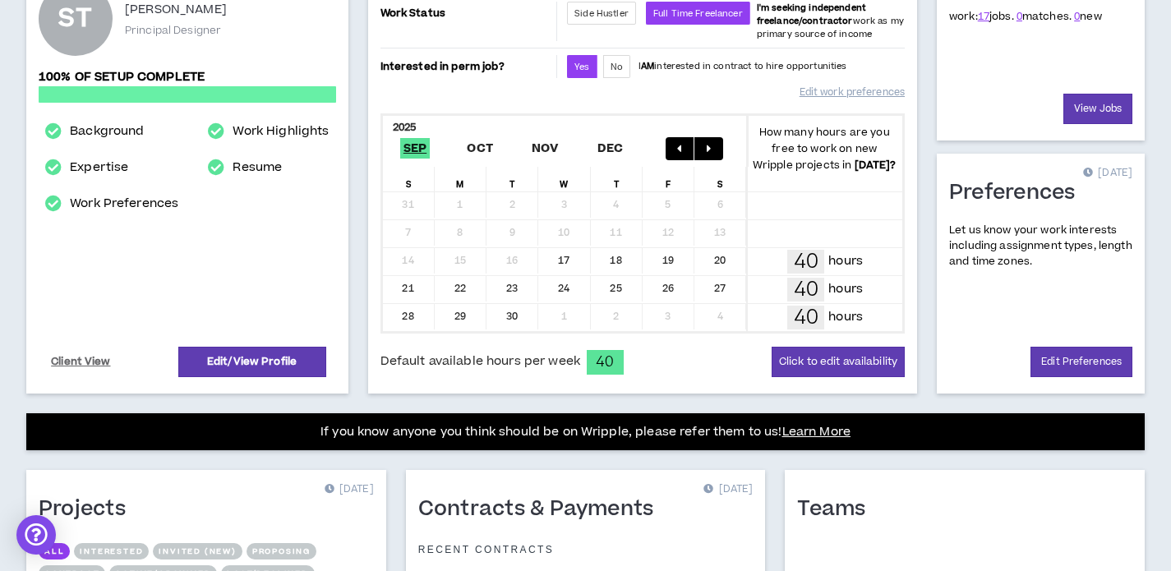
scroll to position [261, 0]
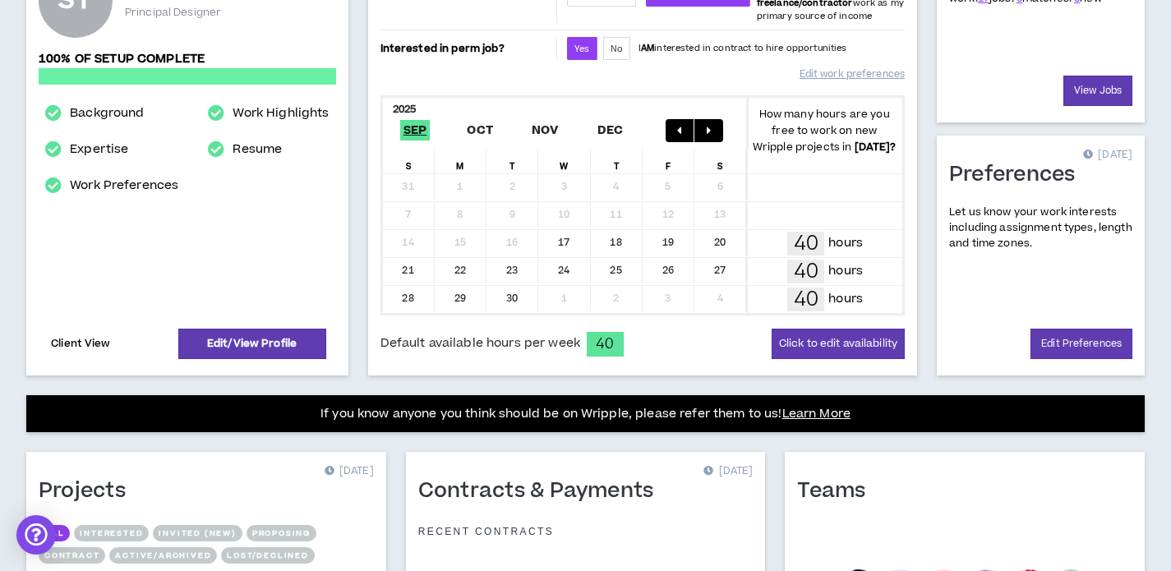
click at [60, 346] on link "Client View" at bounding box center [80, 343] width 65 height 29
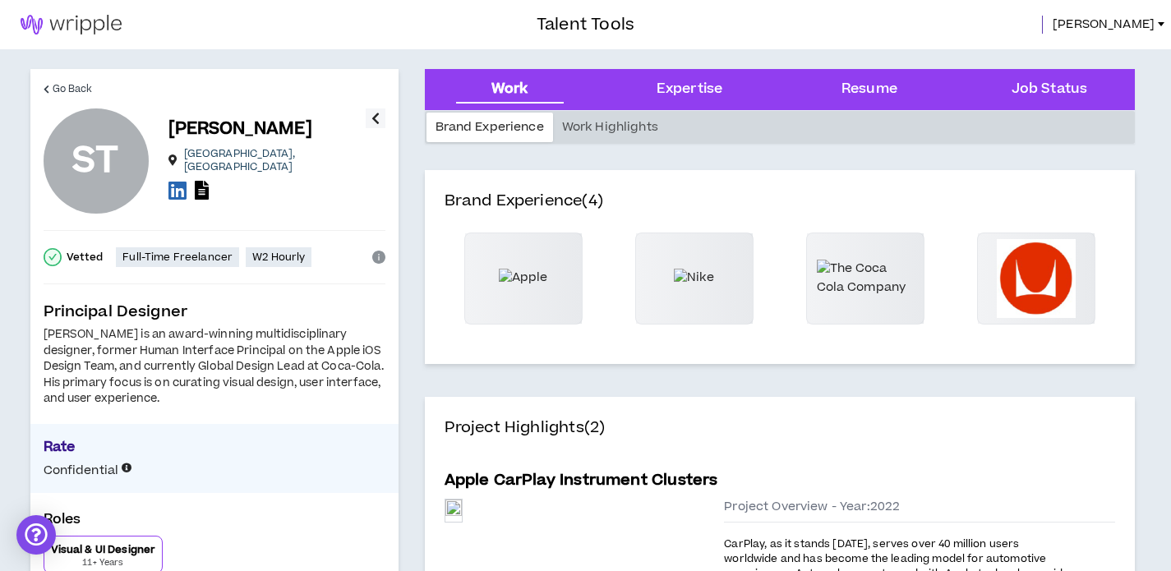
click at [1124, 21] on span "[PERSON_NAME]" at bounding box center [1103, 25] width 102 height 18
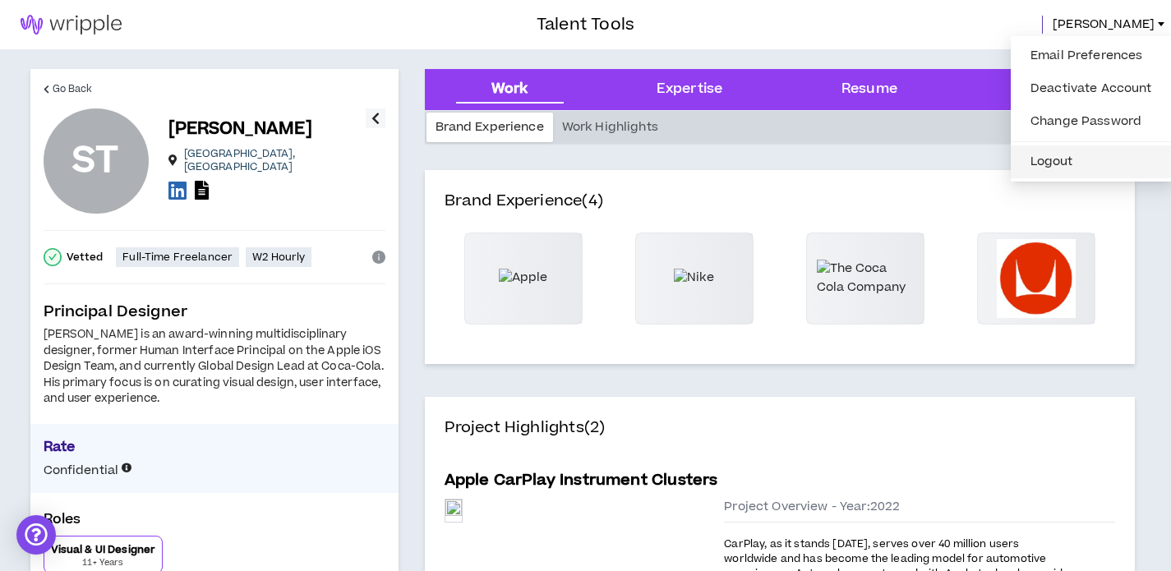
click at [1065, 168] on button "Logout" at bounding box center [1090, 161] width 141 height 25
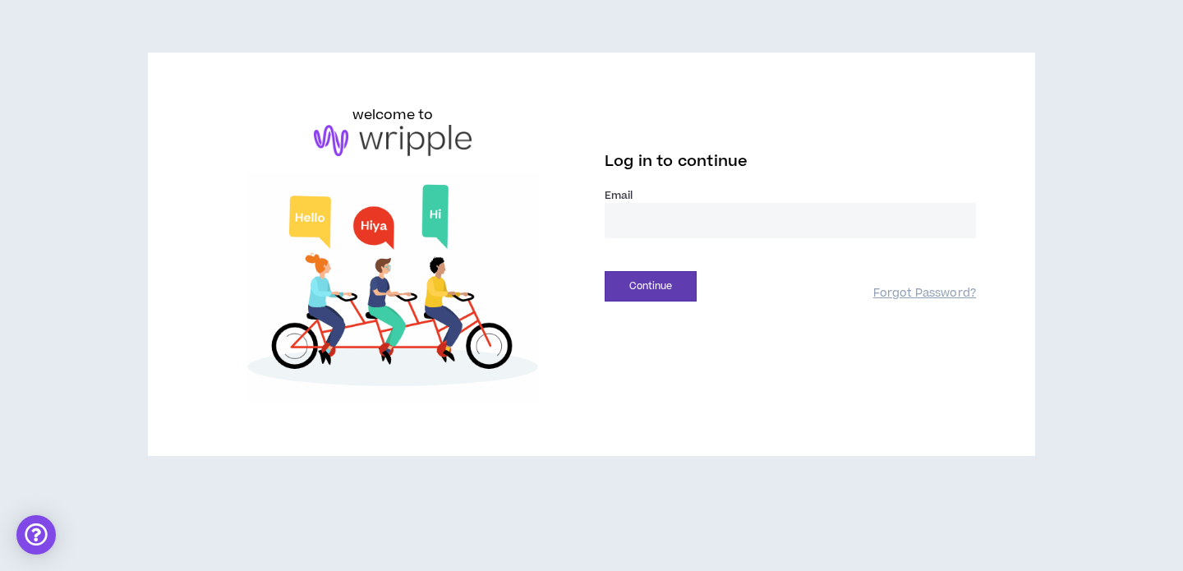
click at [654, 236] on input "email" at bounding box center [790, 220] width 371 height 35
type input "**********"
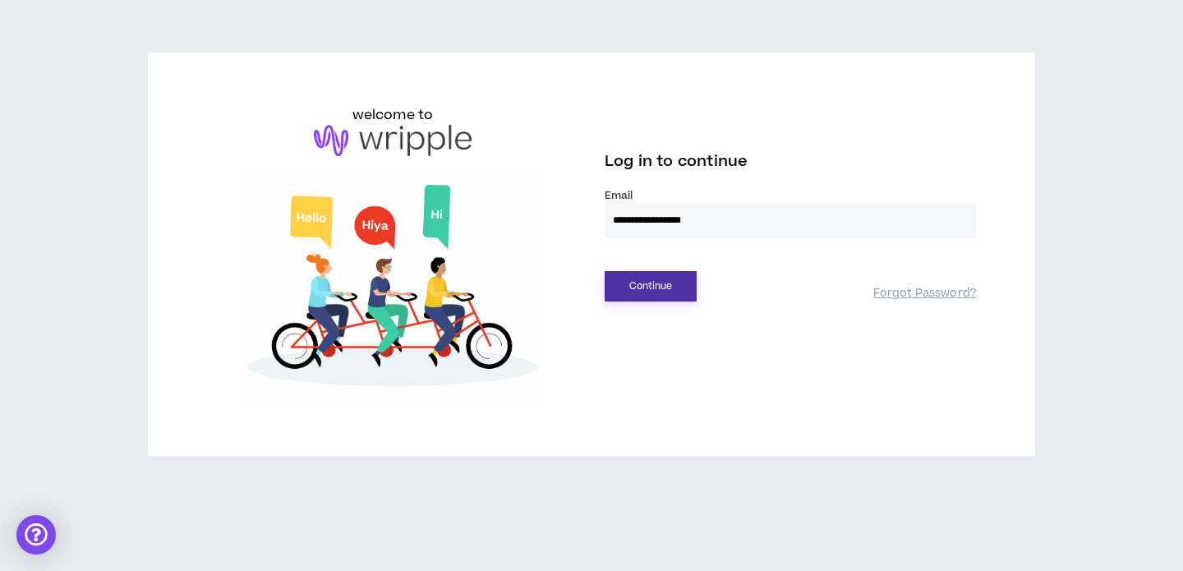
click at [692, 274] on button "Continue" at bounding box center [651, 286] width 92 height 30
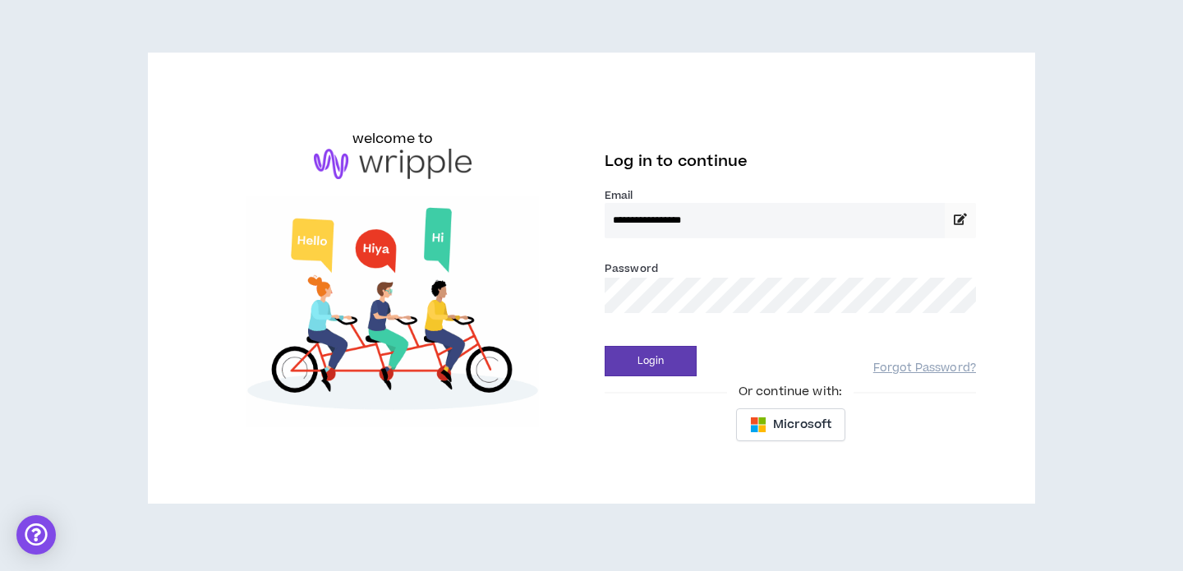
click at [605, 346] on button "Login" at bounding box center [651, 361] width 92 height 30
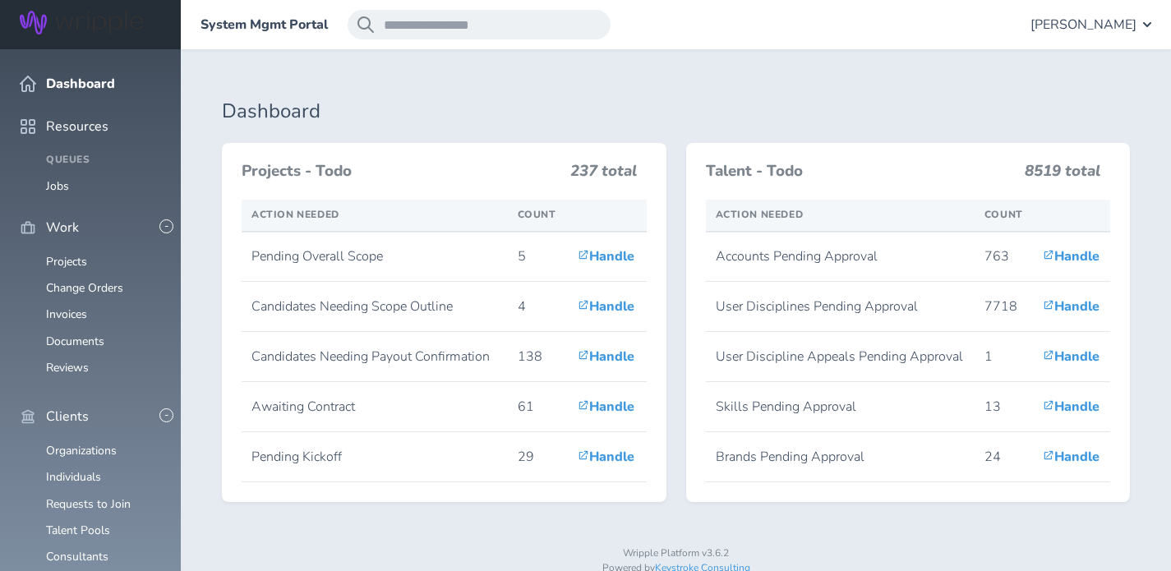
scroll to position [252, 0]
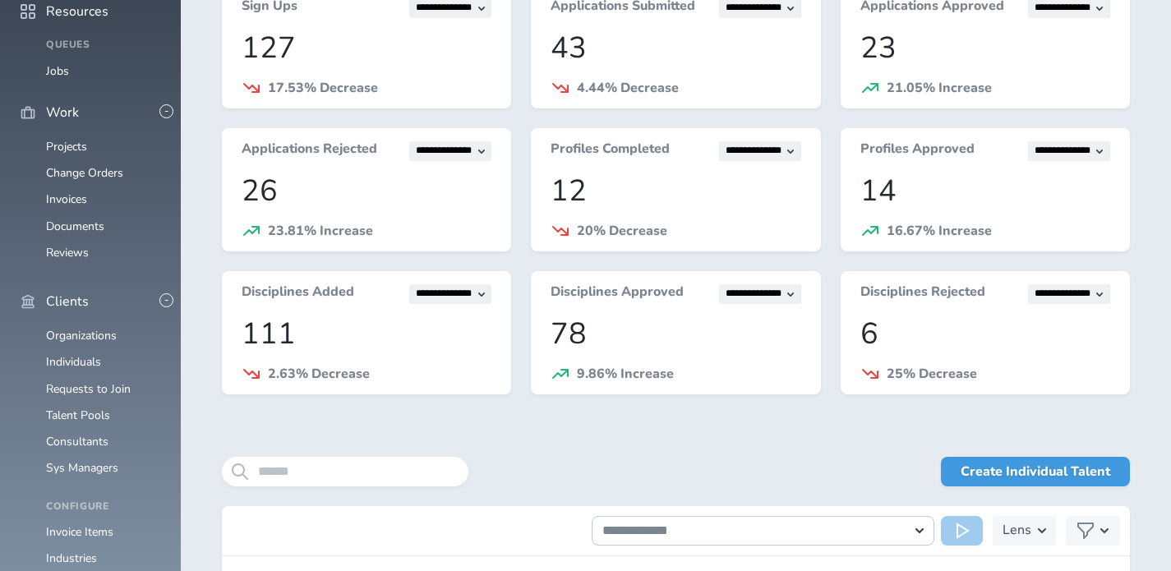
scroll to position [141, 0]
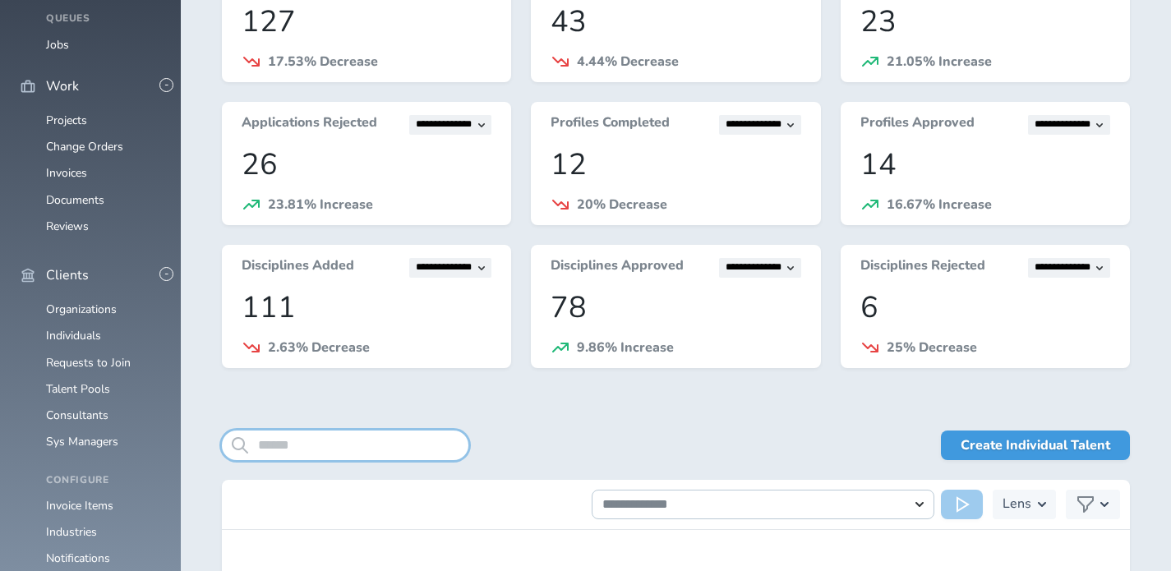
click at [344, 441] on input "search" at bounding box center [345, 445] width 246 height 30
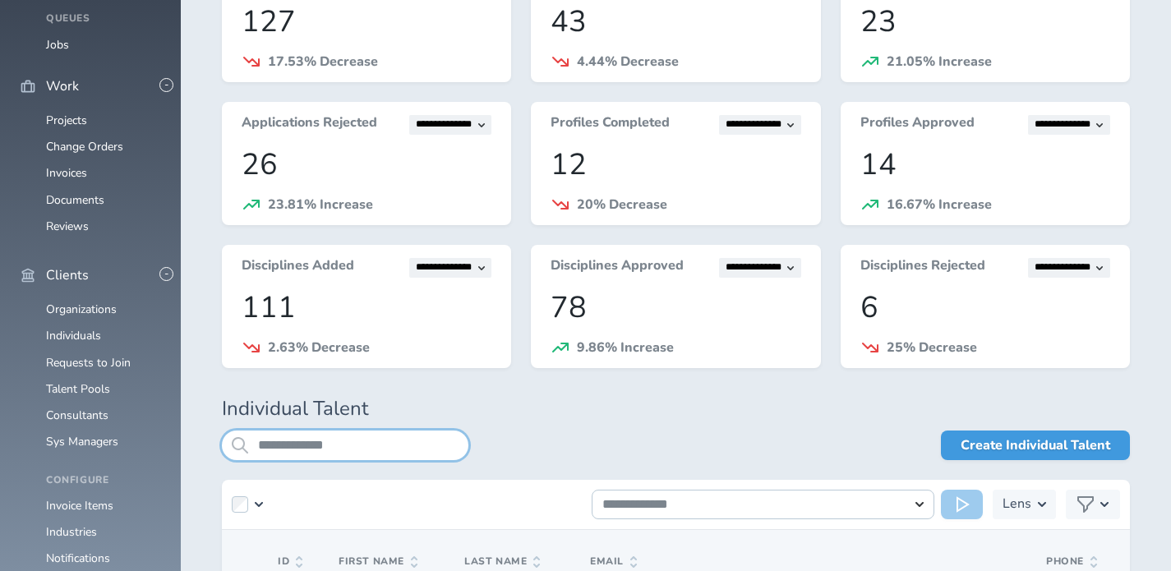
type input "**********"
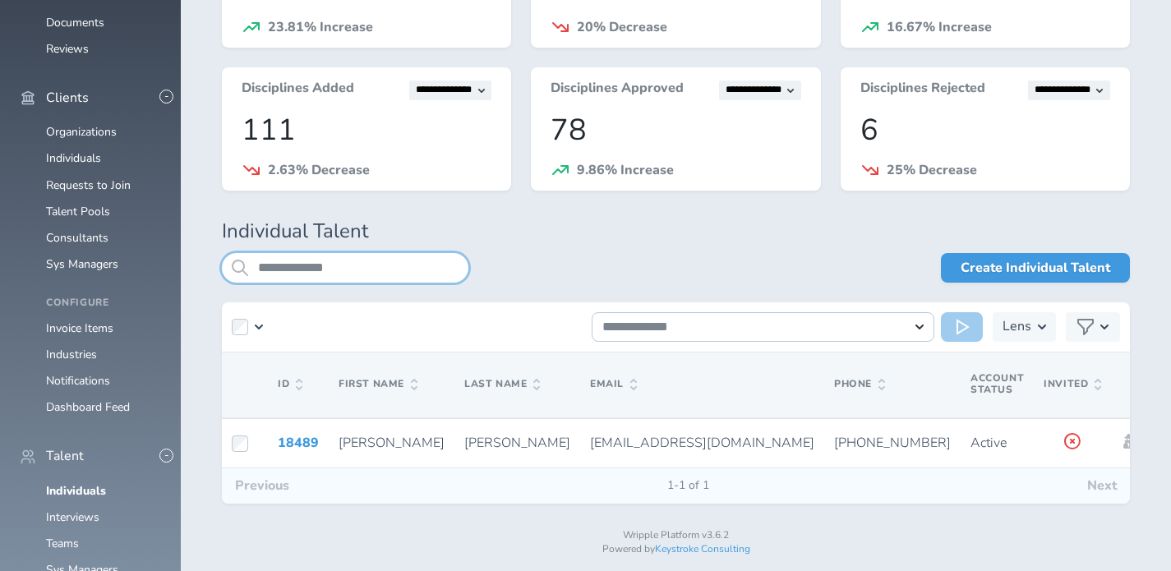
scroll to position [319, 0]
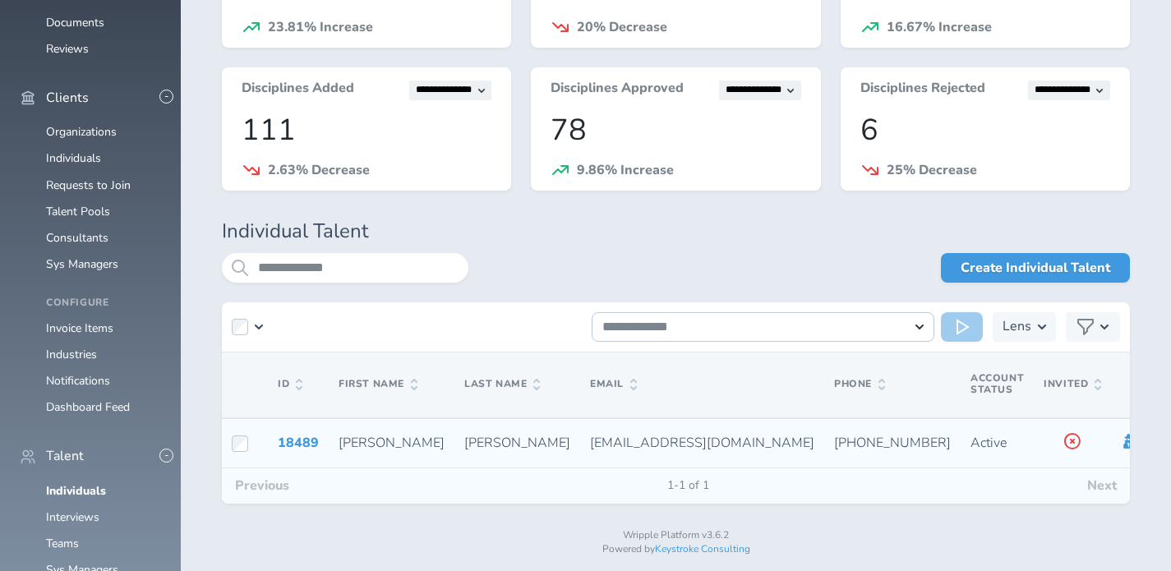
click at [1124, 446] on icon at bounding box center [1130, 441] width 13 height 15
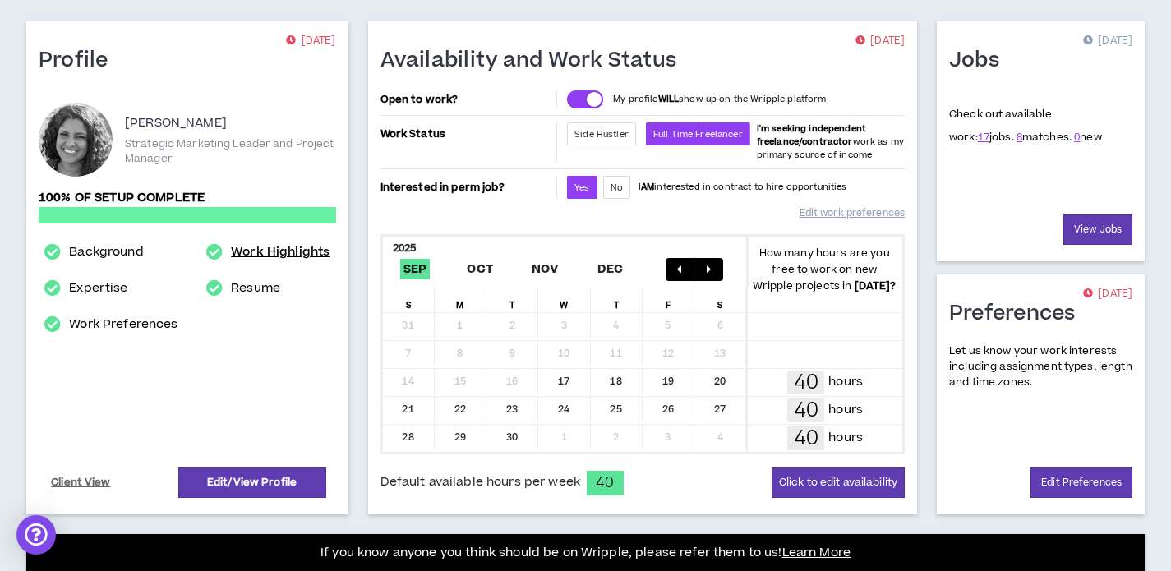
scroll to position [189, 0]
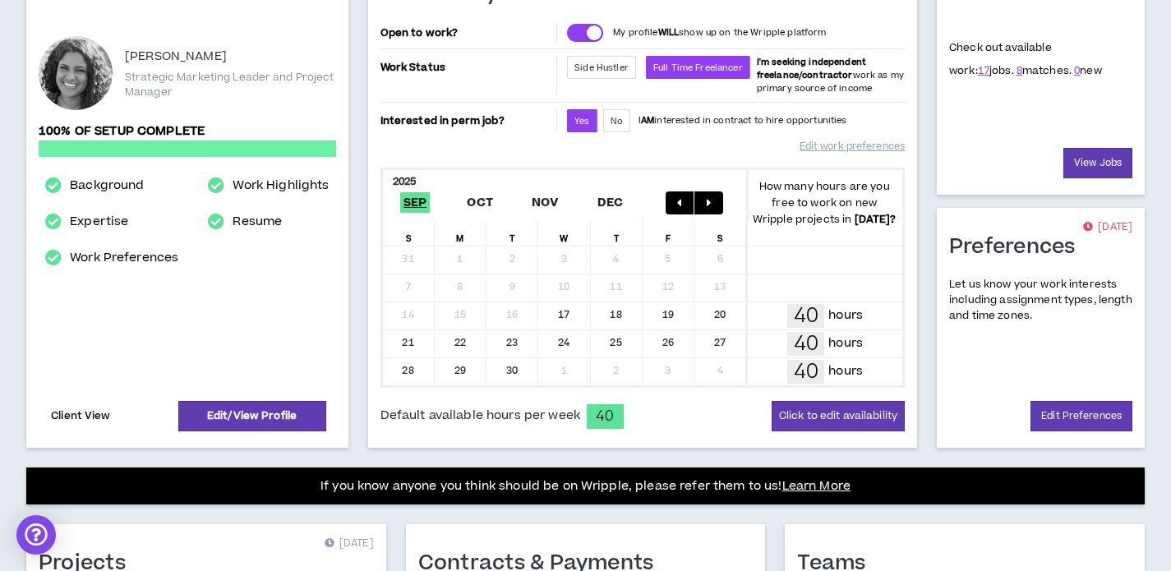
click at [82, 421] on link "Client View" at bounding box center [80, 416] width 65 height 29
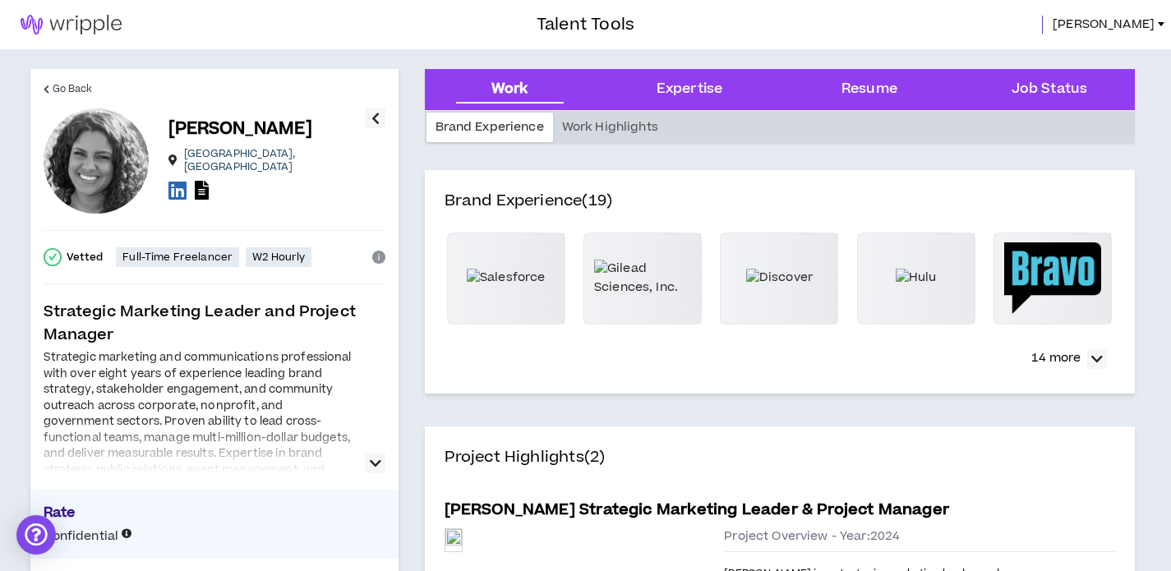
click at [1127, 25] on span "Christina" at bounding box center [1103, 25] width 102 height 18
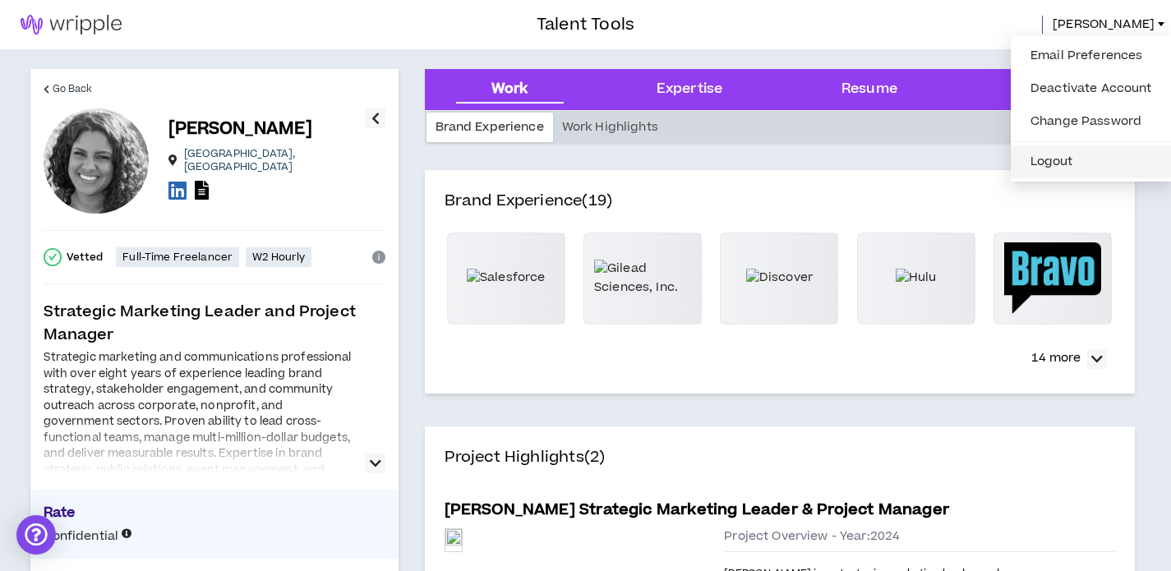
click at [1066, 162] on button "Logout" at bounding box center [1090, 161] width 141 height 25
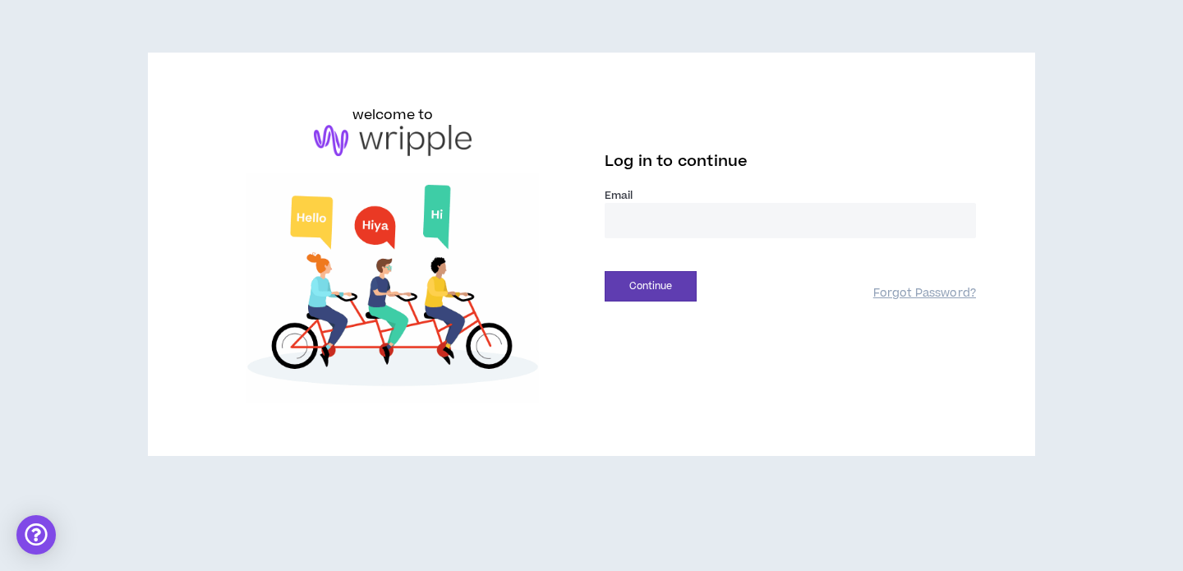
click at [670, 206] on input "email" at bounding box center [790, 220] width 371 height 35
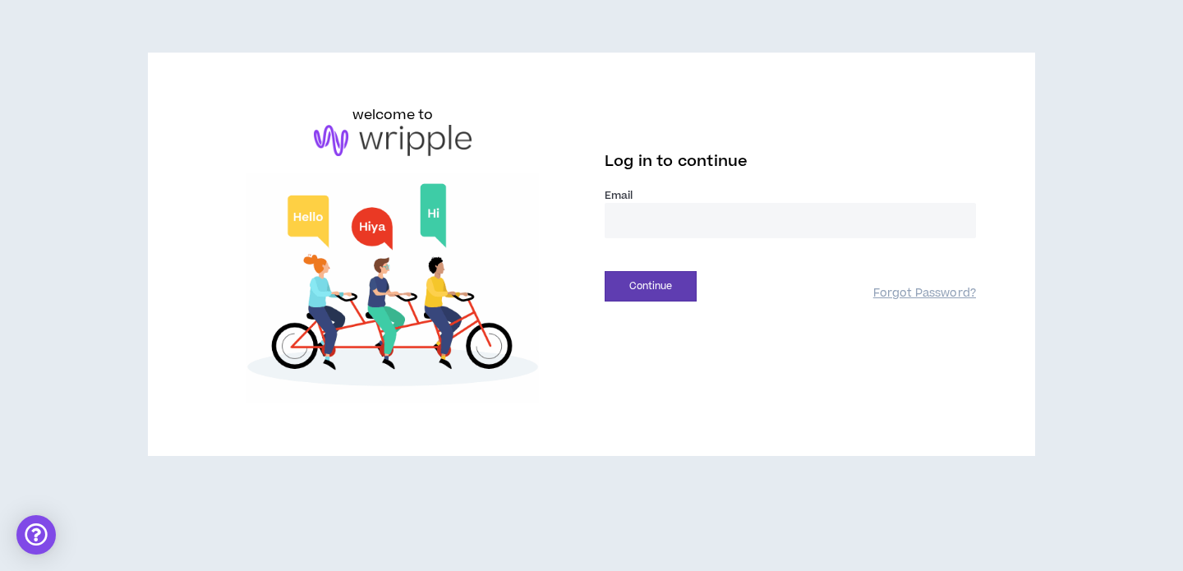
type input "**********"
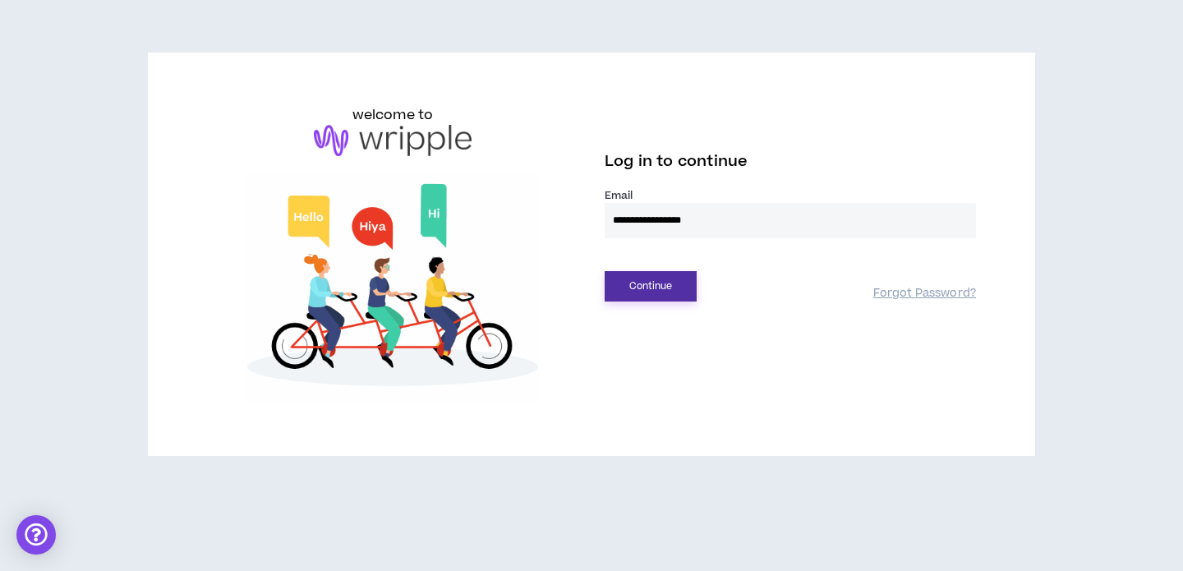
click at [666, 290] on button "Continue" at bounding box center [651, 286] width 92 height 30
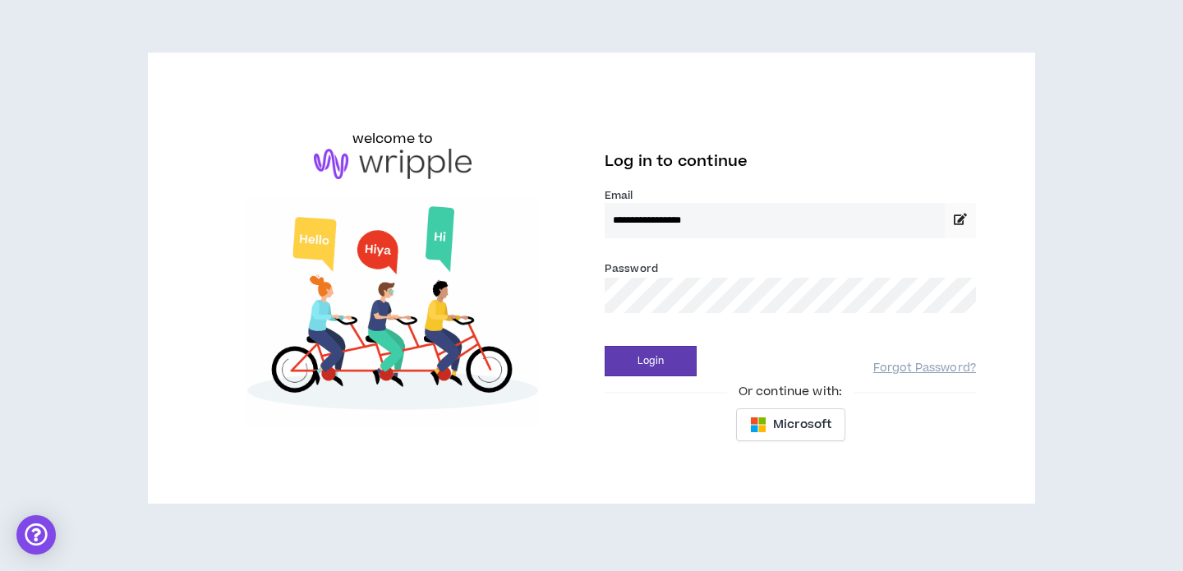
click at [605, 346] on button "Login" at bounding box center [651, 361] width 92 height 30
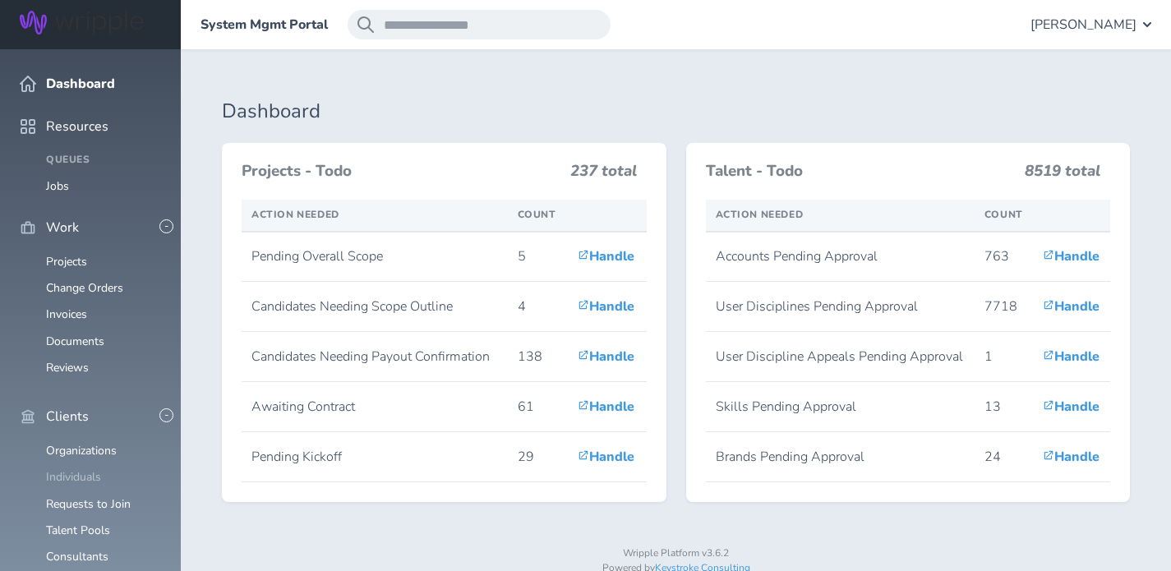
click at [85, 469] on link "Individuals" at bounding box center [73, 477] width 55 height 16
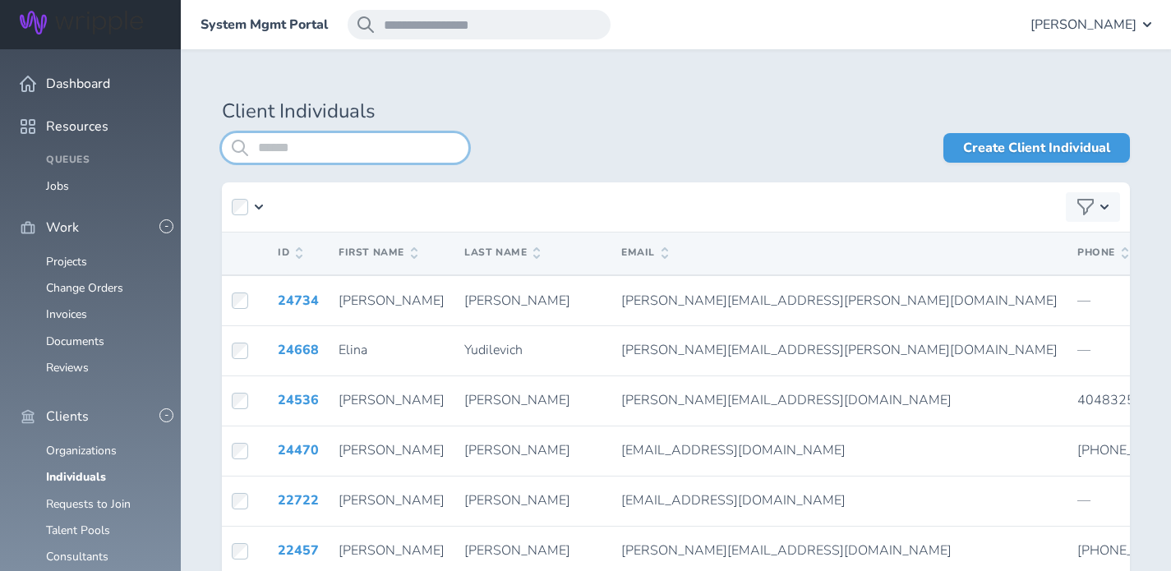
click at [310, 146] on input "search" at bounding box center [345, 148] width 246 height 30
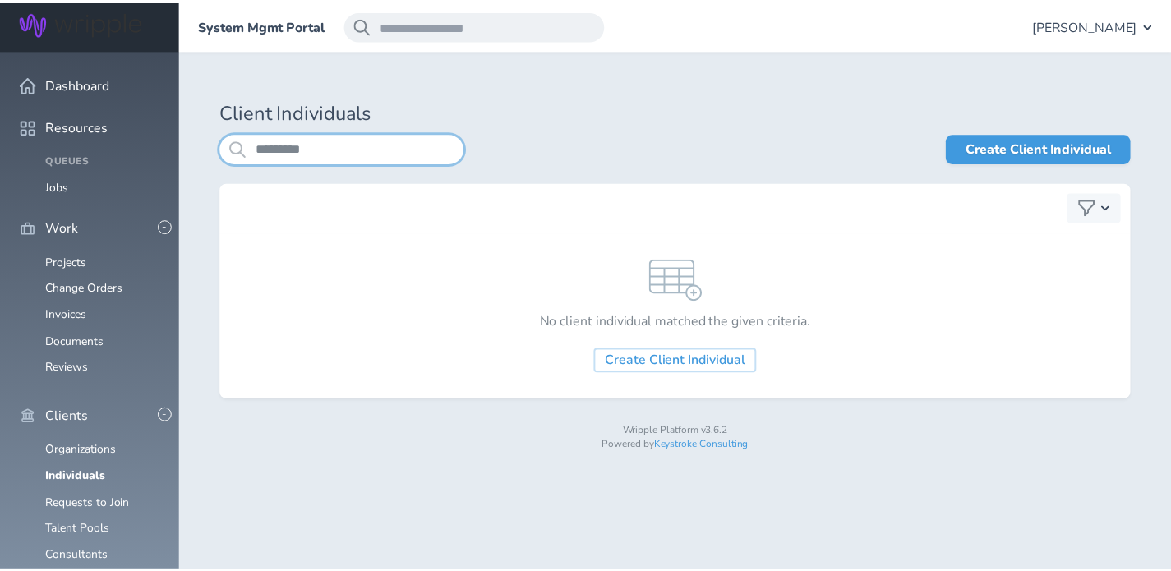
scroll to position [500, 0]
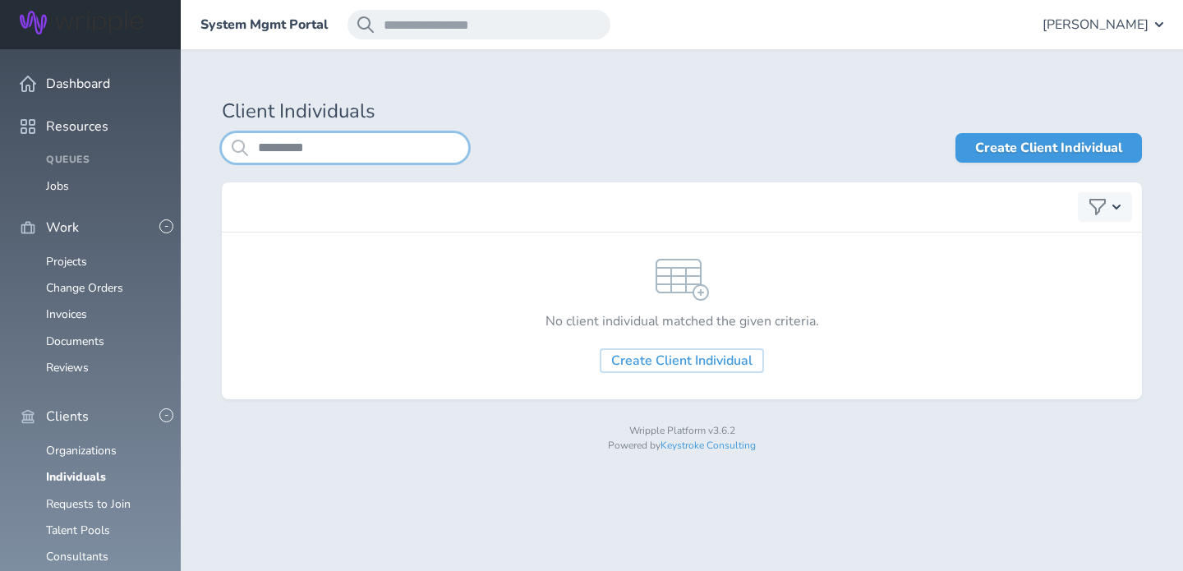
type input "*********"
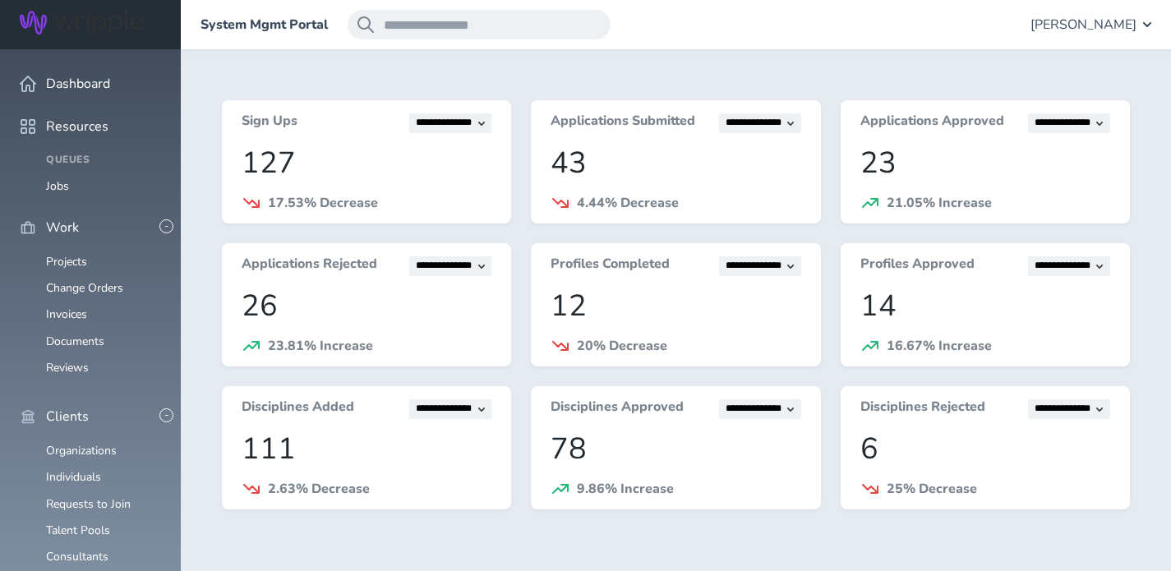
scroll to position [305, 0]
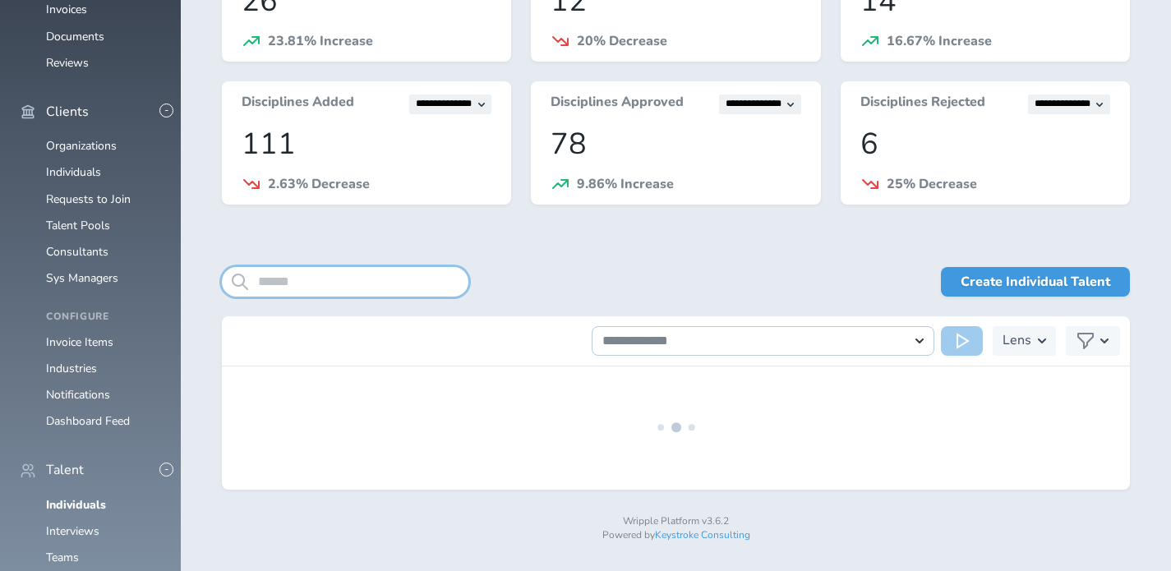
click at [295, 282] on input "search" at bounding box center [345, 282] width 246 height 30
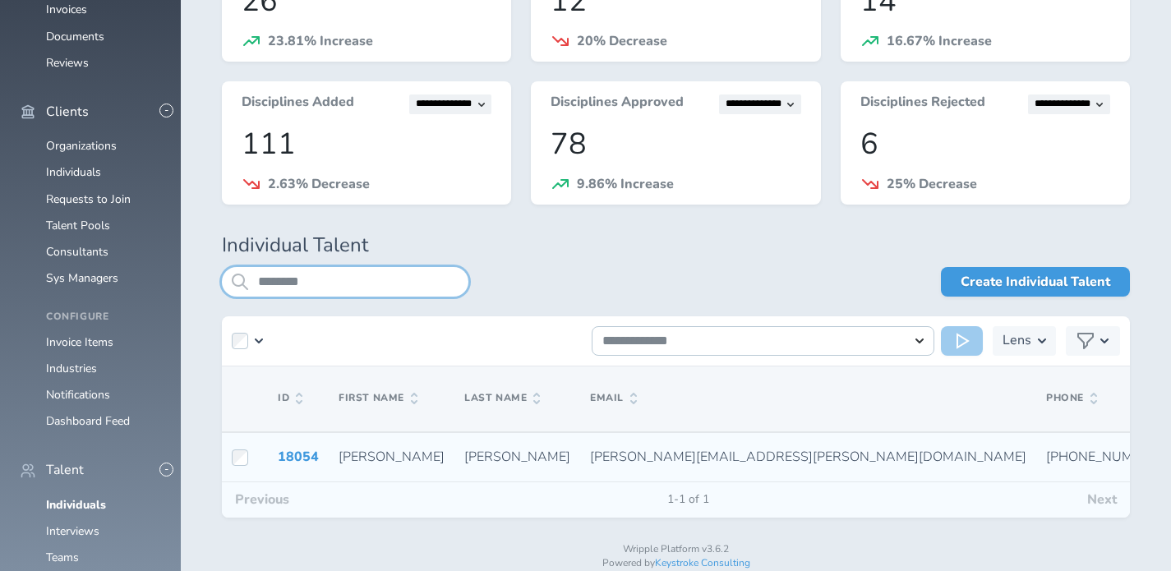
type input "********"
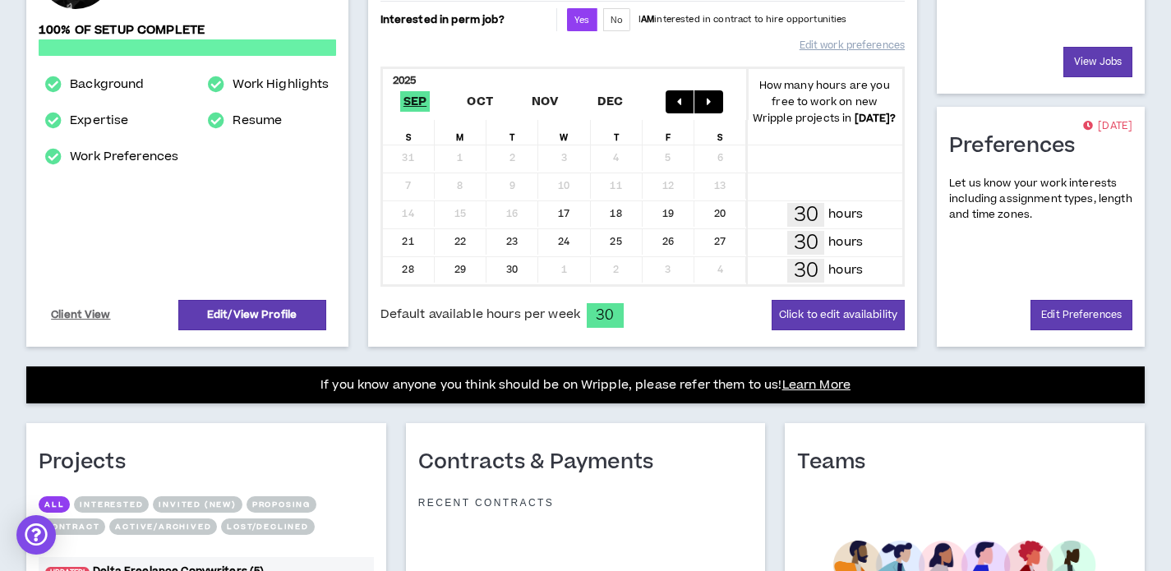
scroll to position [323, 0]
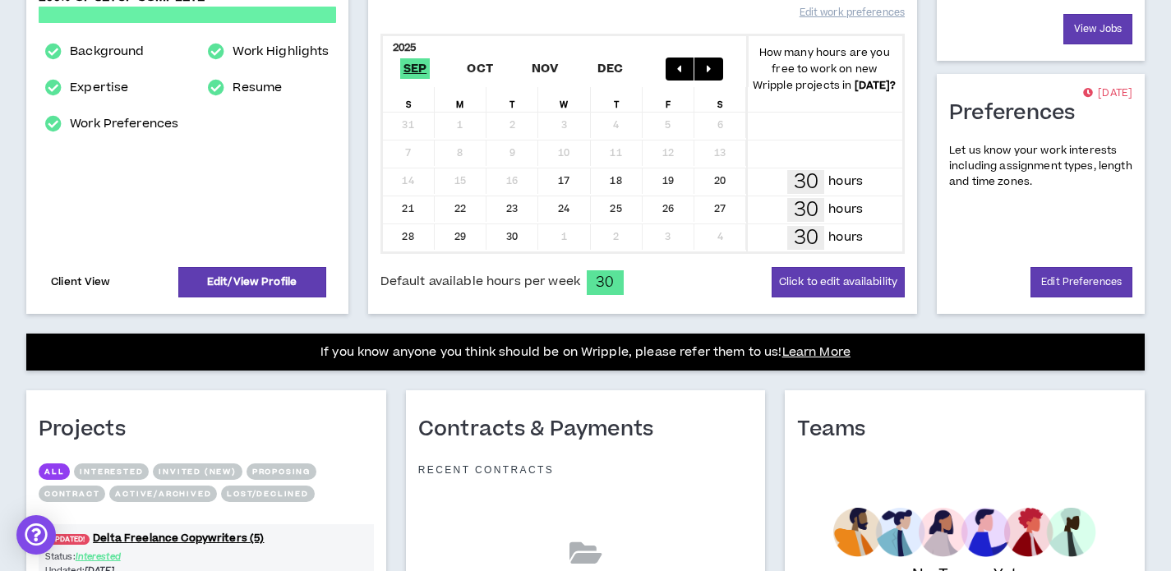
click at [53, 288] on link "Client View" at bounding box center [80, 282] width 65 height 29
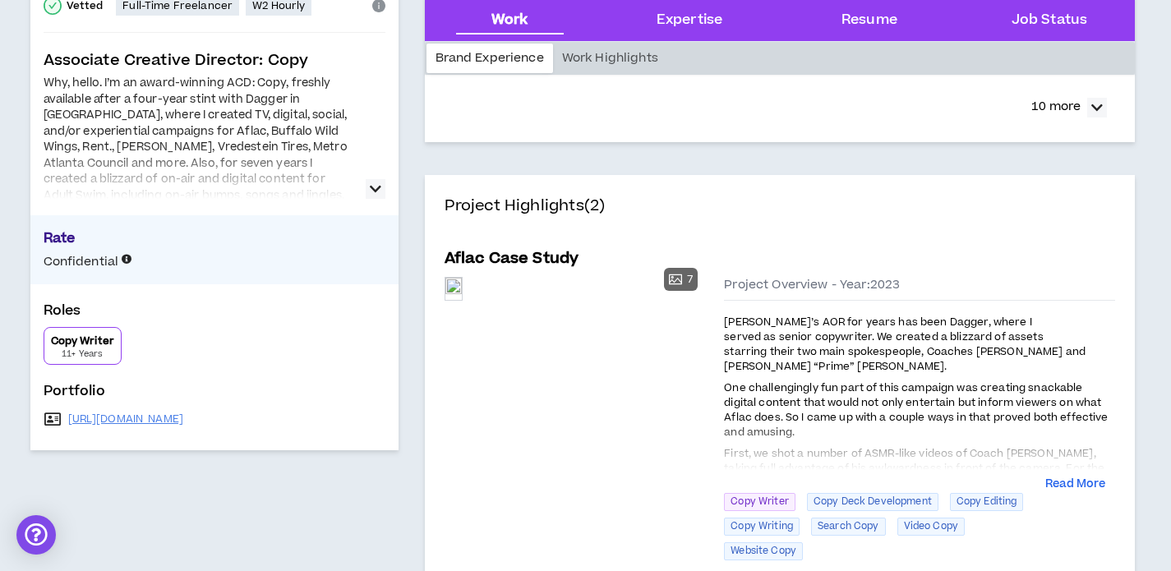
scroll to position [254, 0]
